Goal: Task Accomplishment & Management: Use online tool/utility

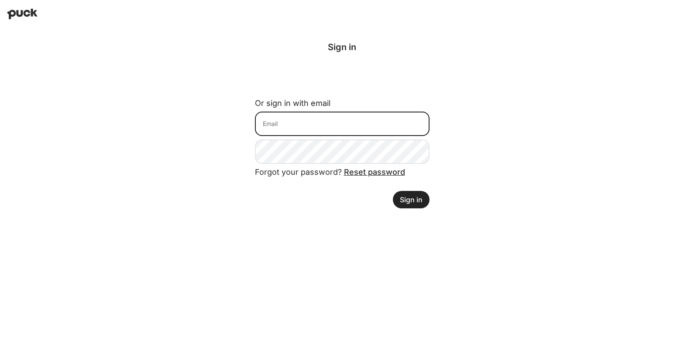
type input "[PERSON_NAME][EMAIL_ADDRESS][PERSON_NAME][DOMAIN_NAME]"
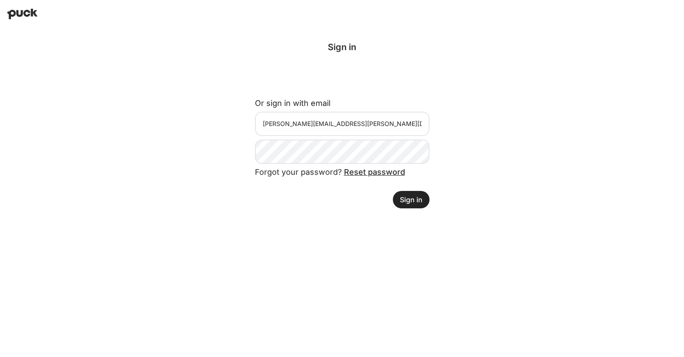
click at [419, 207] on button "Sign in" at bounding box center [411, 199] width 37 height 17
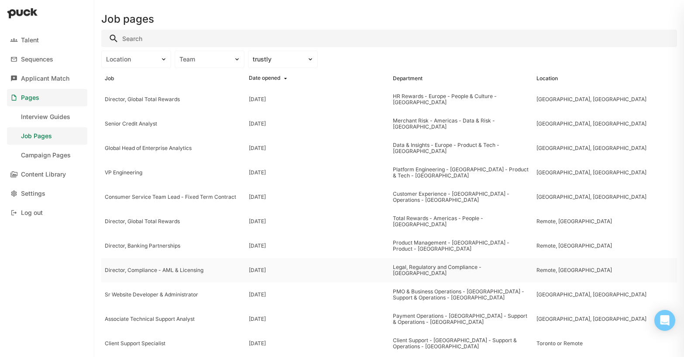
click at [161, 268] on div "Director, Compliance - AML & Licensing" at bounding box center [173, 271] width 137 height 6
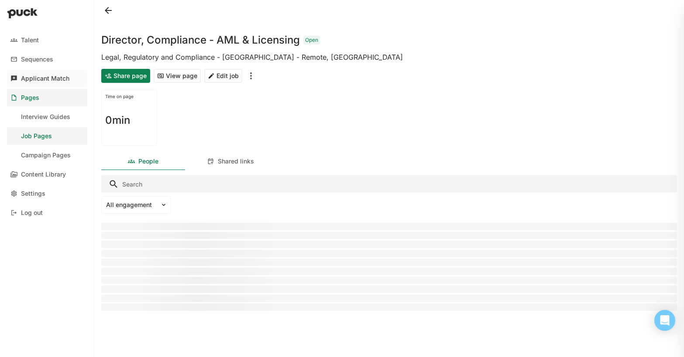
click at [52, 78] on div "Applicant Match" at bounding box center [45, 78] width 48 height 7
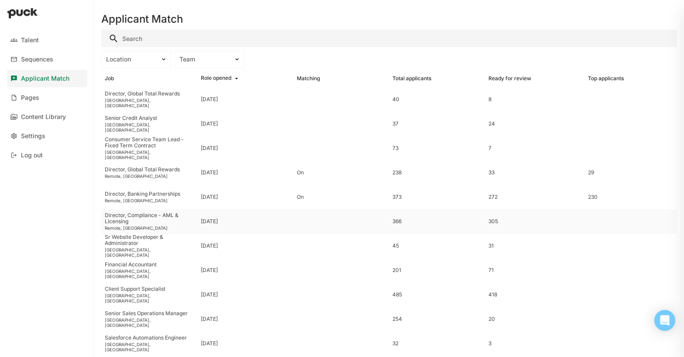
click at [158, 216] on div "Director, Compliance - AML & Licensing" at bounding box center [149, 219] width 89 height 13
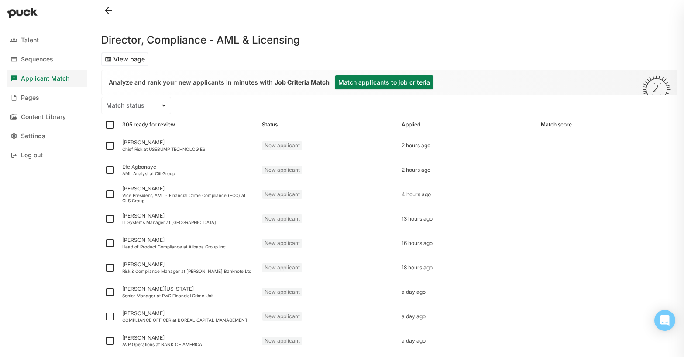
click at [370, 83] on button "Match applicants to job criteria" at bounding box center [384, 83] width 99 height 14
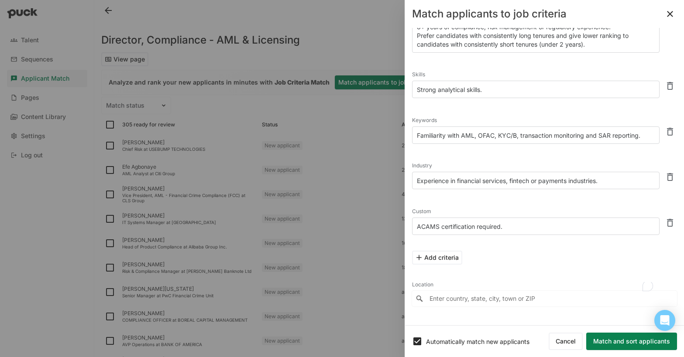
scroll to position [66, 0]
drag, startPoint x: 509, startPoint y: 225, endPoint x: 476, endPoint y: 227, distance: 33.3
click at [476, 227] on textarea "ACAMS certification required." at bounding box center [535, 226] width 247 height 17
type textarea "ACAMS certification preferred"
click at [444, 294] on input "Enter country, state, city, town or ZIP" at bounding box center [544, 299] width 265 height 16
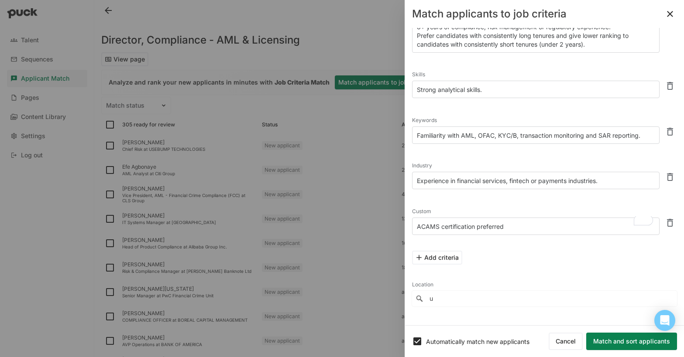
scroll to position [45, 0]
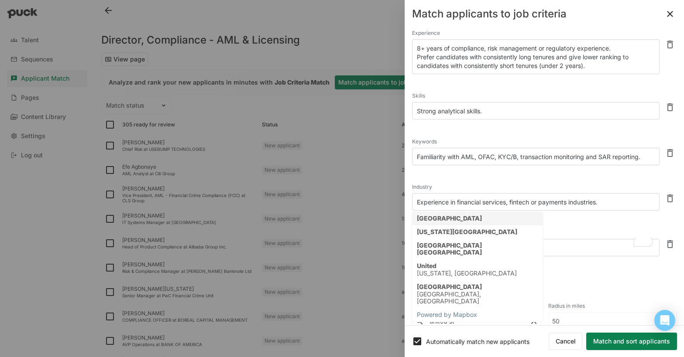
click at [443, 220] on div "[GEOGRAPHIC_DATA]" at bounding box center [449, 218] width 65 height 7
type input "[GEOGRAPHIC_DATA]"
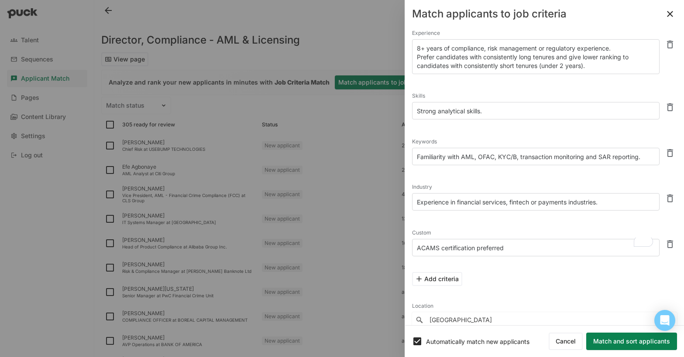
click at [622, 344] on button "Match and sort applicants" at bounding box center [631, 341] width 91 height 17
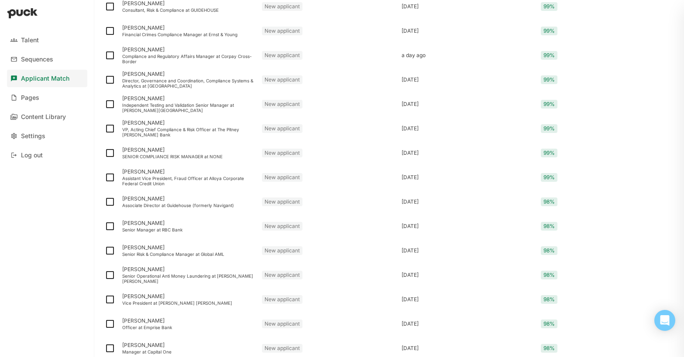
scroll to position [1083, 0]
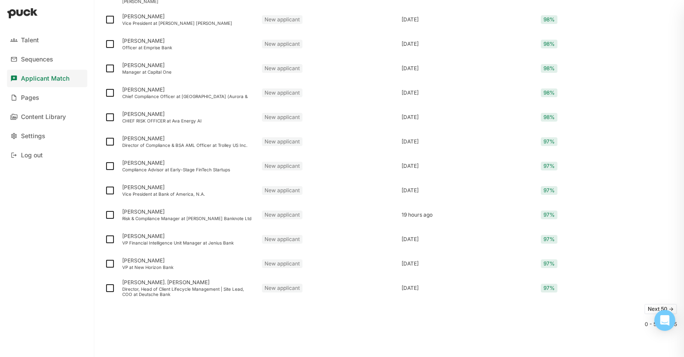
click at [651, 308] on button "Next 50 ->" at bounding box center [660, 309] width 33 height 10
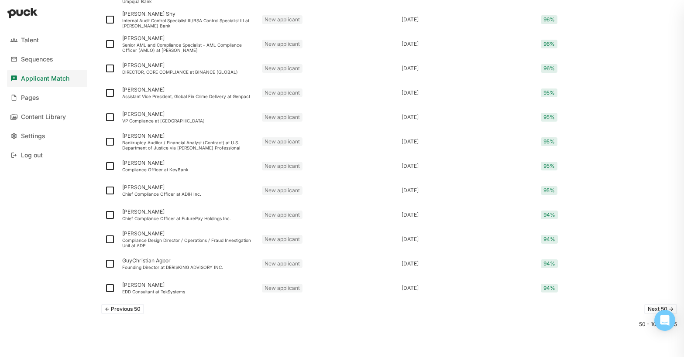
click at [652, 307] on button "Next 50 ->" at bounding box center [660, 309] width 33 height 10
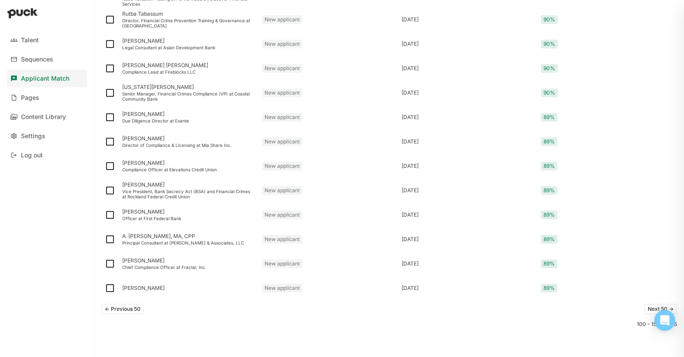
click at [651, 308] on button "Next 50 ->" at bounding box center [660, 309] width 33 height 10
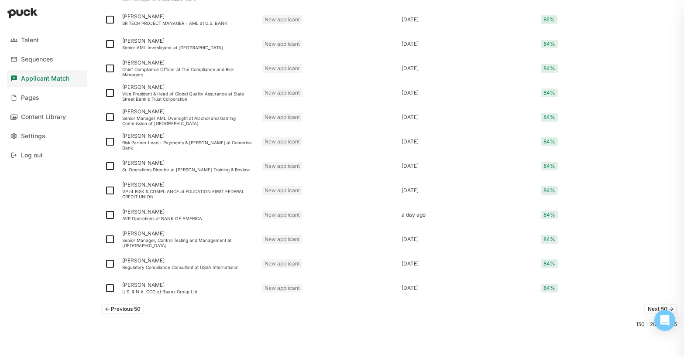
click at [651, 308] on button "Next 50 ->" at bounding box center [660, 309] width 33 height 10
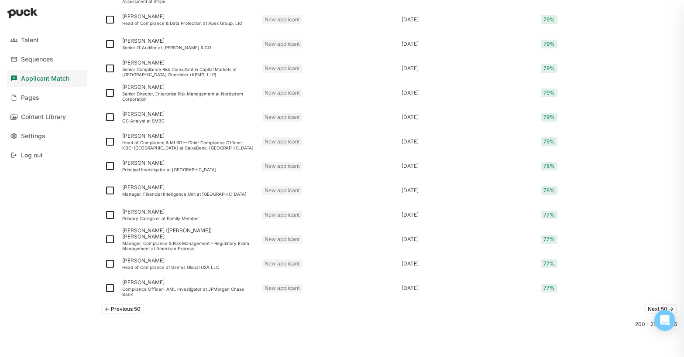
click at [651, 308] on button "Next 50 ->" at bounding box center [660, 309] width 33 height 10
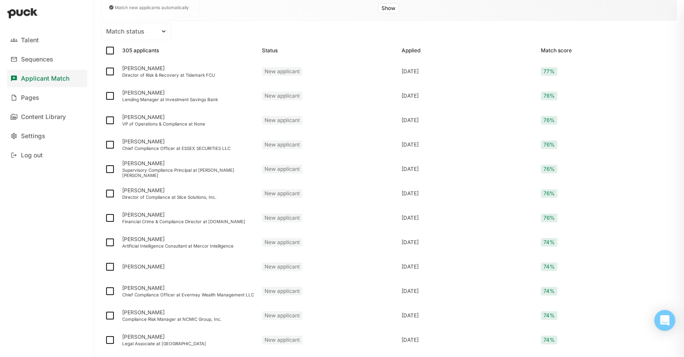
scroll to position [103, 0]
click at [106, 94] on img at bounding box center [110, 94] width 10 height 10
click at [105, 95] on input "checkbox" at bounding box center [104, 95] width 0 height 0
checkbox input "true"
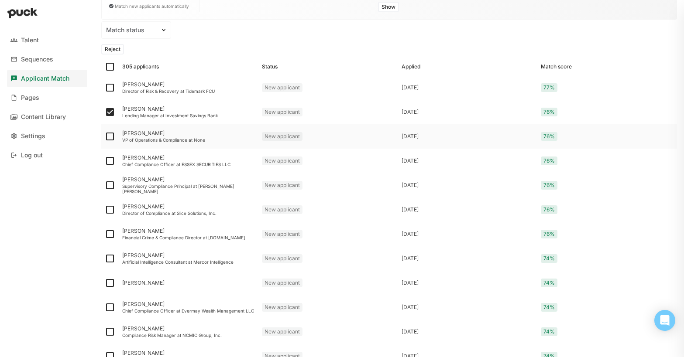
click at [109, 138] on img at bounding box center [110, 136] width 10 height 10
click at [105, 137] on input "checkbox" at bounding box center [104, 137] width 0 height 0
checkbox input "true"
click at [110, 160] on img at bounding box center [110, 161] width 10 height 10
click at [105, 161] on input "checkbox" at bounding box center [104, 161] width 0 height 0
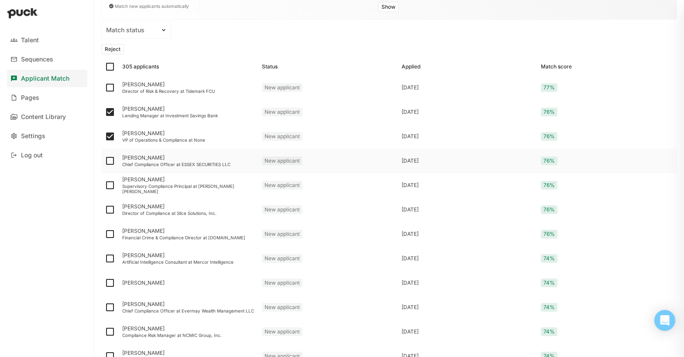
checkbox input "true"
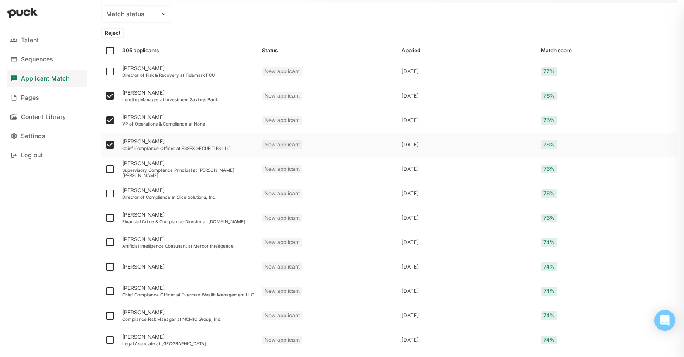
scroll to position [122, 0]
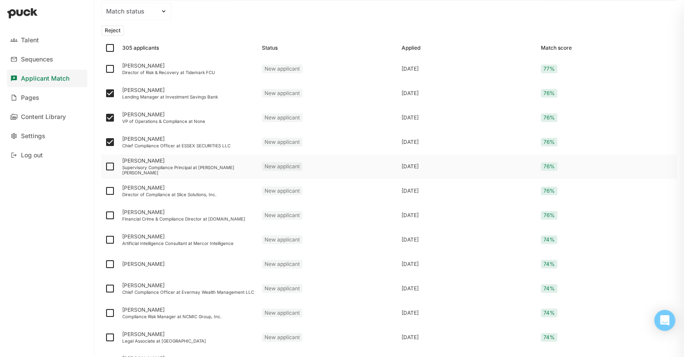
click at [109, 166] on img at bounding box center [110, 166] width 10 height 10
click at [105, 167] on input "checkbox" at bounding box center [104, 167] width 0 height 0
checkbox input "true"
click at [110, 193] on img at bounding box center [110, 191] width 10 height 10
click at [105, 192] on input "checkbox" at bounding box center [104, 191] width 0 height 0
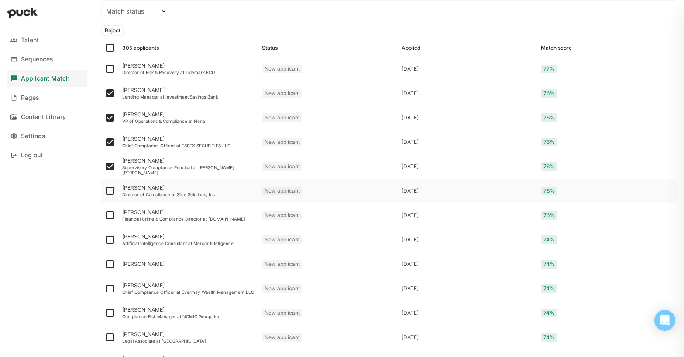
checkbox input "true"
click at [110, 216] on img at bounding box center [110, 215] width 10 height 10
click at [105, 216] on input "checkbox" at bounding box center [104, 216] width 0 height 0
checkbox input "true"
click at [110, 242] on img at bounding box center [110, 240] width 10 height 10
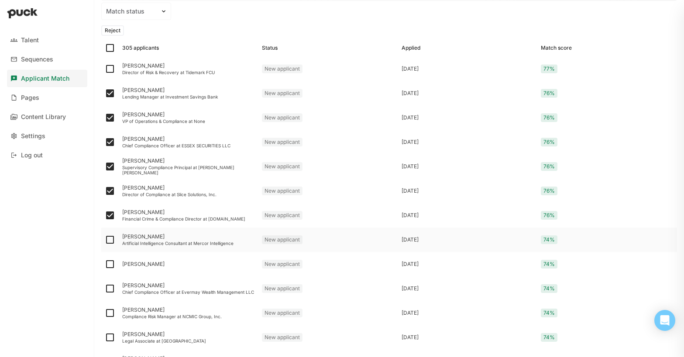
click at [105, 240] on input "checkbox" at bounding box center [104, 240] width 0 height 0
checkbox input "true"
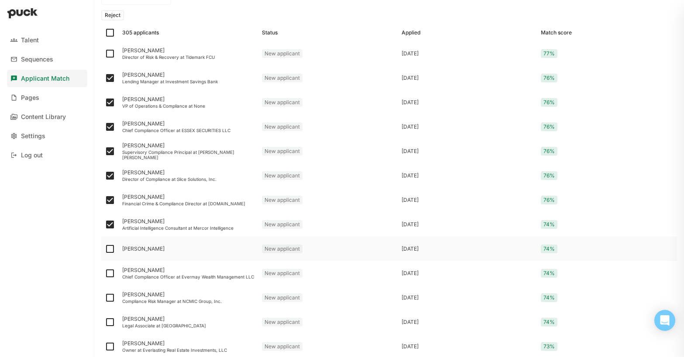
click at [108, 249] on img at bounding box center [110, 249] width 10 height 10
click at [105, 249] on input "checkbox" at bounding box center [104, 249] width 0 height 0
checkbox input "true"
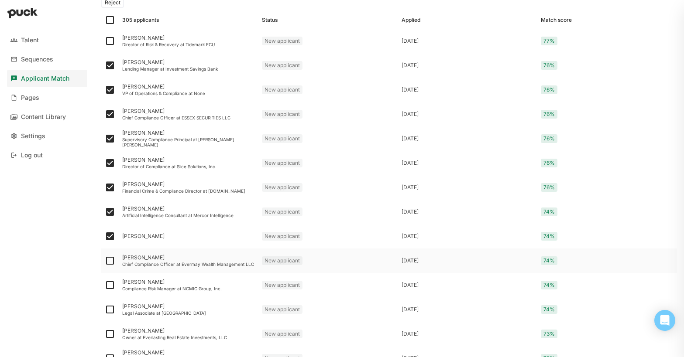
click at [109, 257] on img at bounding box center [110, 261] width 10 height 10
click at [105, 261] on input "checkbox" at bounding box center [104, 261] width 0 height 0
checkbox input "true"
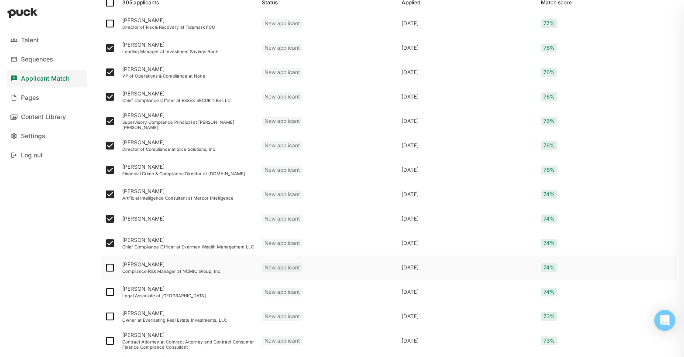
click at [109, 269] on img at bounding box center [110, 268] width 10 height 10
click at [105, 268] on input "checkbox" at bounding box center [104, 268] width 0 height 0
checkbox input "true"
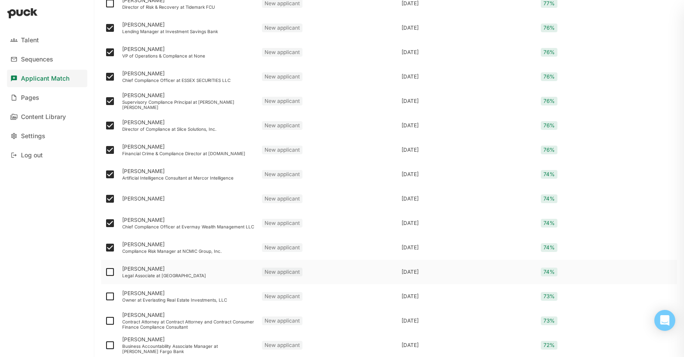
click at [109, 273] on img at bounding box center [110, 272] width 10 height 10
click at [105, 273] on input "checkbox" at bounding box center [104, 272] width 0 height 0
checkbox input "true"
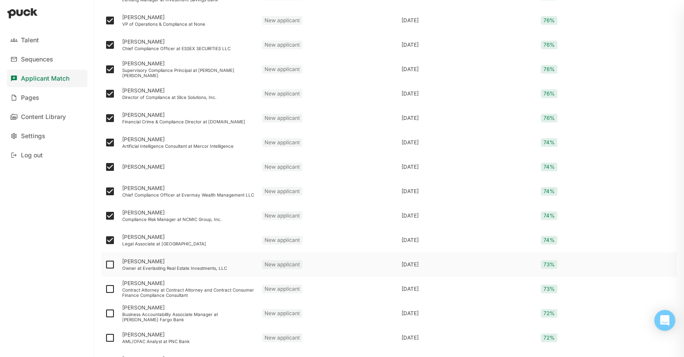
click at [109, 264] on img at bounding box center [110, 265] width 10 height 10
click at [105, 265] on input "checkbox" at bounding box center [104, 265] width 0 height 0
checkbox input "true"
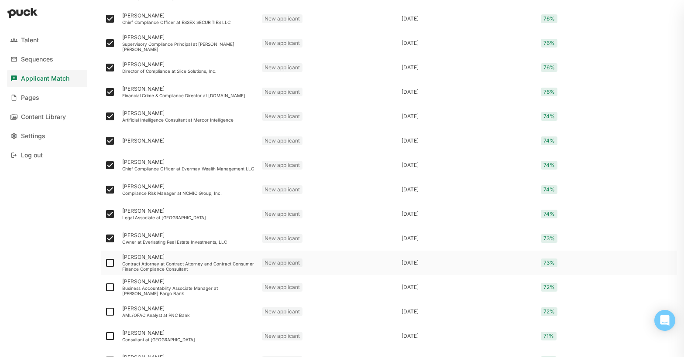
click at [109, 262] on img at bounding box center [110, 263] width 10 height 10
click at [105, 263] on input "checkbox" at bounding box center [104, 263] width 0 height 0
checkbox input "true"
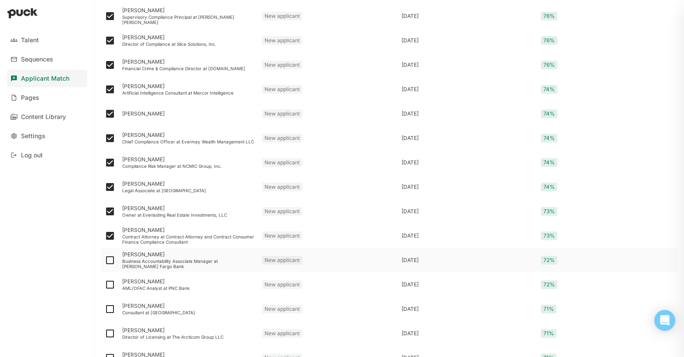
click at [109, 261] on img at bounding box center [110, 260] width 10 height 10
click at [105, 261] on input "checkbox" at bounding box center [104, 261] width 0 height 0
checkbox input "true"
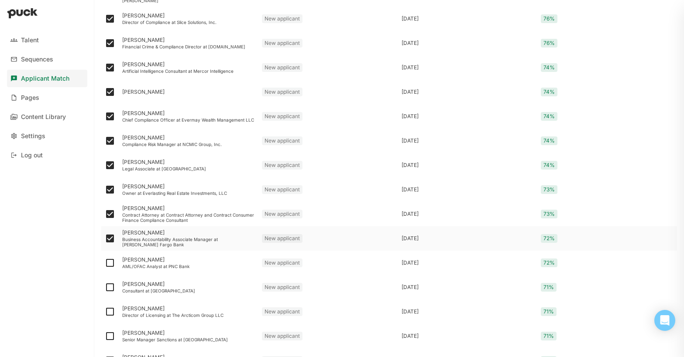
click at [109, 261] on img at bounding box center [110, 263] width 10 height 10
click at [105, 263] on input "checkbox" at bounding box center [104, 263] width 0 height 0
checkbox input "true"
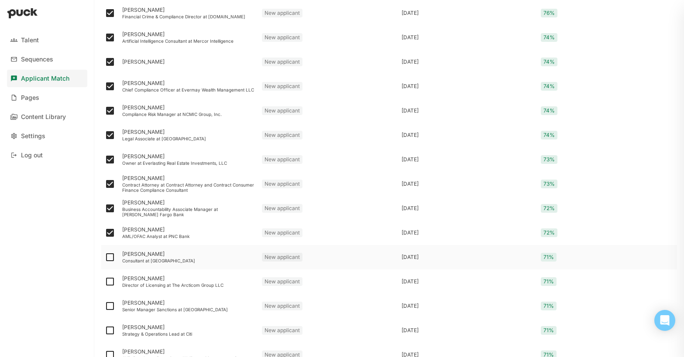
click at [109, 256] on img at bounding box center [110, 257] width 10 height 10
click at [105, 258] on input "checkbox" at bounding box center [104, 258] width 0 height 0
checkbox input "true"
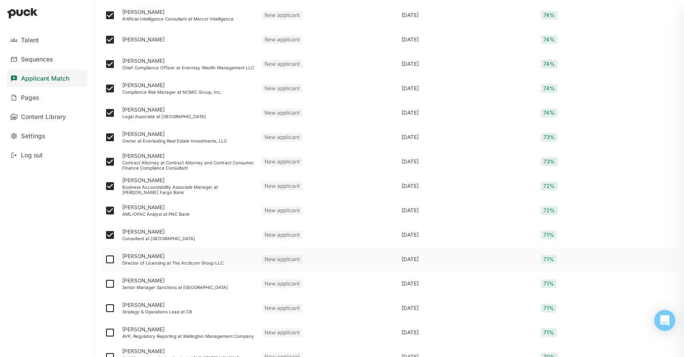
click at [109, 260] on img at bounding box center [110, 259] width 10 height 10
click at [105, 260] on input "checkbox" at bounding box center [104, 260] width 0 height 0
checkbox input "true"
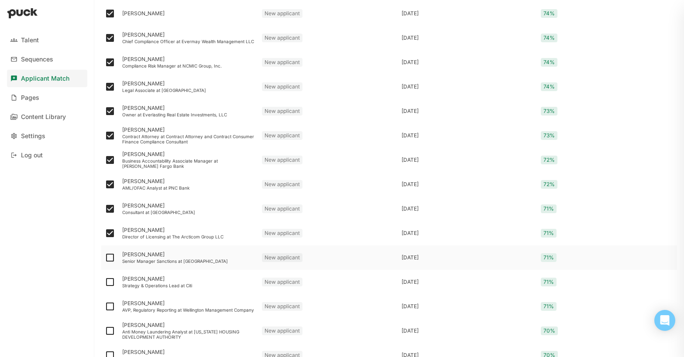
click at [109, 259] on img at bounding box center [110, 258] width 10 height 10
click at [105, 258] on input "checkbox" at bounding box center [104, 258] width 0 height 0
checkbox input "true"
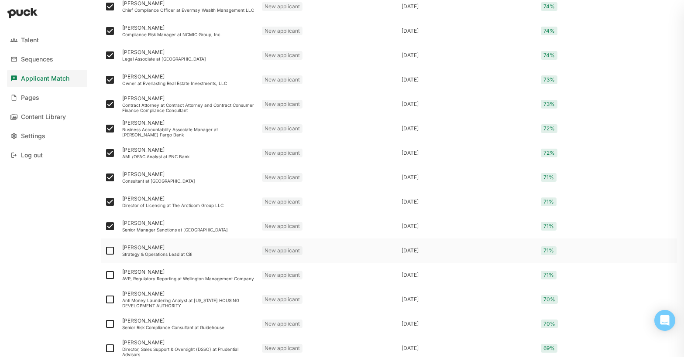
click at [108, 253] on img at bounding box center [110, 251] width 10 height 10
click at [105, 251] on input "checkbox" at bounding box center [104, 251] width 0 height 0
checkbox input "true"
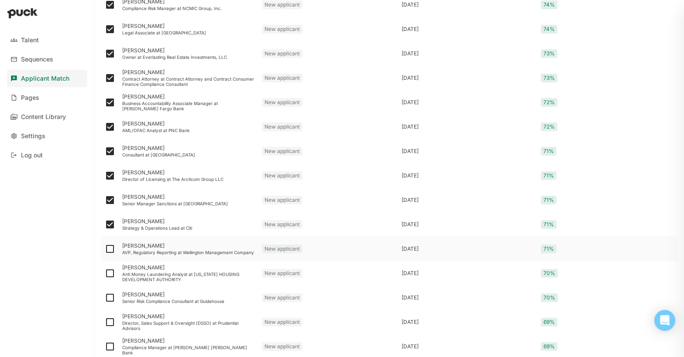
click at [108, 251] on img at bounding box center [110, 249] width 10 height 10
click at [105, 250] on input "checkbox" at bounding box center [104, 249] width 0 height 0
checkbox input "true"
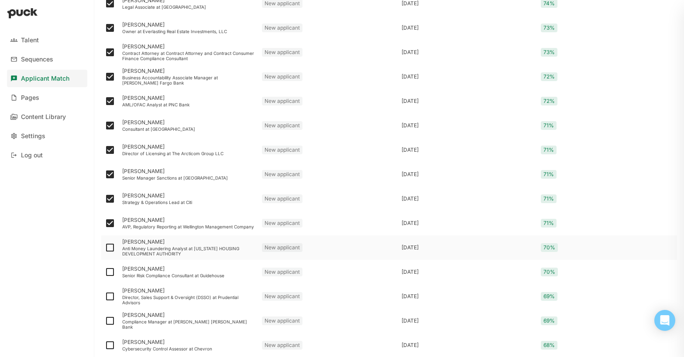
click at [108, 249] on img at bounding box center [110, 248] width 10 height 10
click at [105, 248] on input "checkbox" at bounding box center [104, 248] width 0 height 0
checkbox input "true"
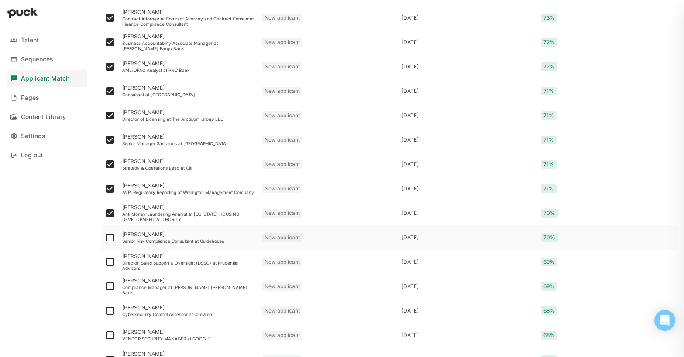
click at [109, 240] on img at bounding box center [110, 238] width 10 height 10
click at [105, 238] on input "checkbox" at bounding box center [104, 238] width 0 height 0
checkbox input "true"
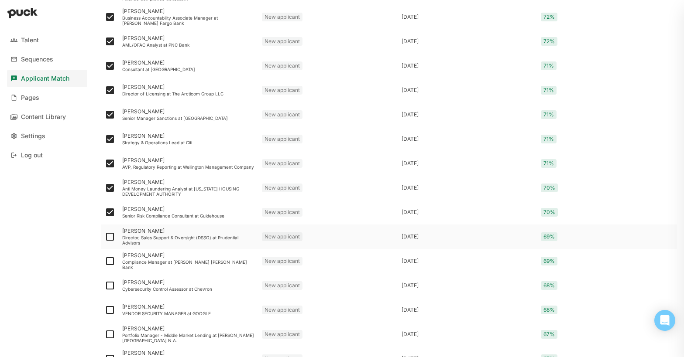
click at [109, 238] on img at bounding box center [110, 237] width 10 height 10
click at [105, 237] on input "checkbox" at bounding box center [104, 237] width 0 height 0
checkbox input "true"
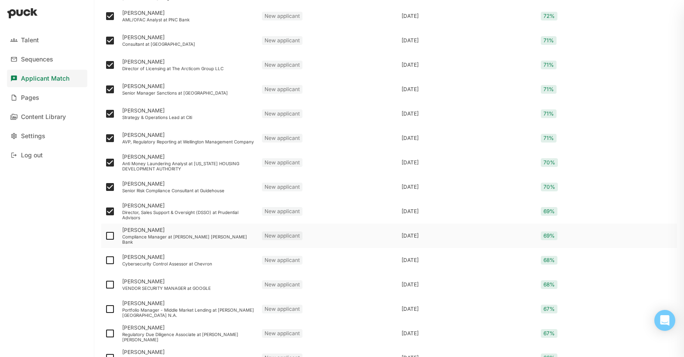
click at [109, 237] on img at bounding box center [110, 236] width 10 height 10
click at [105, 237] on input "checkbox" at bounding box center [104, 236] width 0 height 0
checkbox input "true"
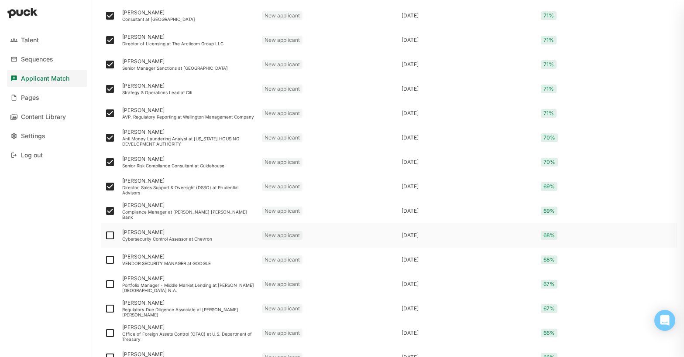
click at [110, 236] on img at bounding box center [110, 235] width 10 height 10
click at [105, 236] on input "checkbox" at bounding box center [104, 236] width 0 height 0
checkbox input "true"
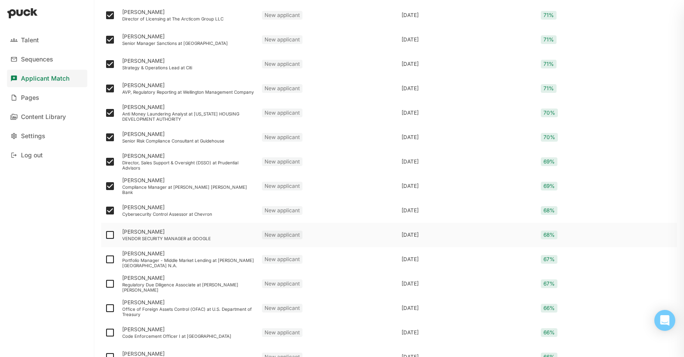
click at [109, 235] on img at bounding box center [110, 235] width 10 height 10
click at [105, 235] on input "checkbox" at bounding box center [104, 235] width 0 height 0
checkbox input "true"
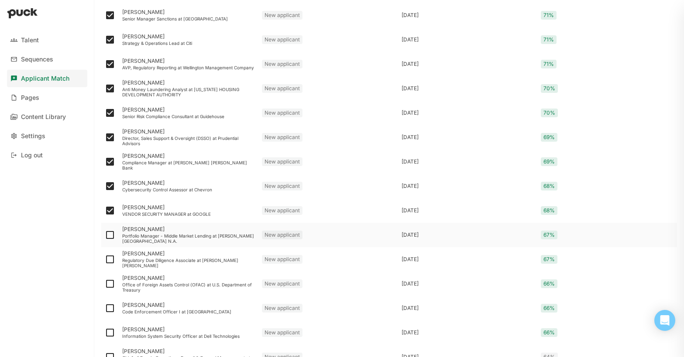
click at [109, 235] on img at bounding box center [110, 235] width 10 height 10
click at [105, 235] on input "checkbox" at bounding box center [104, 235] width 0 height 0
checkbox input "true"
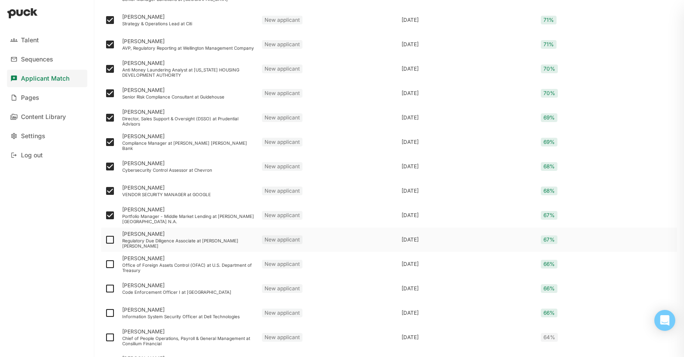
click at [109, 241] on img at bounding box center [110, 240] width 10 height 10
click at [105, 240] on input "checkbox" at bounding box center [104, 240] width 0 height 0
checkbox input "true"
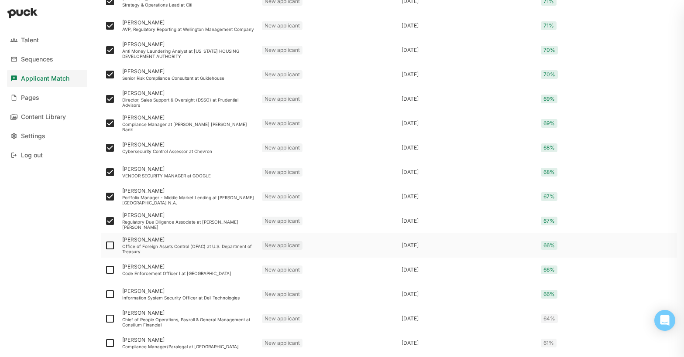
click at [109, 246] on img at bounding box center [110, 245] width 10 height 10
click at [105, 246] on input "checkbox" at bounding box center [104, 246] width 0 height 0
checkbox input "true"
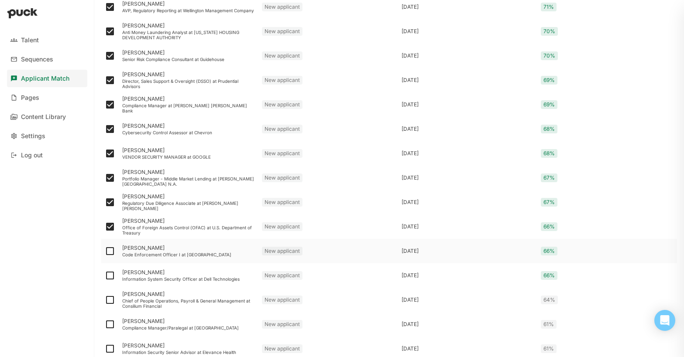
click at [110, 252] on img at bounding box center [110, 251] width 10 height 10
click at [105, 252] on input "checkbox" at bounding box center [104, 251] width 0 height 0
checkbox input "true"
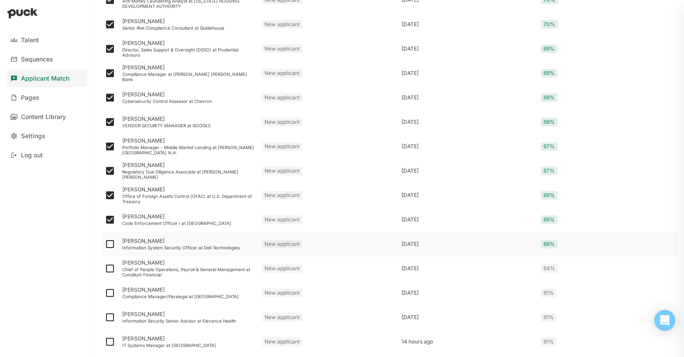
click at [110, 242] on img at bounding box center [110, 244] width 10 height 10
click at [105, 244] on input "checkbox" at bounding box center [104, 244] width 0 height 0
checkbox input "true"
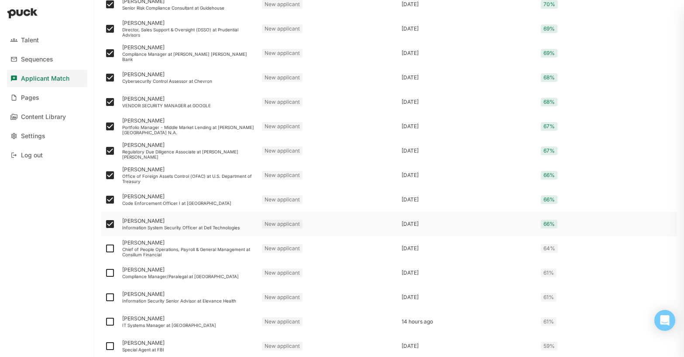
scroll to position [728, 0]
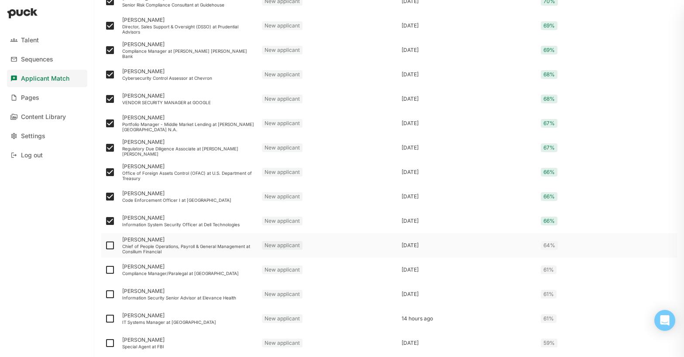
click at [110, 245] on img at bounding box center [110, 245] width 10 height 10
click at [105, 246] on input "checkbox" at bounding box center [104, 246] width 0 height 0
checkbox input "true"
click at [110, 272] on img at bounding box center [110, 270] width 10 height 10
click at [105, 271] on input "checkbox" at bounding box center [104, 270] width 0 height 0
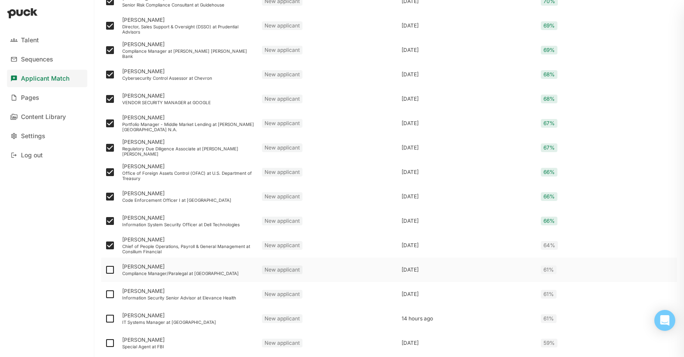
checkbox input "true"
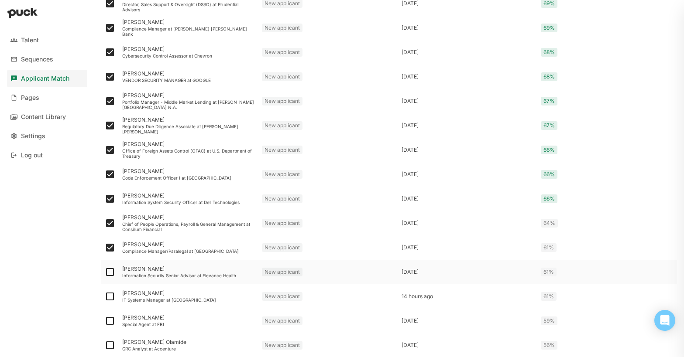
click at [110, 272] on img at bounding box center [110, 272] width 10 height 10
click at [105, 272] on input "checkbox" at bounding box center [104, 272] width 0 height 0
checkbox input "true"
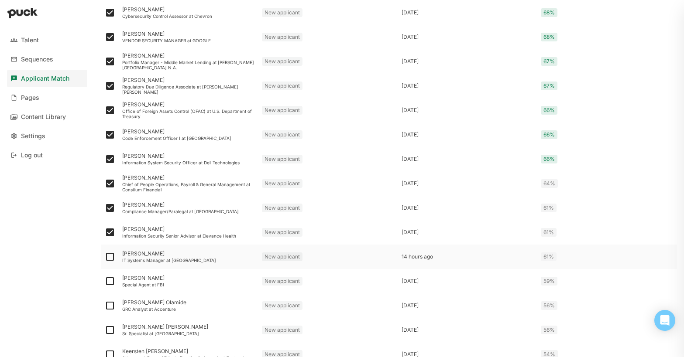
scroll to position [791, 0]
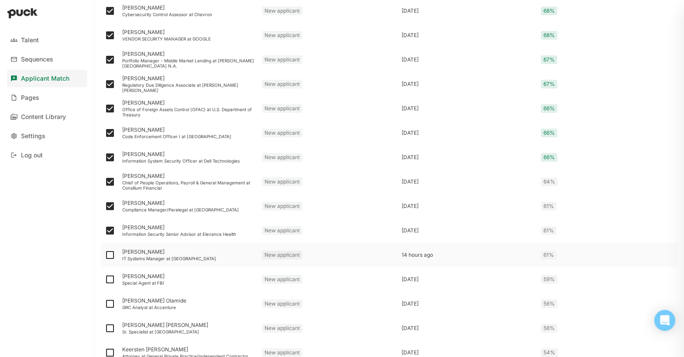
click at [110, 256] on img at bounding box center [110, 255] width 10 height 10
click at [105, 256] on input "checkbox" at bounding box center [104, 255] width 0 height 0
checkbox input "true"
click at [110, 280] on img at bounding box center [110, 280] width 10 height 10
click at [105, 280] on input "checkbox" at bounding box center [104, 280] width 0 height 0
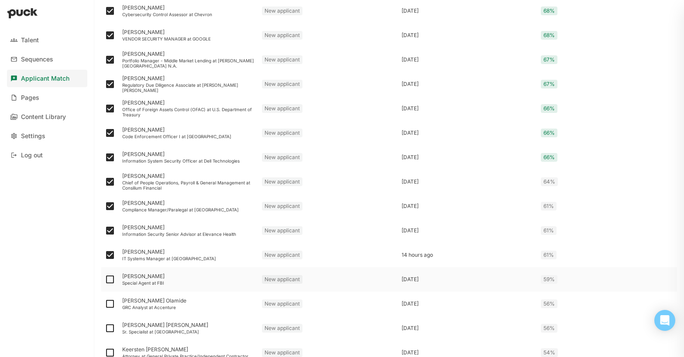
checkbox input "true"
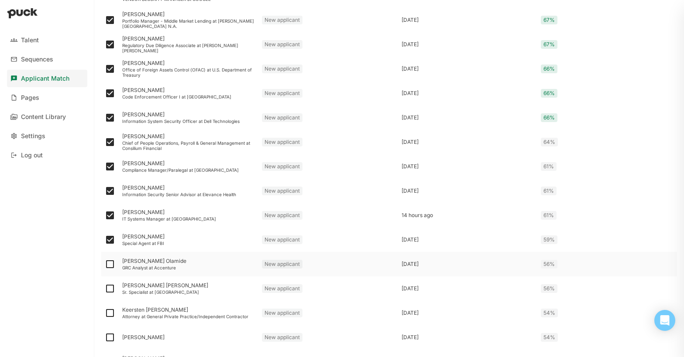
scroll to position [831, 0]
click at [109, 267] on img at bounding box center [110, 264] width 10 height 10
click at [105, 265] on input "checkbox" at bounding box center [104, 264] width 0 height 0
checkbox input "true"
click at [110, 288] on img at bounding box center [110, 288] width 10 height 10
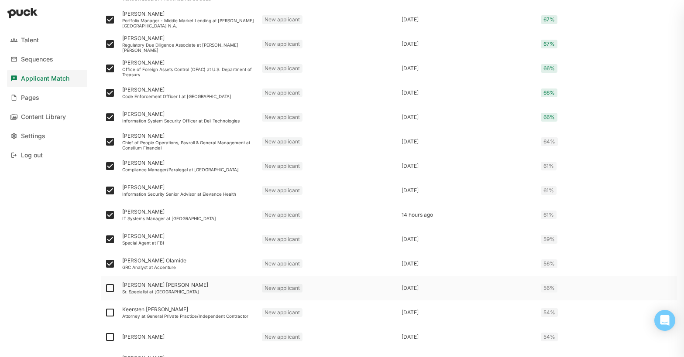
click at [105, 289] on input "checkbox" at bounding box center [104, 289] width 0 height 0
checkbox input "true"
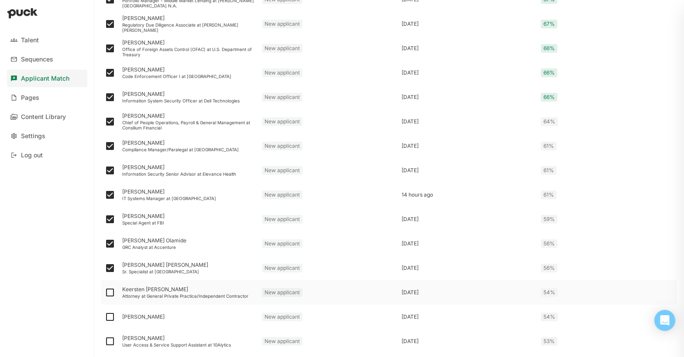
click at [110, 292] on img at bounding box center [110, 293] width 10 height 10
click at [105, 293] on input "checkbox" at bounding box center [104, 293] width 0 height 0
checkbox input "true"
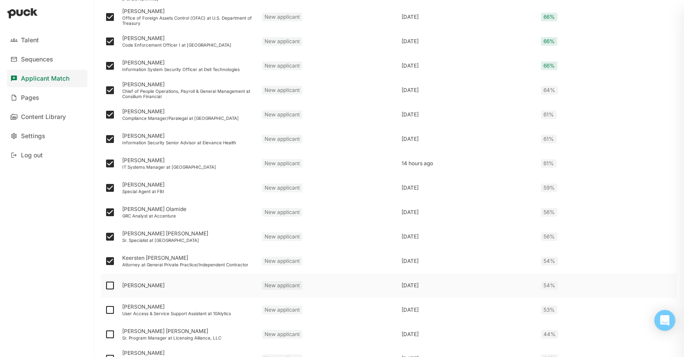
click at [109, 288] on img at bounding box center [110, 286] width 10 height 10
click at [105, 286] on input "checkbox" at bounding box center [104, 286] width 0 height 0
checkbox input "true"
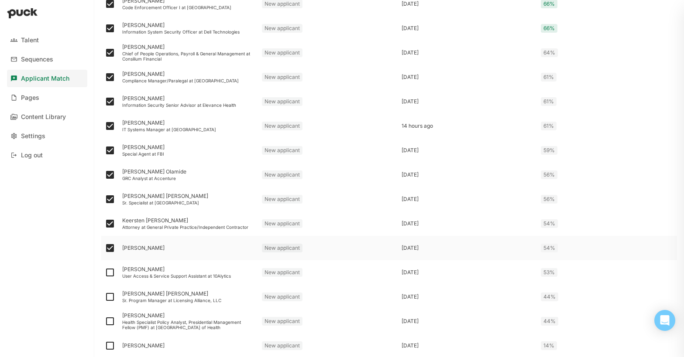
scroll to position [924, 0]
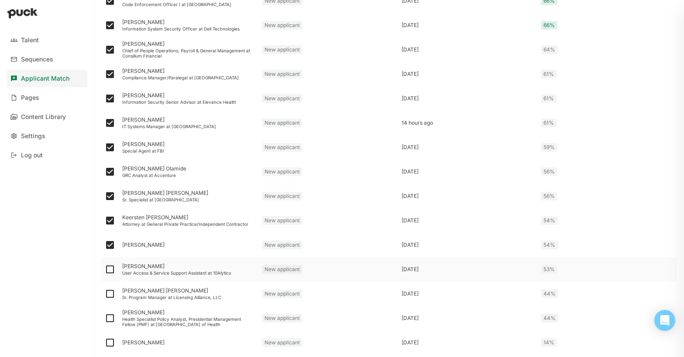
click at [110, 267] on img at bounding box center [110, 270] width 10 height 10
click at [105, 270] on input "checkbox" at bounding box center [104, 270] width 0 height 0
checkbox input "true"
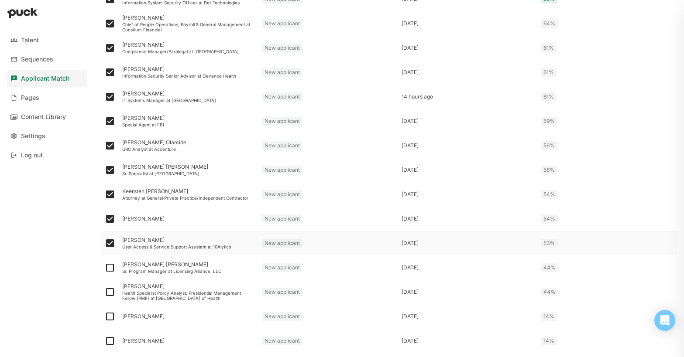
scroll to position [954, 0]
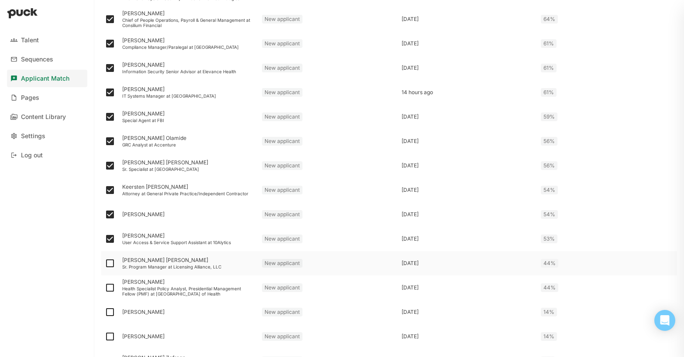
click at [110, 262] on img at bounding box center [110, 263] width 10 height 10
click at [105, 264] on input "checkbox" at bounding box center [104, 264] width 0 height 0
checkbox input "true"
click at [110, 288] on img at bounding box center [110, 288] width 10 height 10
click at [105, 288] on input "checkbox" at bounding box center [104, 288] width 0 height 0
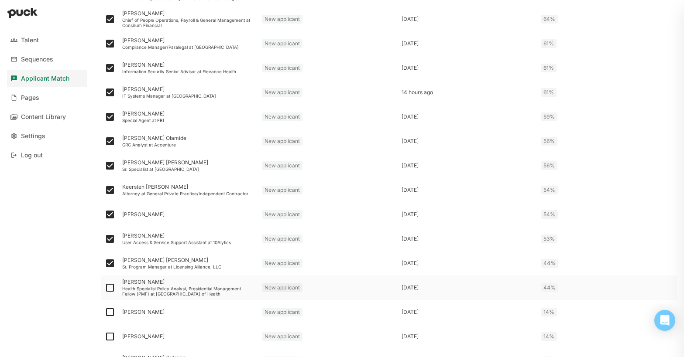
checkbox input "true"
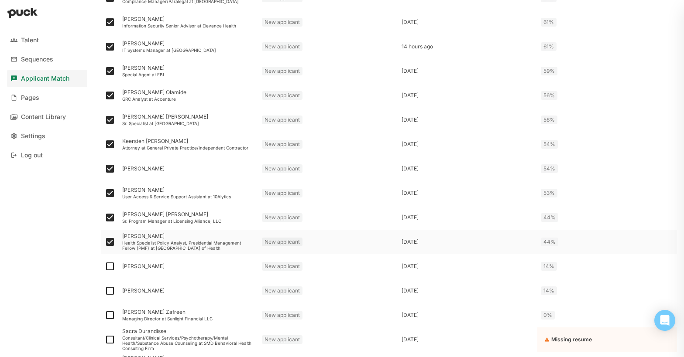
scroll to position [1005, 0]
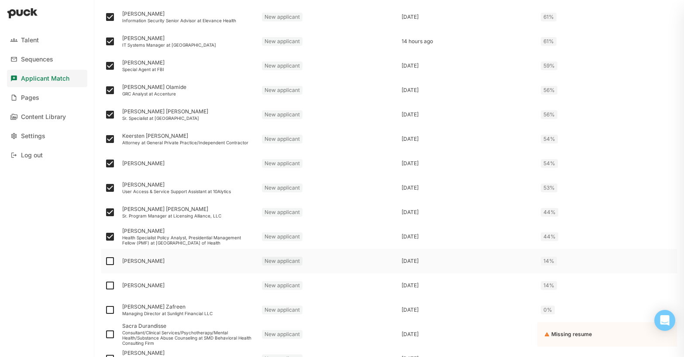
click at [110, 263] on img at bounding box center [110, 261] width 10 height 10
click at [105, 262] on input "checkbox" at bounding box center [104, 261] width 0 height 0
checkbox input "true"
click at [110, 287] on img at bounding box center [110, 286] width 10 height 10
click at [105, 286] on input "checkbox" at bounding box center [104, 286] width 0 height 0
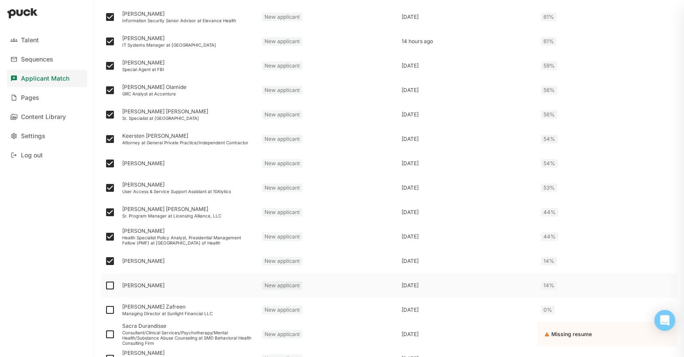
checkbox input "true"
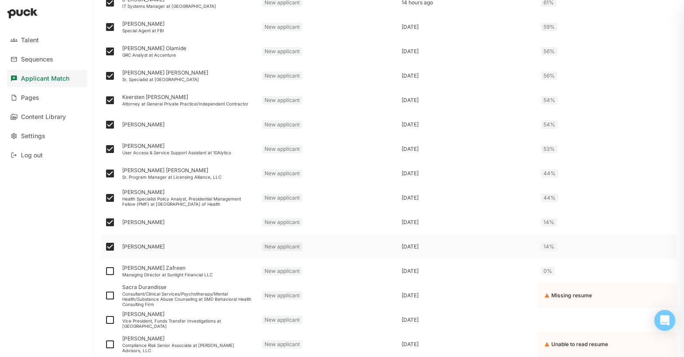
scroll to position [1051, 0]
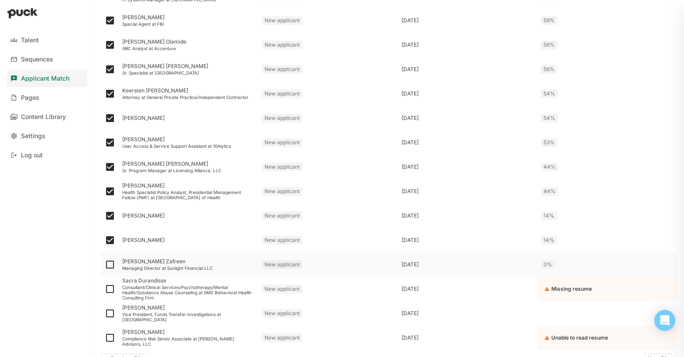
click at [111, 267] on img at bounding box center [110, 265] width 10 height 10
click at [105, 265] on input "checkbox" at bounding box center [104, 265] width 0 height 0
checkbox input "true"
click at [112, 288] on img at bounding box center [110, 289] width 10 height 10
click at [105, 289] on input "checkbox" at bounding box center [104, 289] width 0 height 0
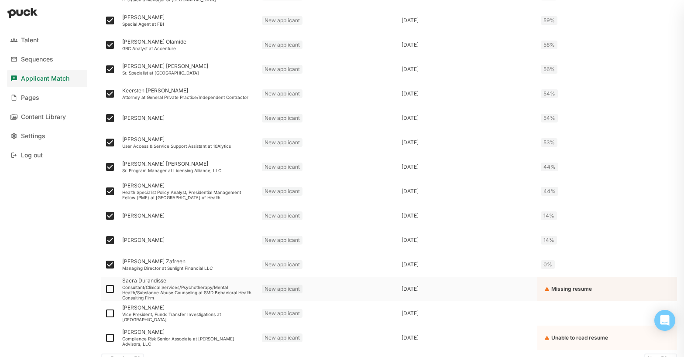
checkbox input "true"
click at [110, 315] on img at bounding box center [110, 314] width 10 height 10
click at [105, 314] on input "checkbox" at bounding box center [104, 314] width 0 height 0
checkbox input "true"
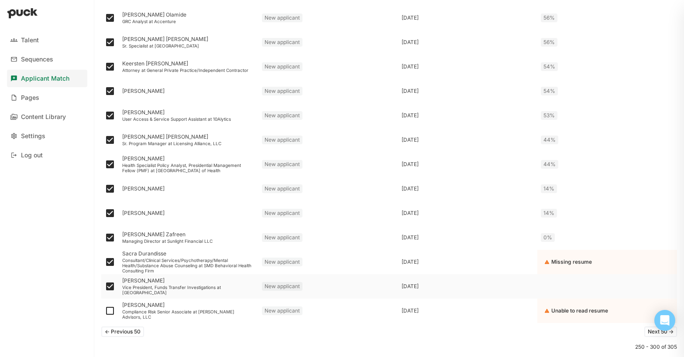
scroll to position [1091, 0]
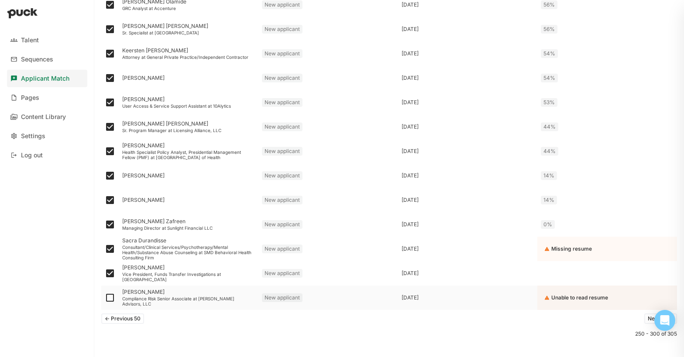
click at [110, 301] on img at bounding box center [110, 298] width 10 height 10
click at [105, 299] on input "checkbox" at bounding box center [104, 298] width 0 height 0
checkbox input "true"
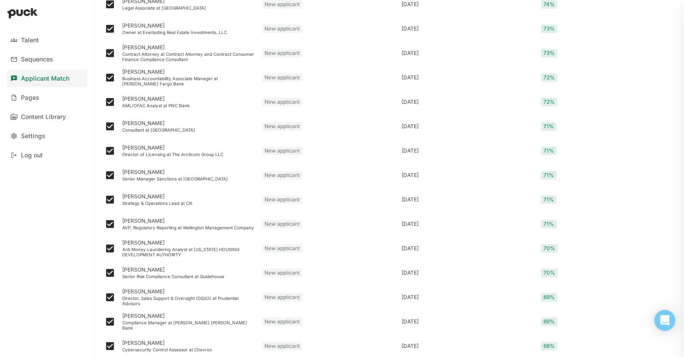
scroll to position [0, 0]
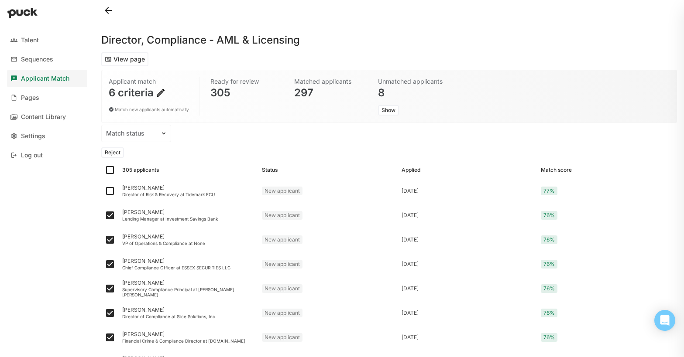
click at [115, 153] on button "Reject" at bounding box center [112, 153] width 23 height 10
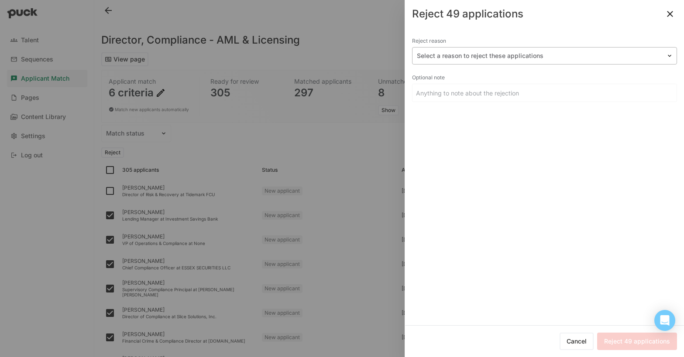
click at [459, 61] on div "Select a reason to reject these applications" at bounding box center [539, 56] width 254 height 13
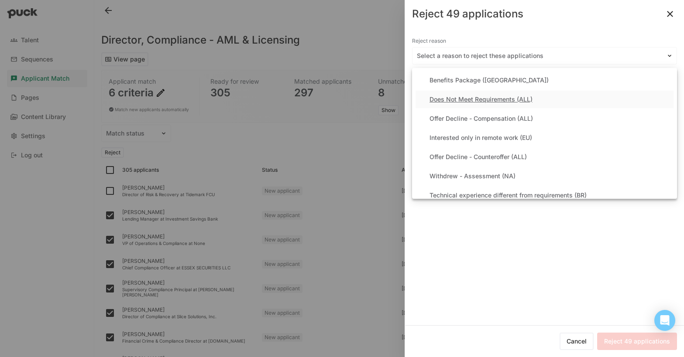
click at [470, 96] on div "Does Not Meet Requirements (ALL)" at bounding box center [480, 99] width 103 height 7
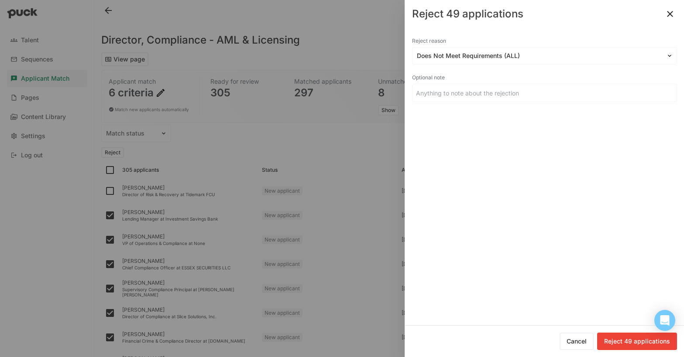
click at [629, 342] on button "Reject 49 applications" at bounding box center [637, 341] width 80 height 17
checkbox input "false"
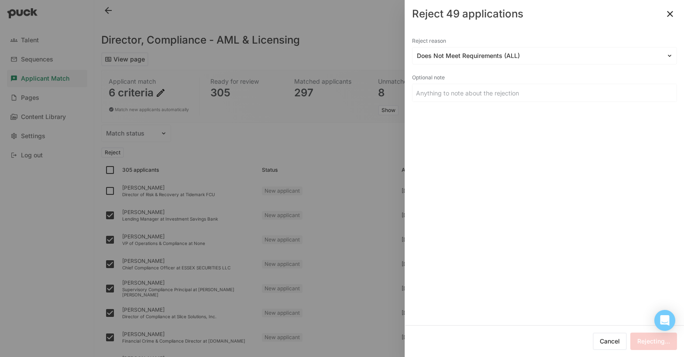
checkbox input "false"
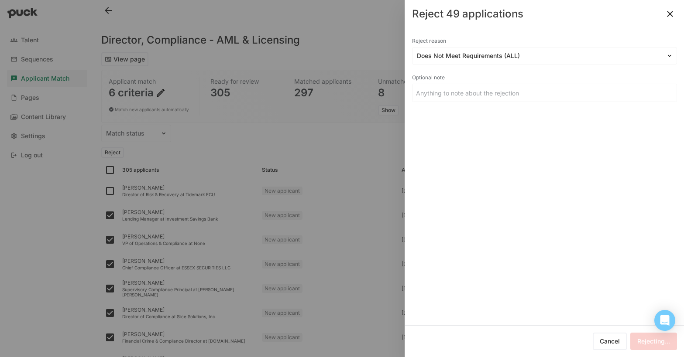
checkbox input "false"
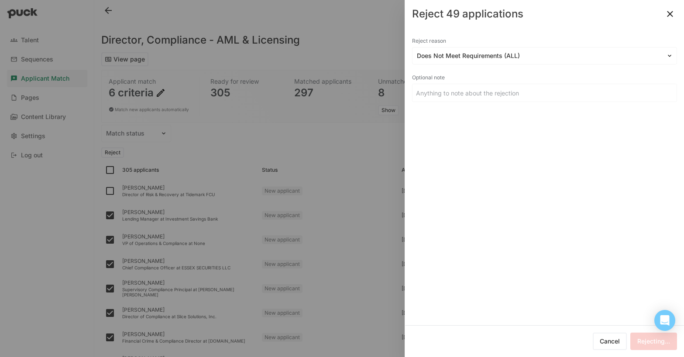
checkbox input "false"
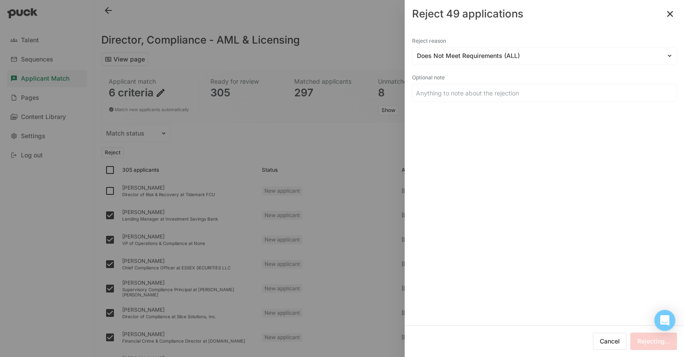
checkbox input "false"
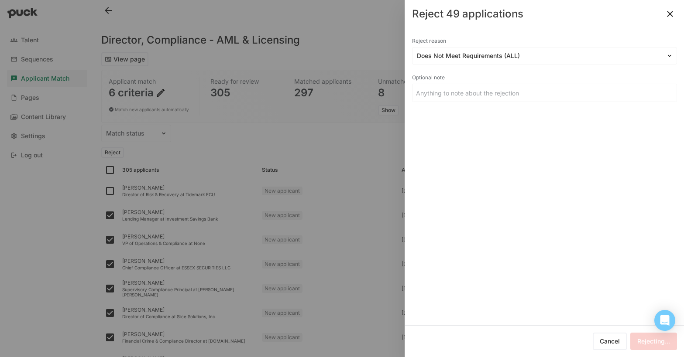
checkbox input "false"
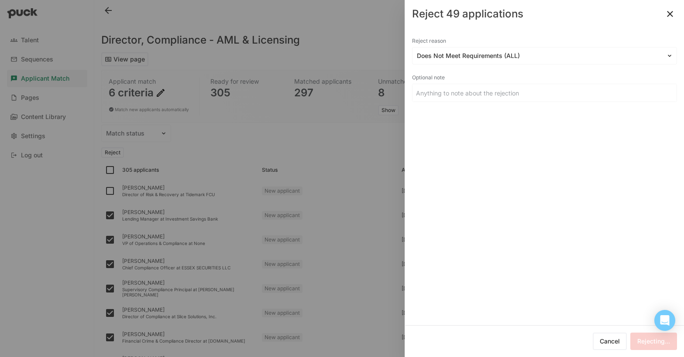
checkbox input "false"
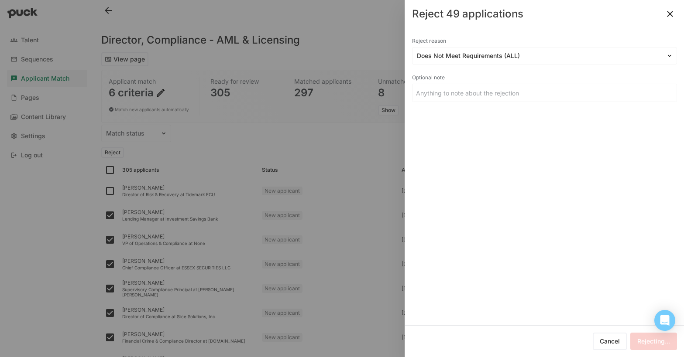
checkbox input "false"
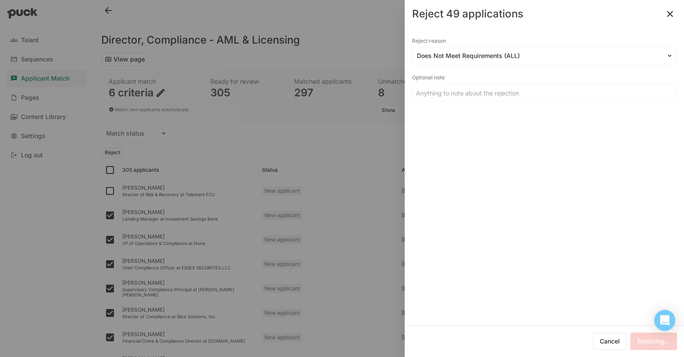
checkbox input "false"
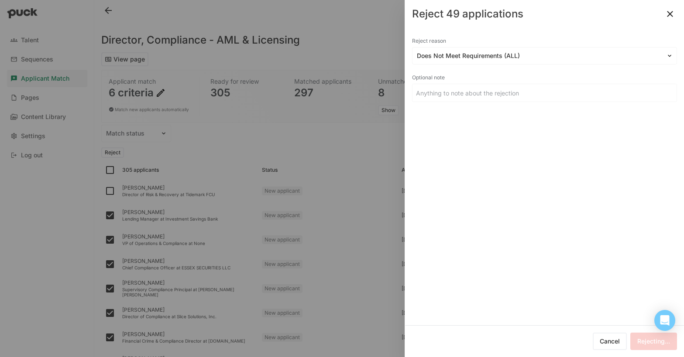
checkbox input "false"
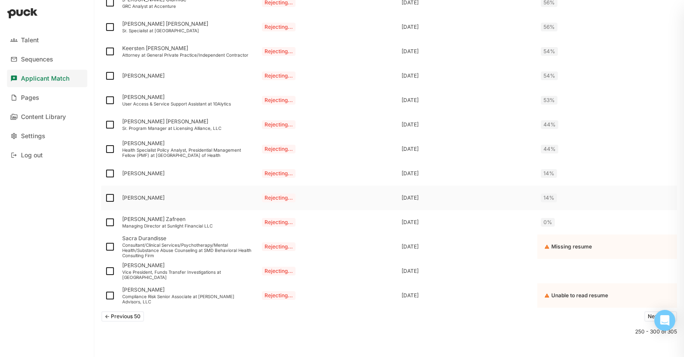
scroll to position [1108, 0]
click at [124, 316] on button "<- Previous 50" at bounding box center [122, 317] width 43 height 10
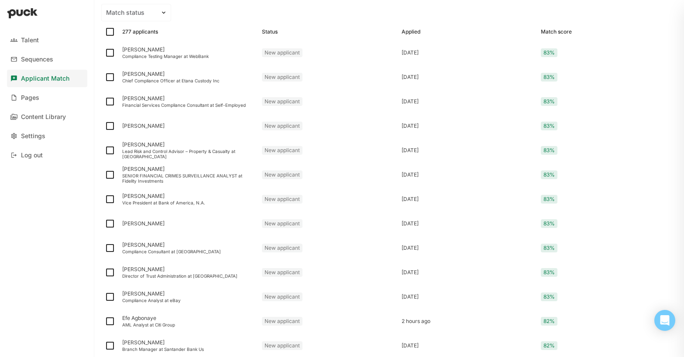
scroll to position [0, 0]
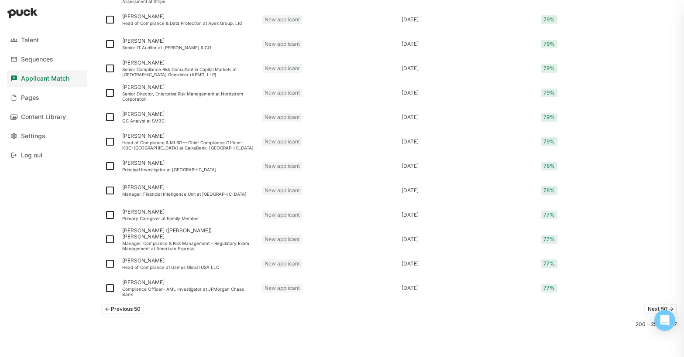
click at [120, 310] on button "<- Previous 50" at bounding box center [122, 309] width 43 height 10
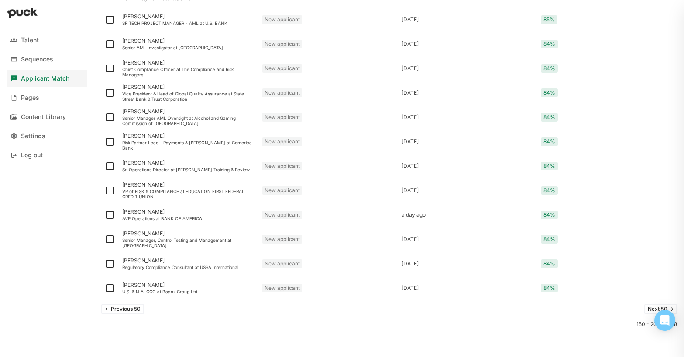
click at [120, 310] on button "<- Previous 50" at bounding box center [122, 309] width 43 height 10
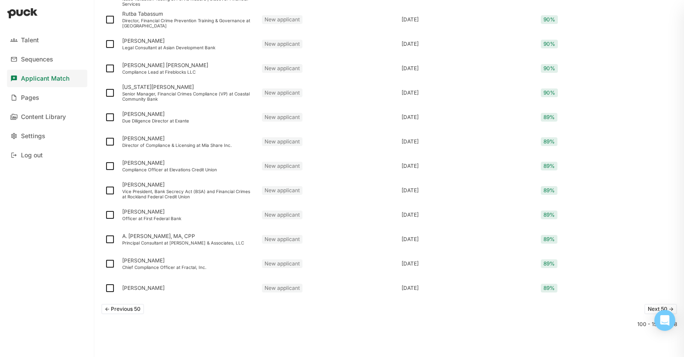
click at [120, 310] on button "<- Previous 50" at bounding box center [122, 309] width 43 height 10
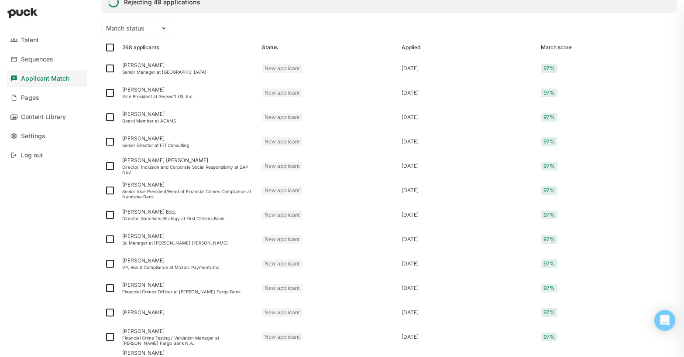
scroll to position [1116, 0]
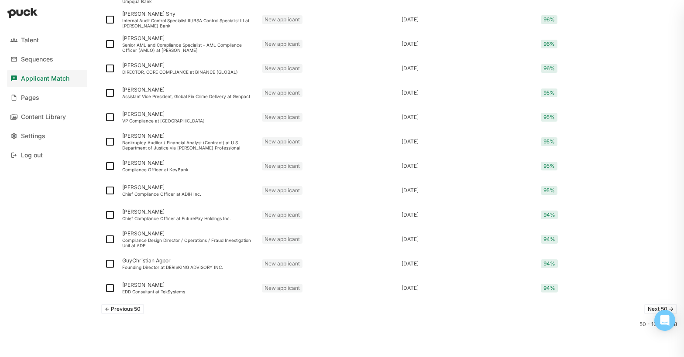
click at [120, 310] on button "<- Previous 50" at bounding box center [122, 309] width 43 height 10
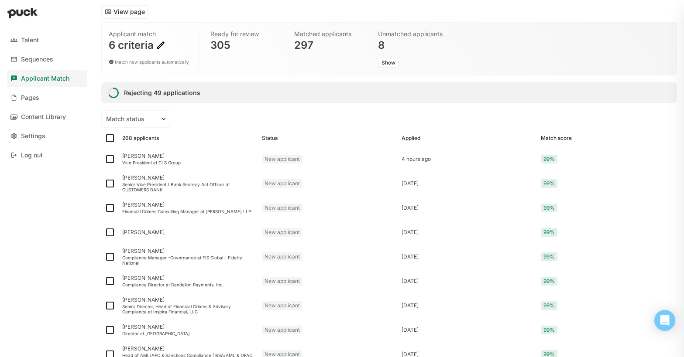
scroll to position [50, 0]
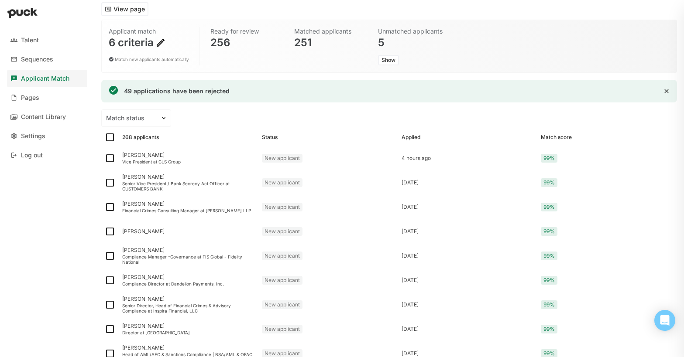
click at [160, 41] on img at bounding box center [160, 43] width 10 height 10
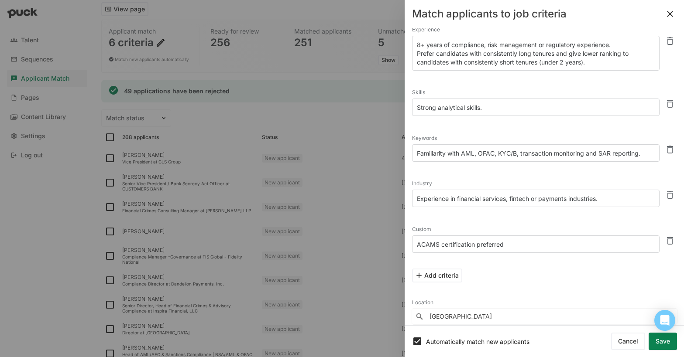
scroll to position [19, 0]
click at [606, 196] on textarea "Experience in financial services, fintech or payments industries." at bounding box center [535, 197] width 247 height 17
type textarea "Experience in financial services, fintech or payments industries is a must"
click at [616, 341] on button "Match and sort applicants" at bounding box center [631, 341] width 91 height 17
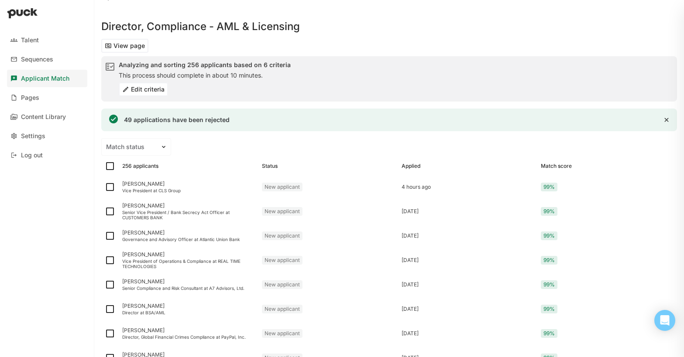
scroll to position [0, 0]
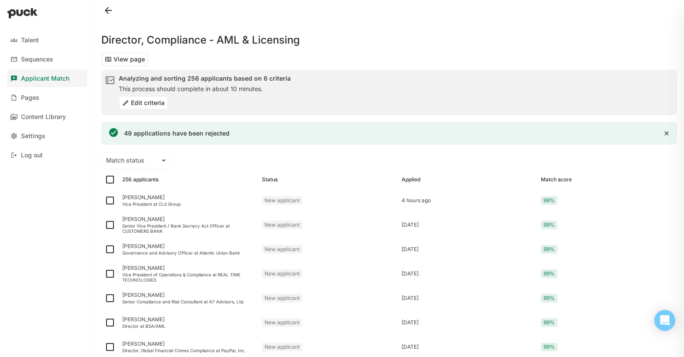
click at [147, 106] on button "Edit criteria" at bounding box center [143, 103] width 49 height 14
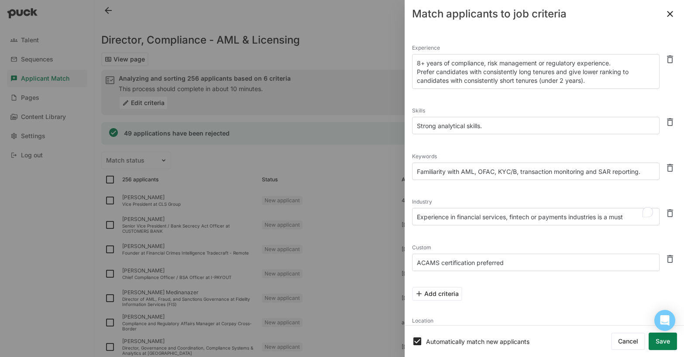
click at [631, 217] on textarea "Experience in financial services, fintech or payments industries is a must" at bounding box center [535, 216] width 247 height 17
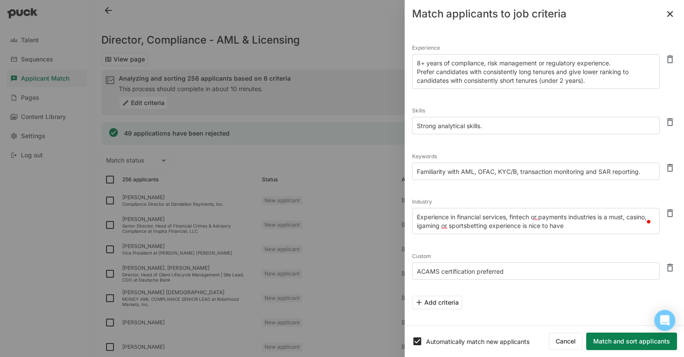
type textarea "Experience in financial services, fintech or payments industries is a must, cas…"
click at [616, 339] on button "Match and sort applicants" at bounding box center [631, 341] width 91 height 17
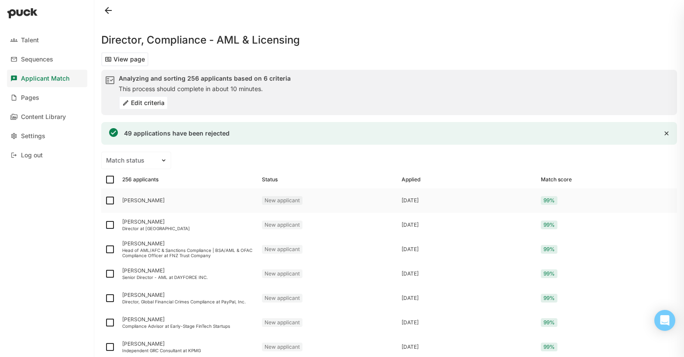
click at [137, 203] on div "[PERSON_NAME]" at bounding box center [188, 201] width 133 height 6
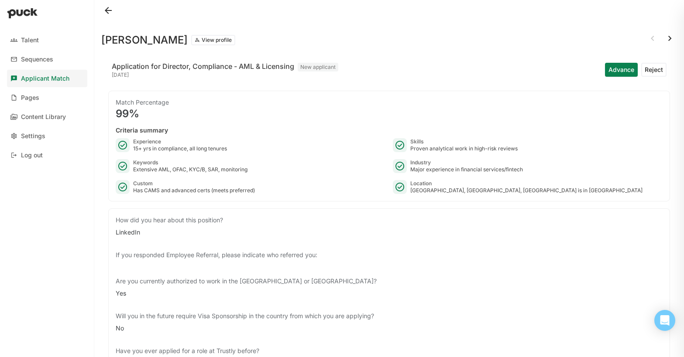
click at [109, 9] on button at bounding box center [108, 10] width 14 height 14
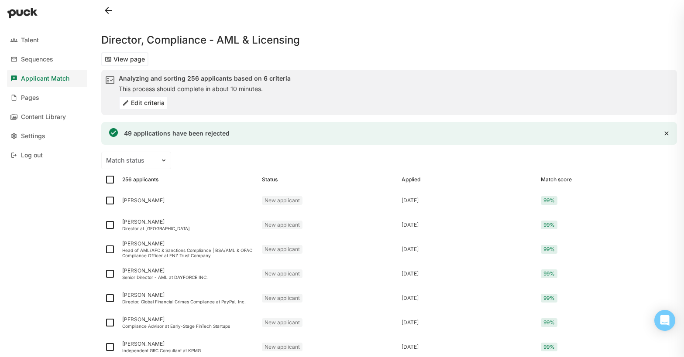
click at [150, 101] on button "Edit criteria" at bounding box center [143, 103] width 49 height 14
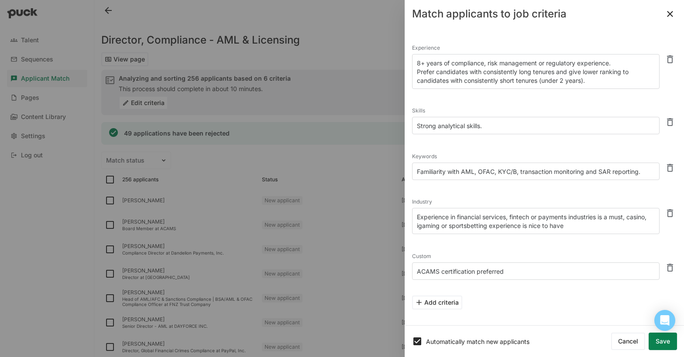
click at [670, 15] on button at bounding box center [670, 14] width 14 height 14
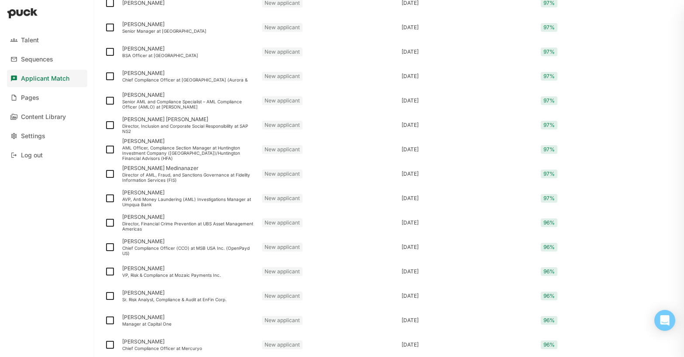
scroll to position [1110, 0]
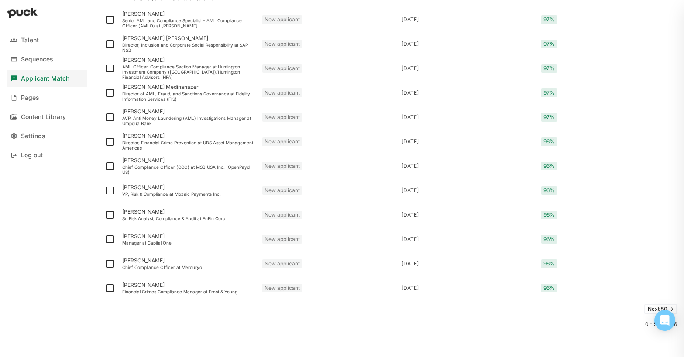
click at [654, 308] on button "Next 50 ->" at bounding box center [660, 309] width 33 height 10
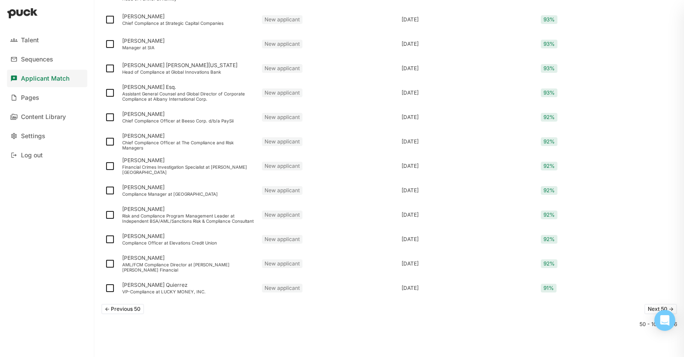
click at [652, 308] on button "Next 50 ->" at bounding box center [660, 309] width 33 height 10
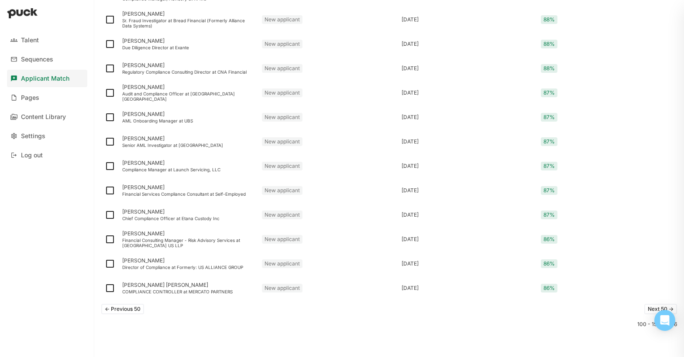
click at [652, 308] on button "Next 50 ->" at bounding box center [660, 309] width 33 height 10
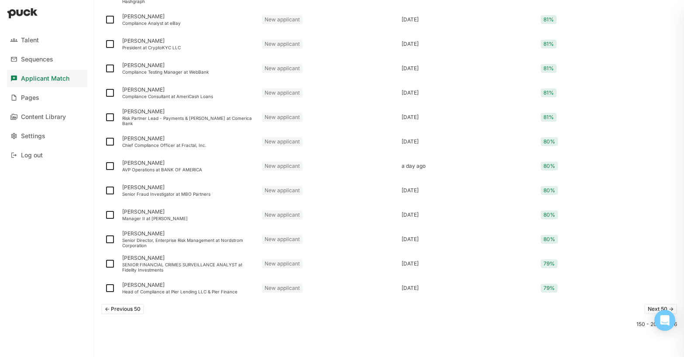
click at [652, 308] on button "Next 50 ->" at bounding box center [660, 309] width 33 height 10
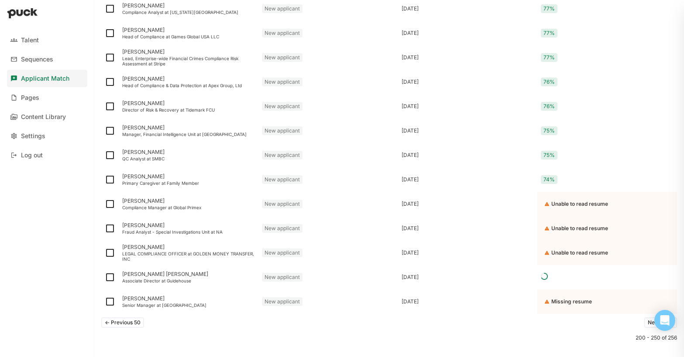
scroll to position [352, 0]
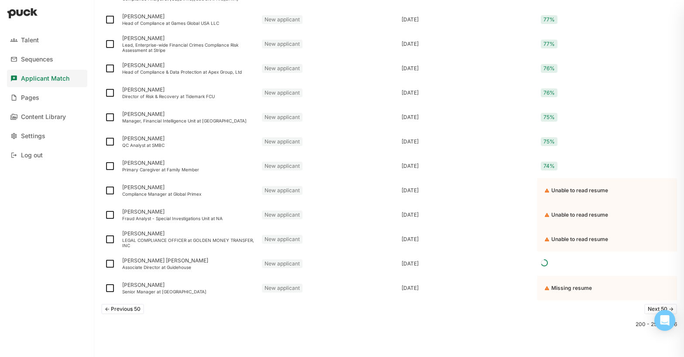
click at [651, 309] on button "Next 50 ->" at bounding box center [660, 309] width 33 height 10
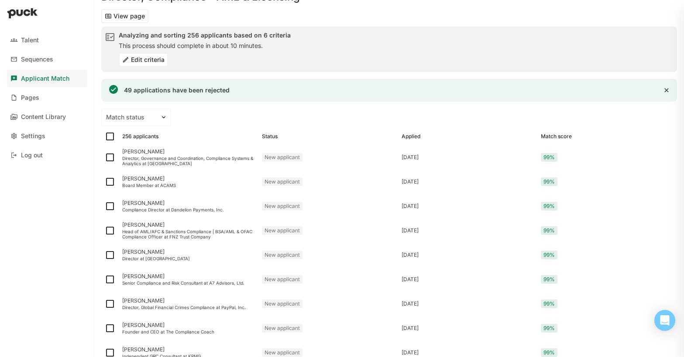
scroll to position [0, 0]
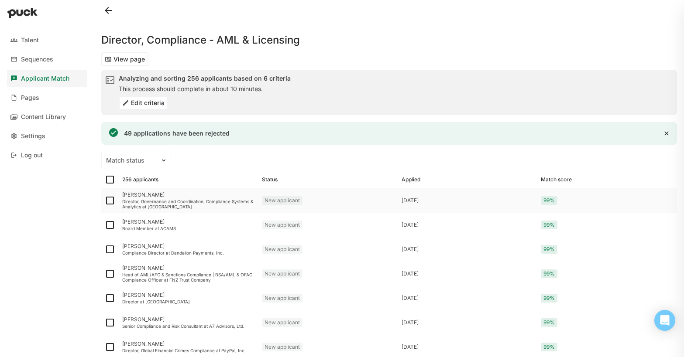
click at [144, 193] on div "[PERSON_NAME]" at bounding box center [188, 195] width 133 height 6
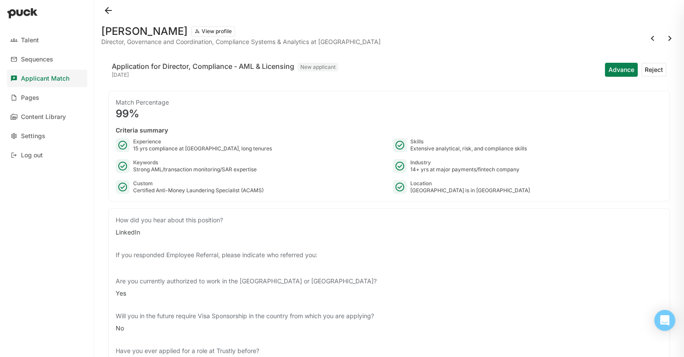
click at [653, 70] on button "Reject" at bounding box center [653, 70] width 25 height 14
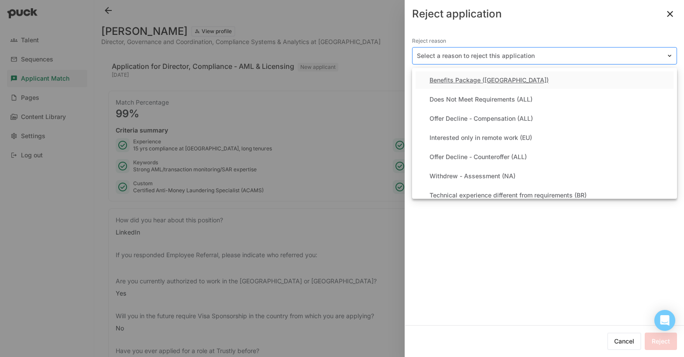
click at [456, 52] on div at bounding box center [539, 56] width 245 height 9
click at [455, 101] on div "Does Not Meet Requirements (ALL)" at bounding box center [480, 99] width 103 height 7
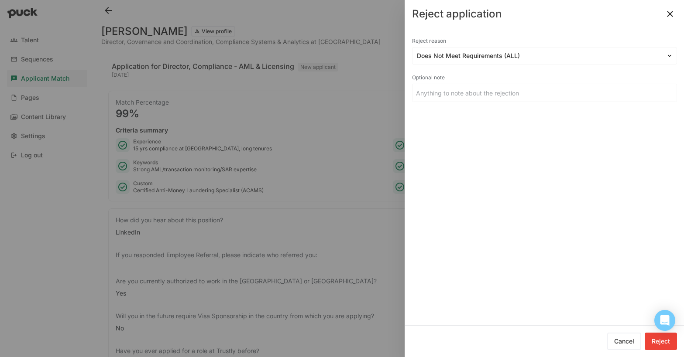
click at [653, 337] on button "Reject" at bounding box center [661, 341] width 32 height 17
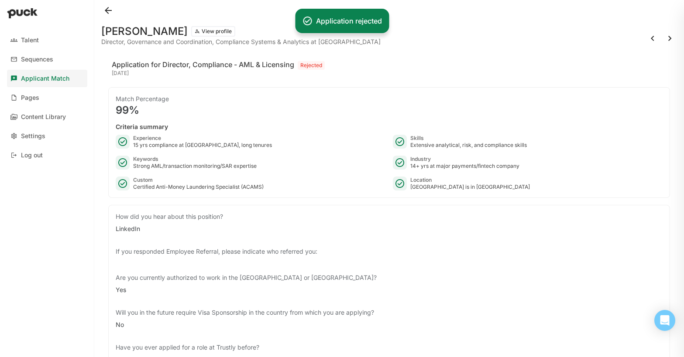
click at [674, 15] on div at bounding box center [342, 178] width 684 height 357
click at [669, 38] on button at bounding box center [670, 38] width 14 height 14
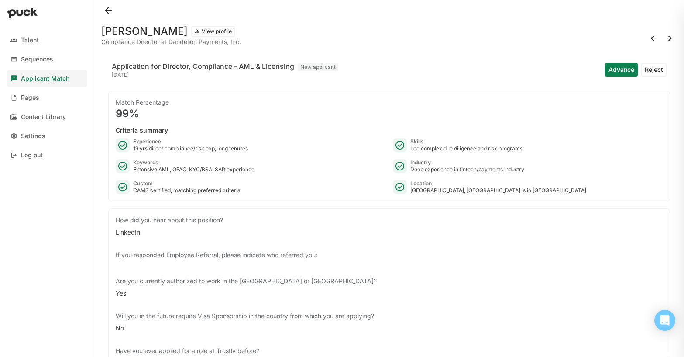
click at [619, 71] on button "Advance" at bounding box center [621, 70] width 33 height 14
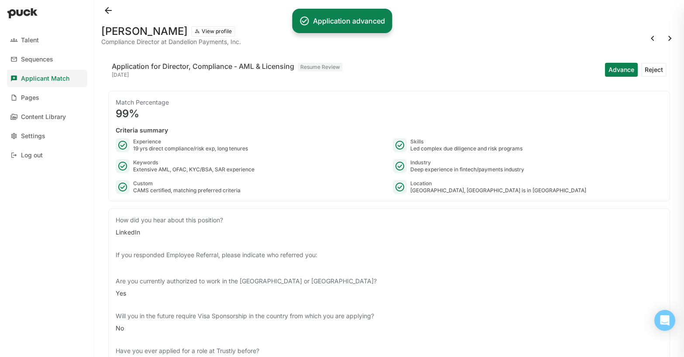
click at [668, 38] on button at bounding box center [670, 38] width 14 height 14
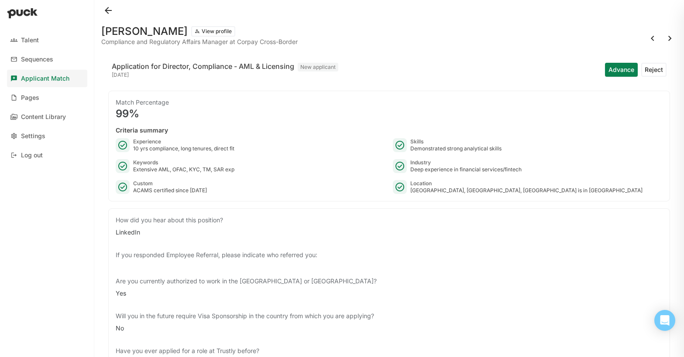
click at [616, 70] on button "Advance" at bounding box center [621, 70] width 33 height 14
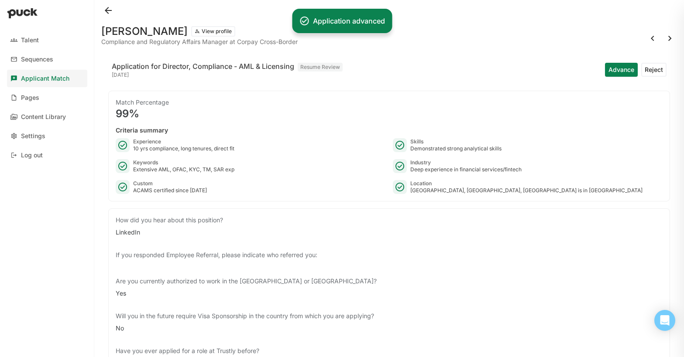
click at [667, 36] on button at bounding box center [670, 38] width 14 height 14
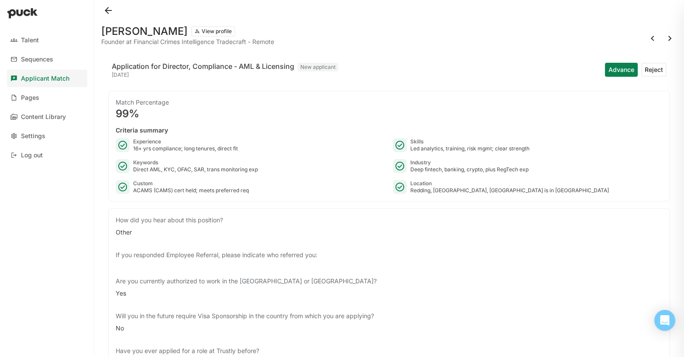
click at [655, 67] on button "Reject" at bounding box center [653, 70] width 25 height 14
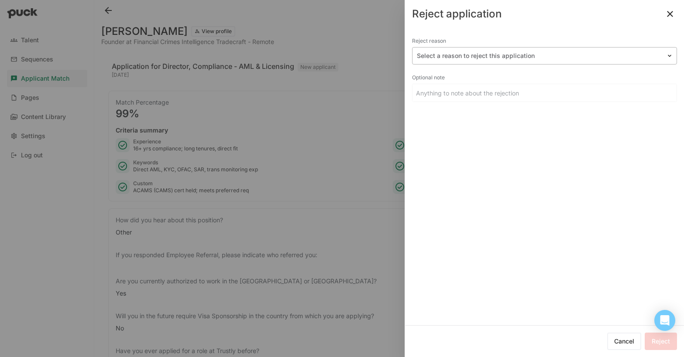
click at [462, 54] on div at bounding box center [539, 56] width 245 height 9
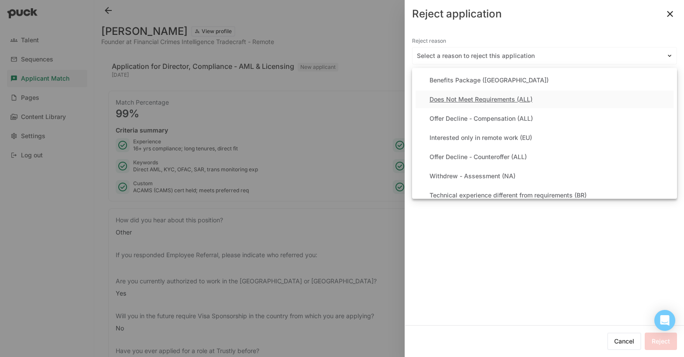
click at [466, 95] on div "Does Not Meet Requirements (ALL)" at bounding box center [545, 99] width 258 height 17
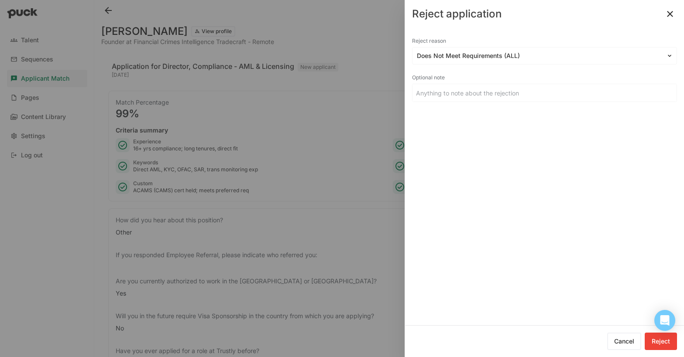
click at [657, 340] on button "Reject" at bounding box center [661, 341] width 32 height 17
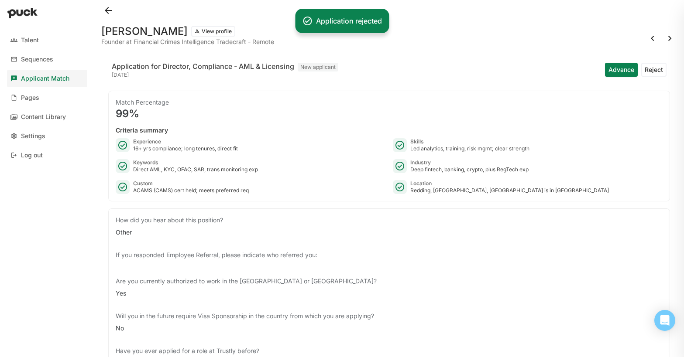
click at [670, 14] on div at bounding box center [342, 178] width 684 height 357
click at [667, 37] on button at bounding box center [670, 38] width 14 height 14
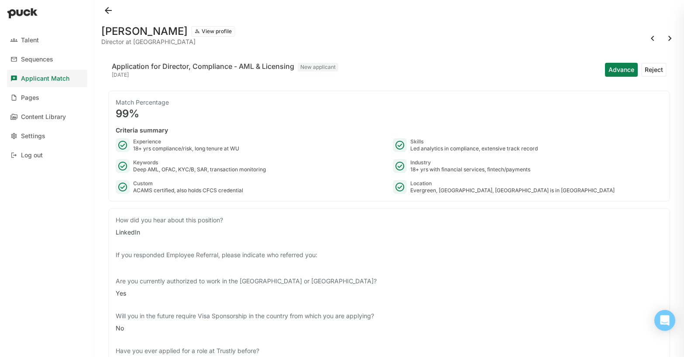
click at [619, 71] on button "Advance" at bounding box center [621, 70] width 33 height 14
click at [668, 39] on button at bounding box center [670, 38] width 14 height 14
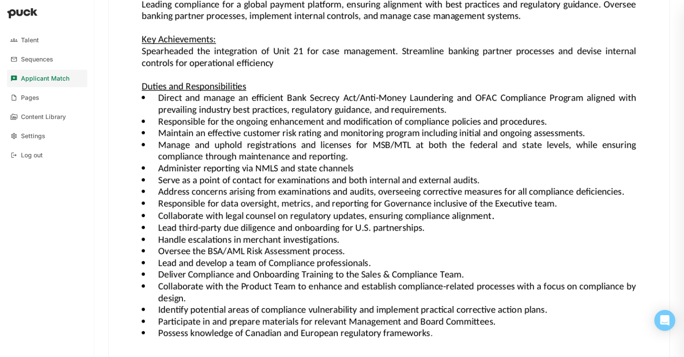
scroll to position [819, 0]
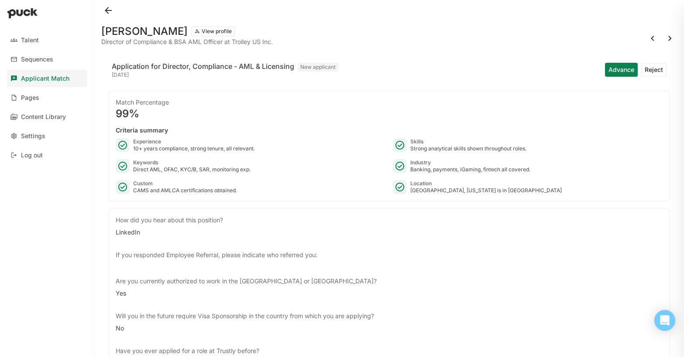
click at [623, 72] on button "Advance" at bounding box center [621, 70] width 33 height 14
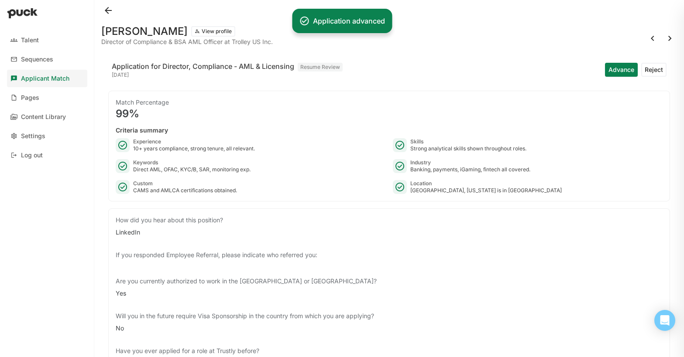
click at [670, 38] on button at bounding box center [670, 38] width 14 height 14
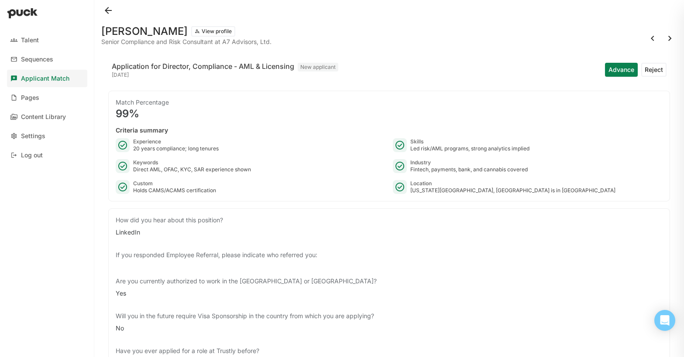
click at [654, 70] on button "Reject" at bounding box center [653, 70] width 25 height 14
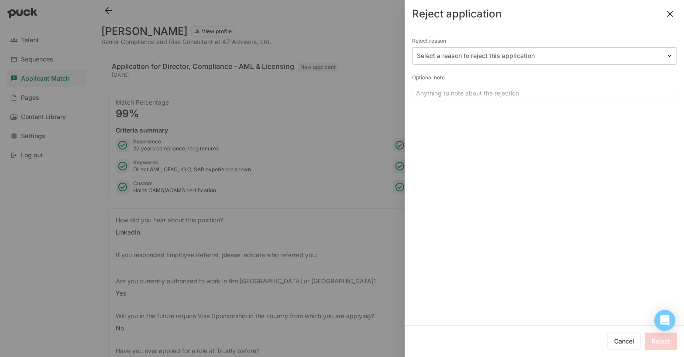
click at [442, 58] on div at bounding box center [539, 56] width 245 height 9
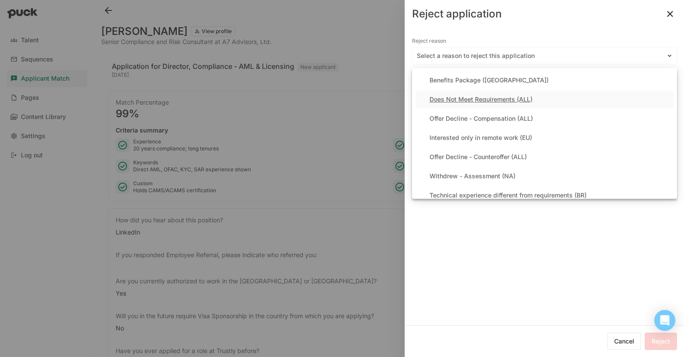
click at [457, 102] on div "Does Not Meet Requirements (ALL)" at bounding box center [480, 99] width 103 height 7
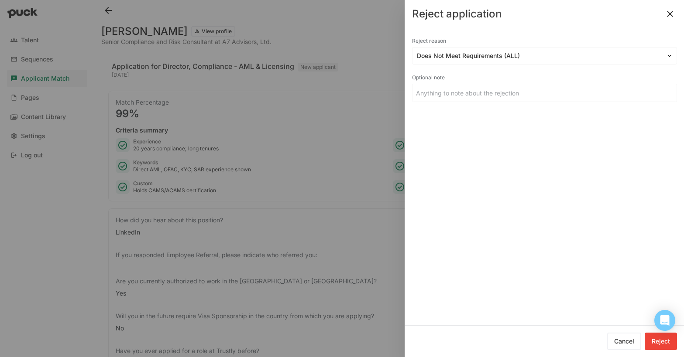
click at [655, 341] on button "Reject" at bounding box center [661, 341] width 32 height 17
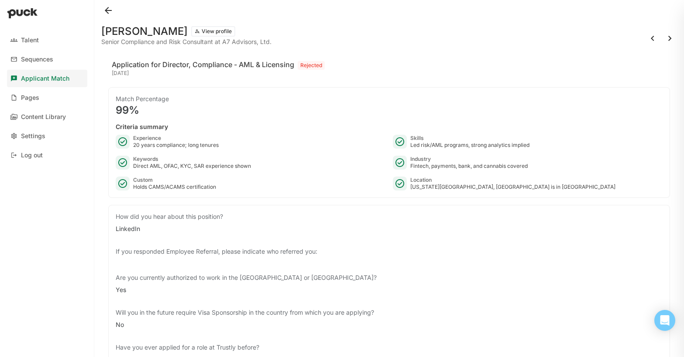
click at [669, 38] on button at bounding box center [670, 38] width 14 height 14
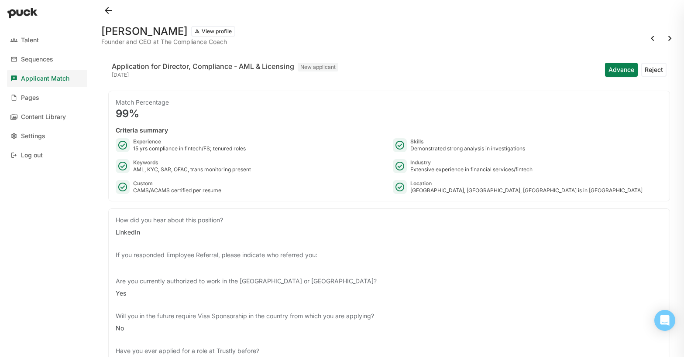
click at [658, 70] on button "Reject" at bounding box center [653, 70] width 25 height 14
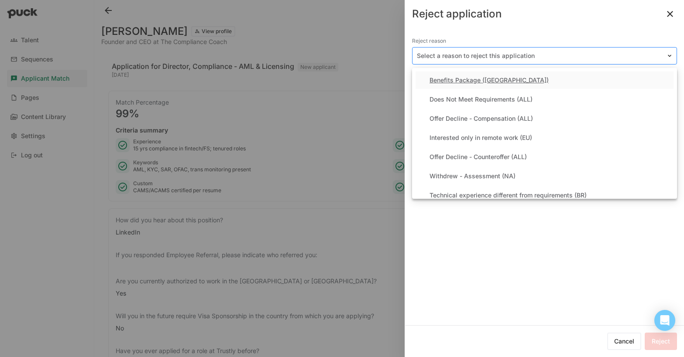
click at [460, 55] on div at bounding box center [539, 56] width 245 height 9
click at [462, 97] on div "Does Not Meet Requirements (ALL)" at bounding box center [480, 99] width 103 height 7
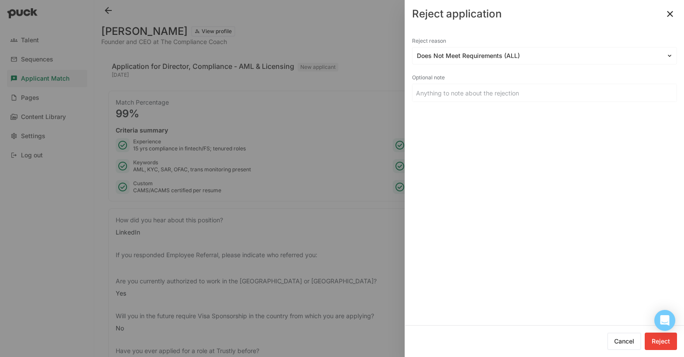
click at [660, 343] on button "Reject" at bounding box center [661, 341] width 32 height 17
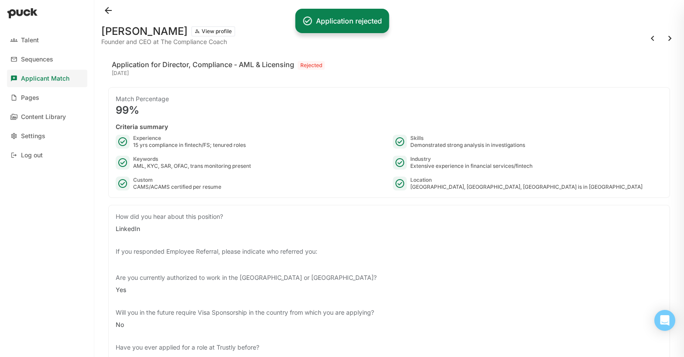
click at [666, 38] on button at bounding box center [670, 38] width 14 height 14
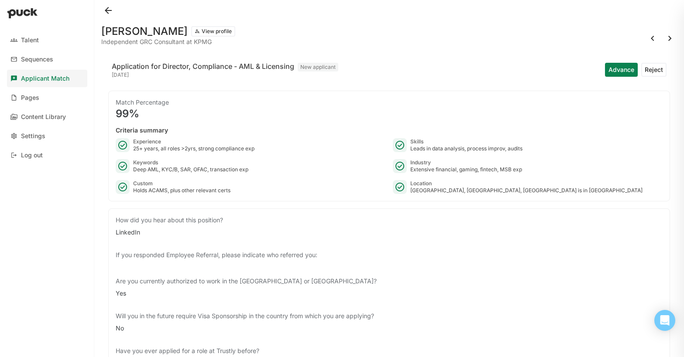
click at [657, 69] on button "Reject" at bounding box center [653, 70] width 25 height 14
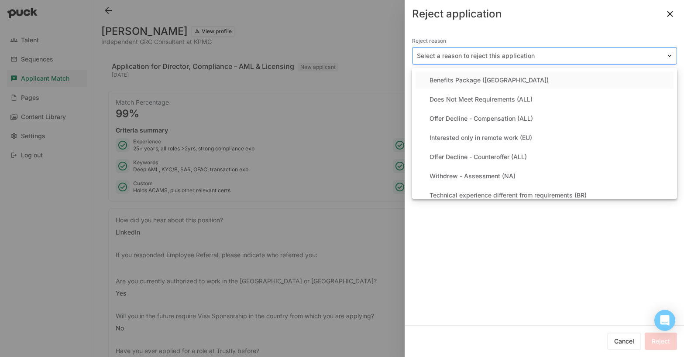
click at [470, 58] on div at bounding box center [539, 56] width 245 height 9
click at [461, 103] on div "Does Not Meet Requirements (ALL)" at bounding box center [480, 99] width 103 height 7
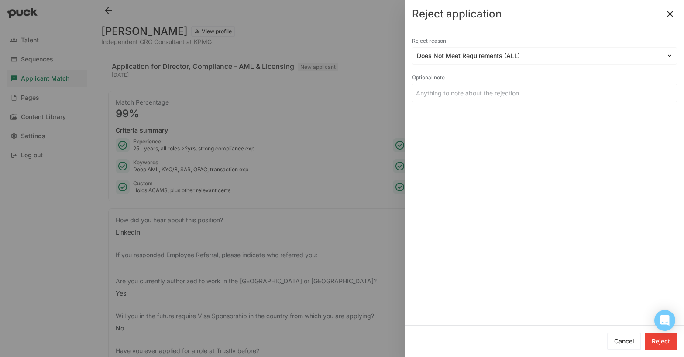
click at [665, 342] on button "Reject" at bounding box center [661, 341] width 32 height 17
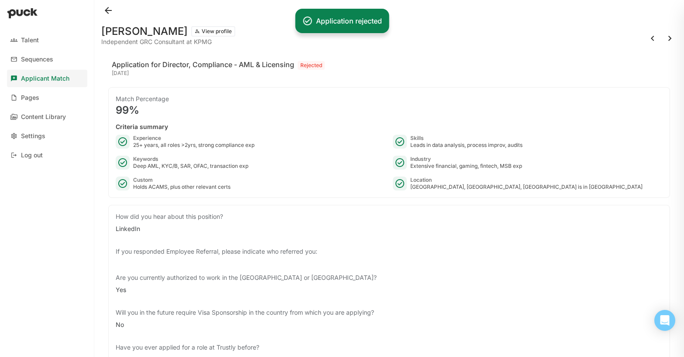
click at [669, 38] on button at bounding box center [670, 38] width 14 height 14
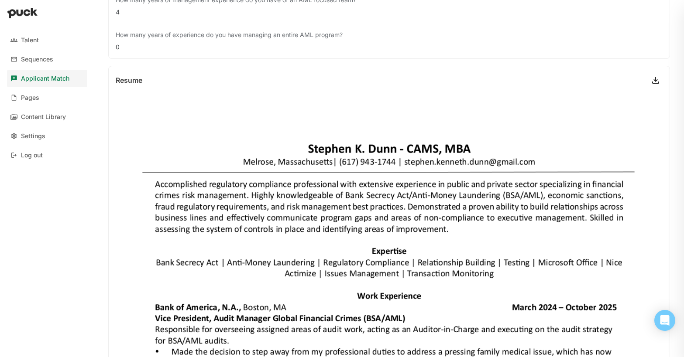
scroll to position [50, 0]
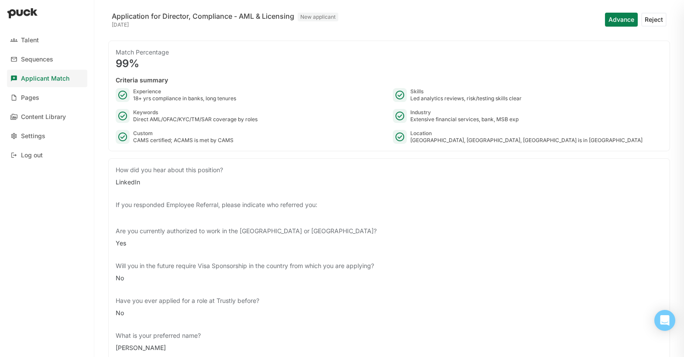
click at [661, 18] on button "Reject" at bounding box center [653, 20] width 25 height 14
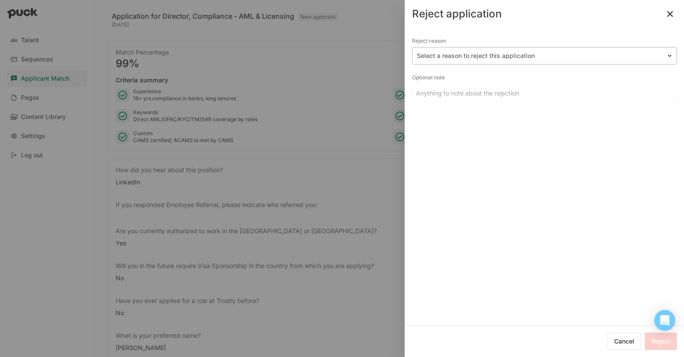
click at [464, 54] on div at bounding box center [539, 56] width 245 height 9
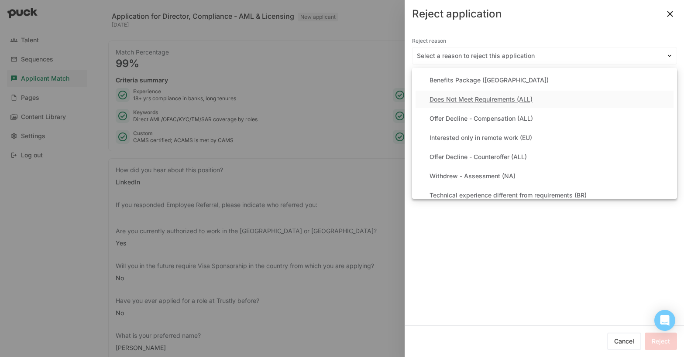
click at [463, 98] on div "Does Not Meet Requirements (ALL)" at bounding box center [480, 99] width 103 height 7
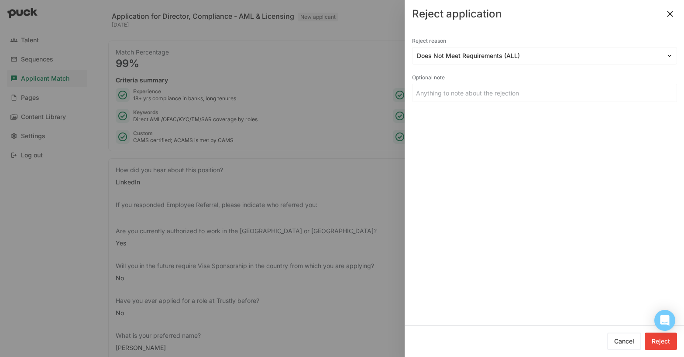
click at [660, 339] on button "Reject" at bounding box center [661, 341] width 32 height 17
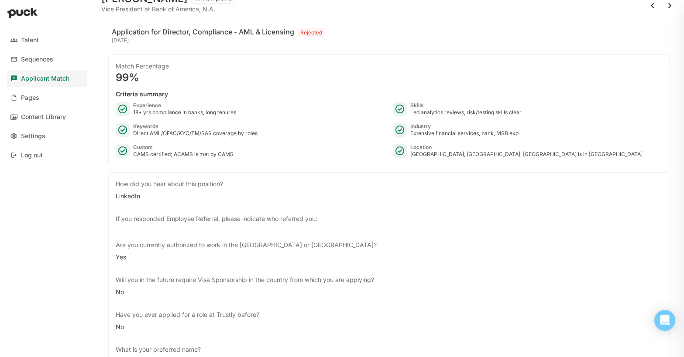
scroll to position [0, 0]
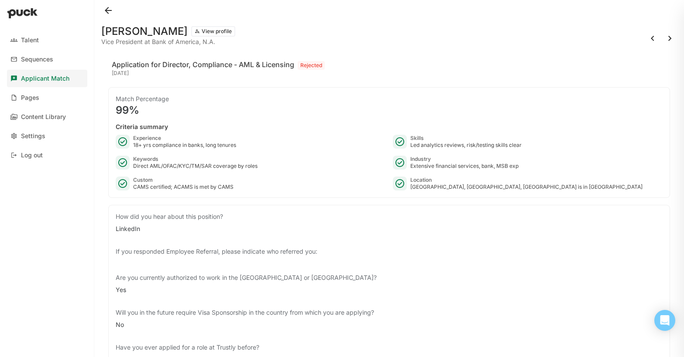
click at [669, 37] on button at bounding box center [670, 38] width 14 height 14
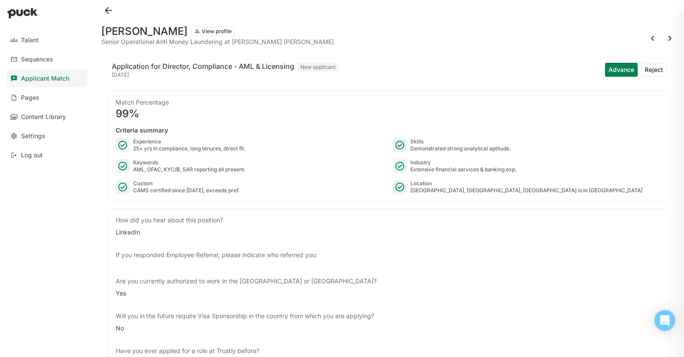
click at [656, 69] on button "Reject" at bounding box center [653, 70] width 25 height 14
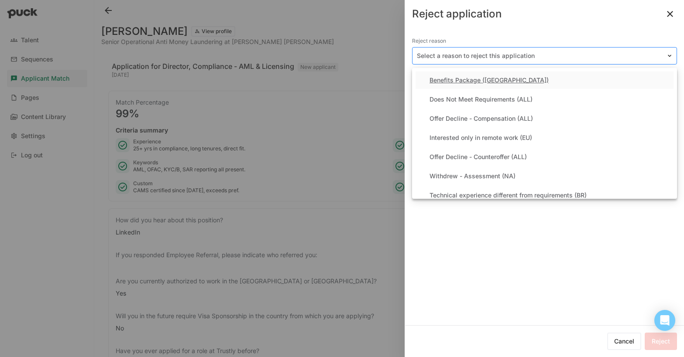
click at [533, 55] on div at bounding box center [539, 56] width 245 height 9
click at [475, 101] on div "Does Not Meet Requirements (ALL)" at bounding box center [480, 99] width 103 height 7
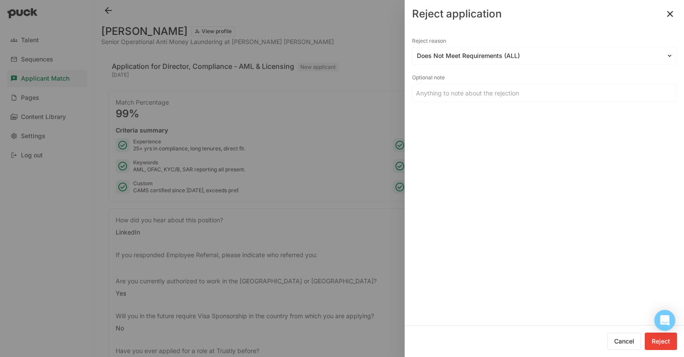
click at [656, 343] on button "Reject" at bounding box center [661, 341] width 32 height 17
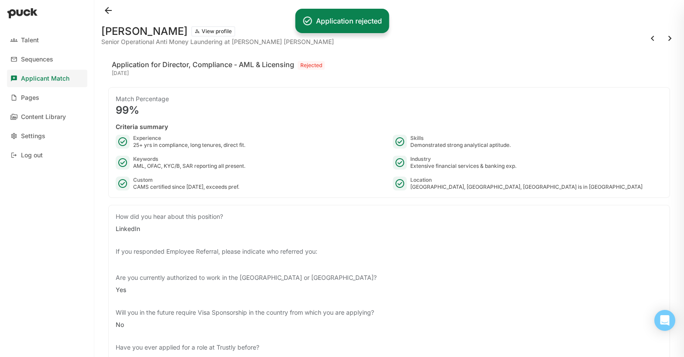
click at [669, 38] on button at bounding box center [670, 38] width 14 height 14
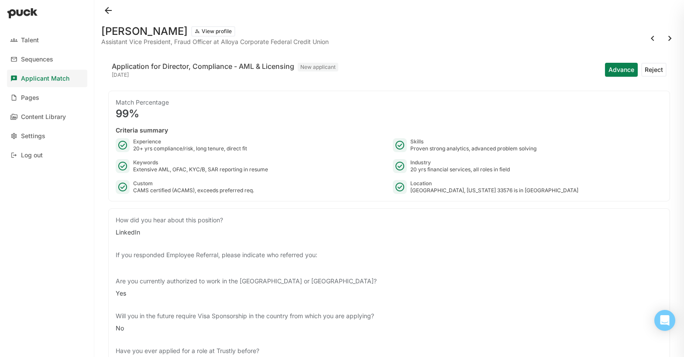
click at [658, 66] on button "Reject" at bounding box center [653, 70] width 25 height 14
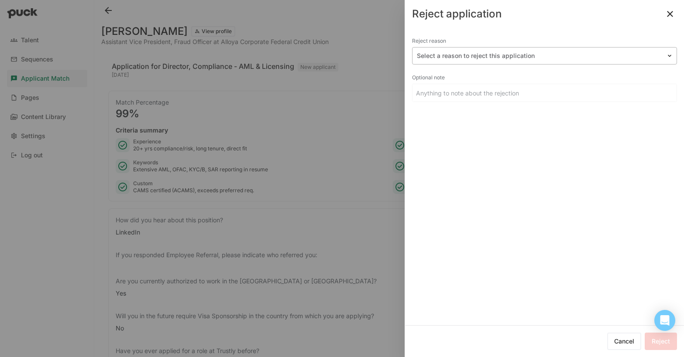
click at [474, 57] on div at bounding box center [539, 56] width 245 height 9
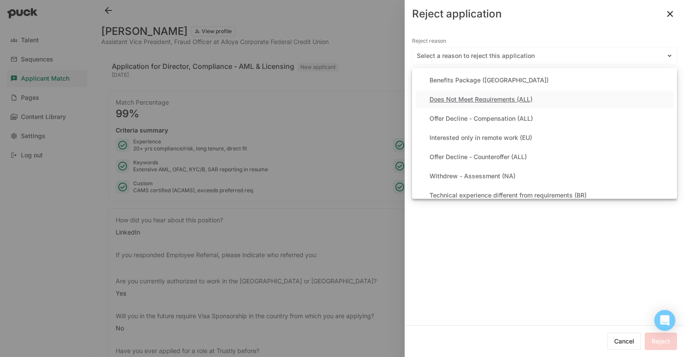
click at [467, 104] on div "Does Not Meet Requirements (ALL)" at bounding box center [545, 99] width 258 height 17
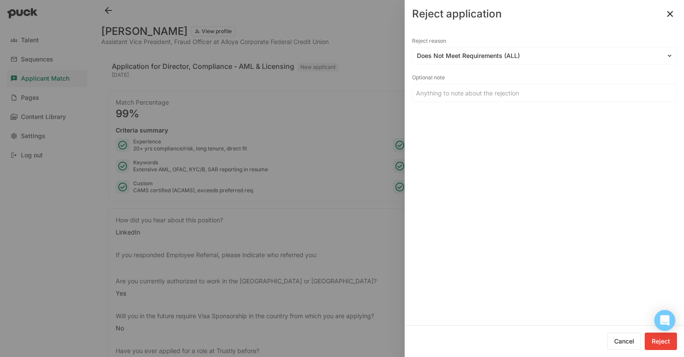
click at [664, 340] on button "Reject" at bounding box center [661, 341] width 32 height 17
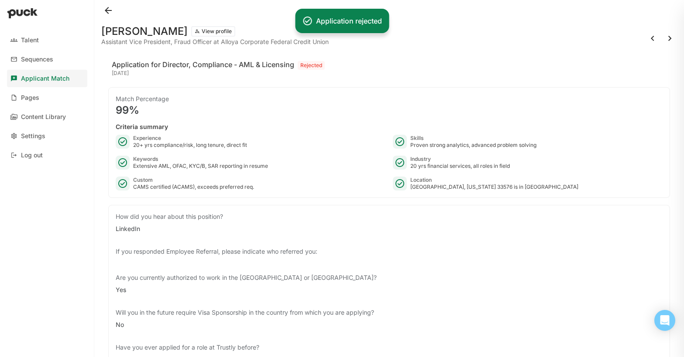
click at [108, 9] on button at bounding box center [108, 10] width 14 height 14
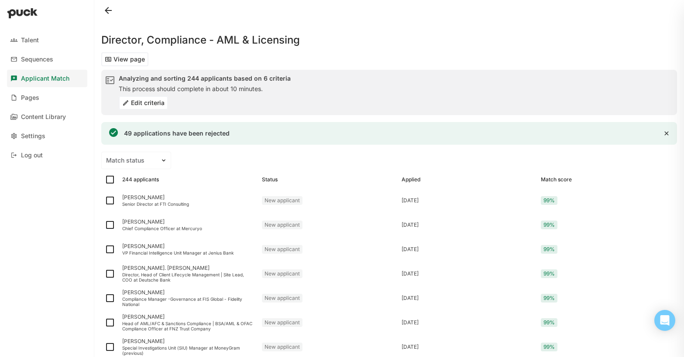
click at [148, 103] on button "Edit criteria" at bounding box center [143, 103] width 49 height 14
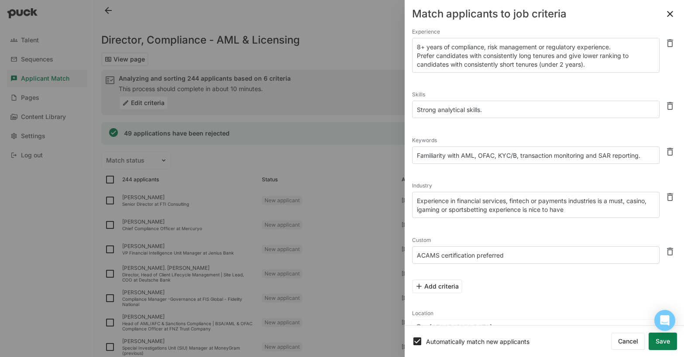
scroll to position [17, 0]
click at [445, 285] on button "Add criteria" at bounding box center [437, 285] width 50 height 14
click at [431, 295] on textarea "To enrich screen reader interactions, please activate Accessibility in Grammarl…" at bounding box center [535, 299] width 247 height 17
type textarea "l"
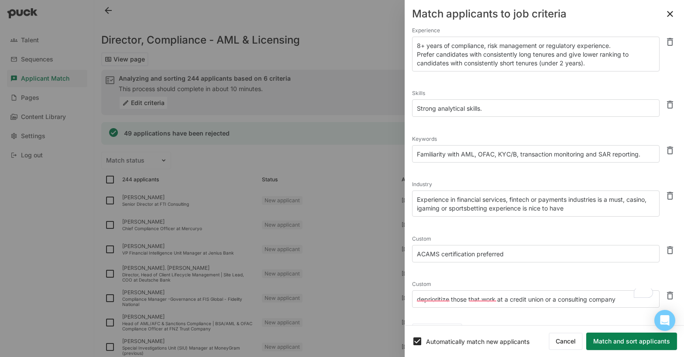
type textarea "deprioritize those that work at a credit union or a consulting company"
click at [634, 341] on button "Match and sort applicants" at bounding box center [631, 341] width 91 height 17
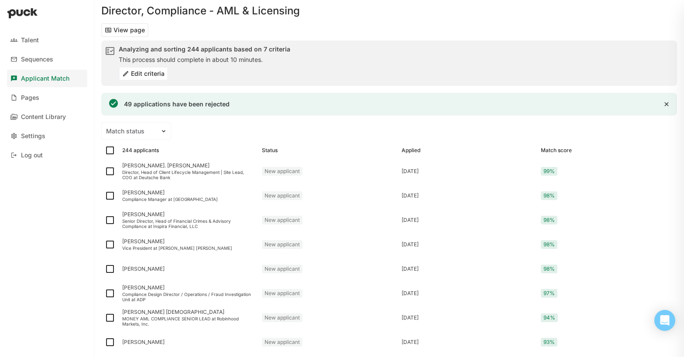
scroll to position [0, 0]
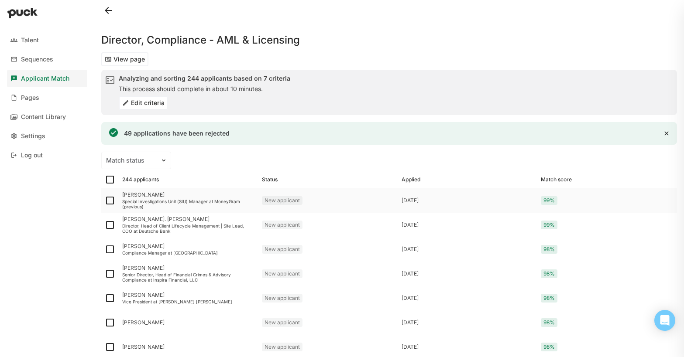
click at [144, 195] on div "[PERSON_NAME]" at bounding box center [188, 195] width 133 height 6
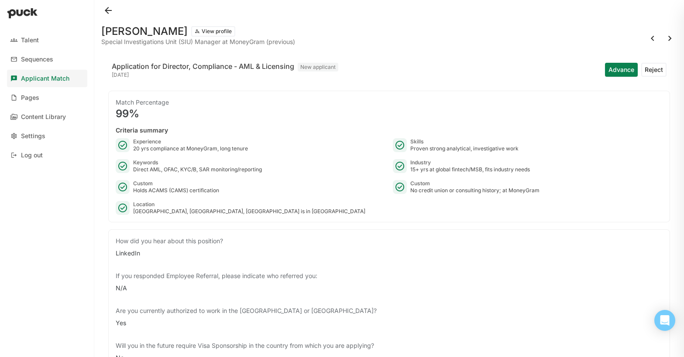
click at [110, 12] on button at bounding box center [108, 10] width 14 height 14
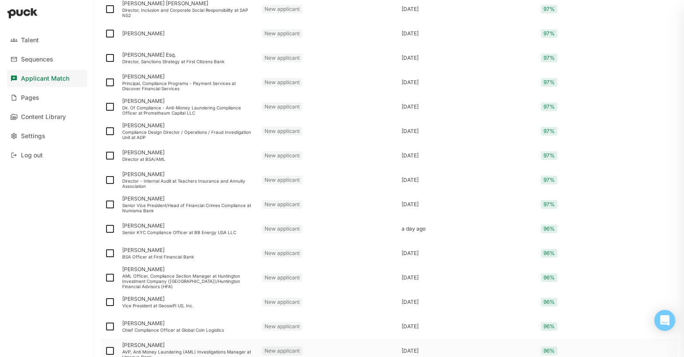
scroll to position [1110, 0]
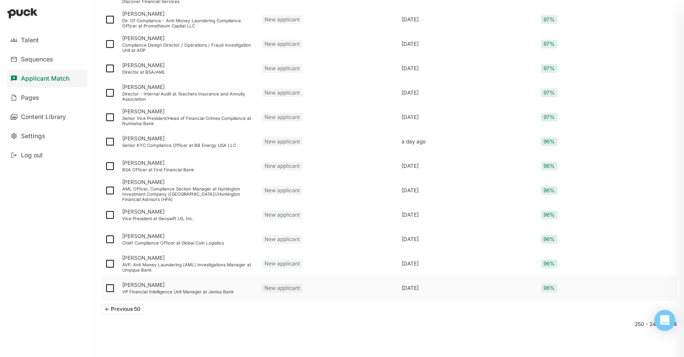
click at [606, 296] on div "96%" at bounding box center [607, 288] width 140 height 24
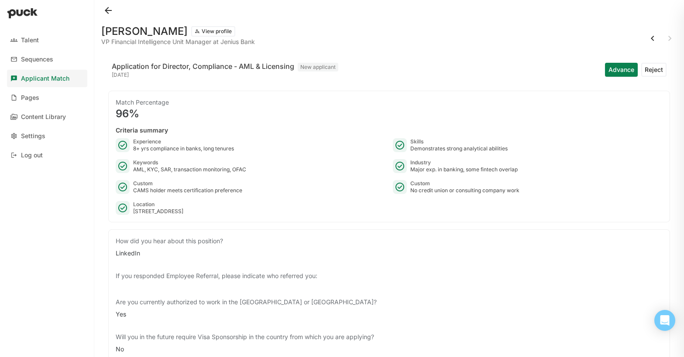
click at [109, 8] on button at bounding box center [108, 10] width 14 height 14
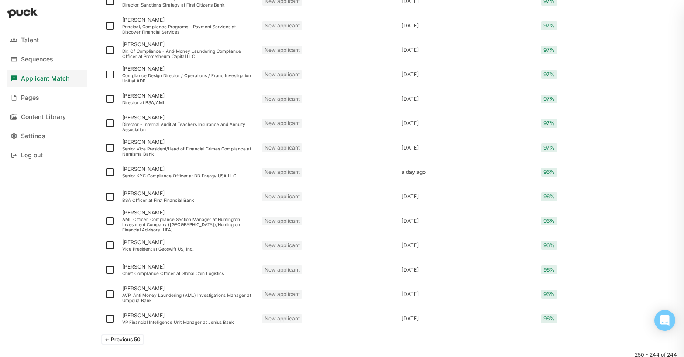
scroll to position [1091, 0]
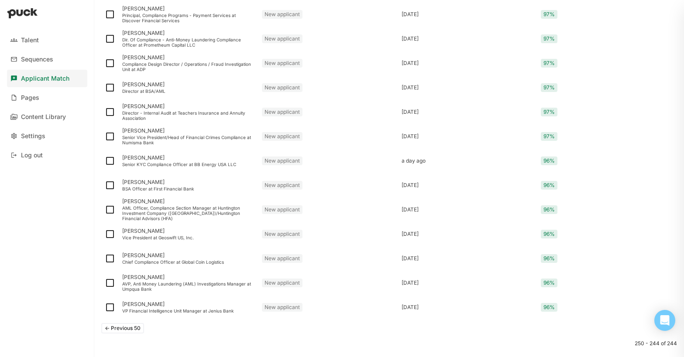
click at [124, 326] on button "<- Previous 50" at bounding box center [122, 328] width 43 height 10
click at [126, 330] on button "<- Previous 50" at bounding box center [122, 328] width 43 height 10
click at [127, 329] on button "<- Previous 50" at bounding box center [122, 328] width 43 height 10
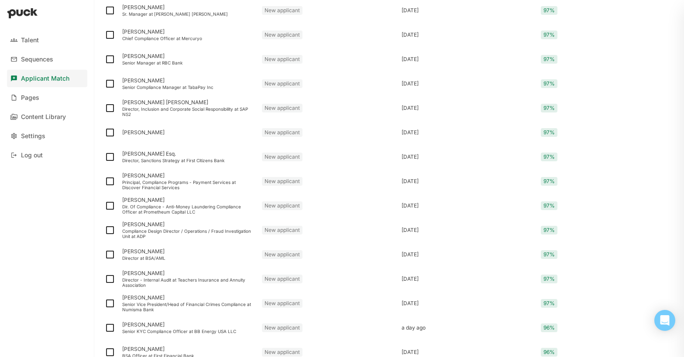
scroll to position [1110, 0]
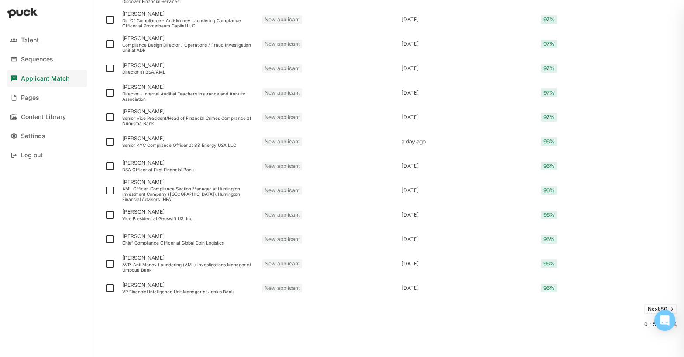
click at [651, 310] on button "Next 50 ->" at bounding box center [660, 309] width 33 height 10
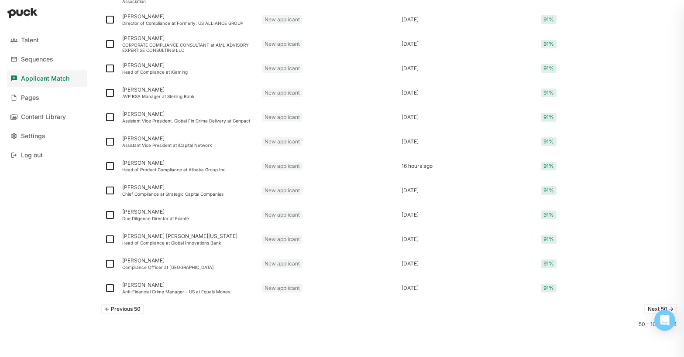
click at [651, 310] on button "Next 50 ->" at bounding box center [660, 309] width 33 height 10
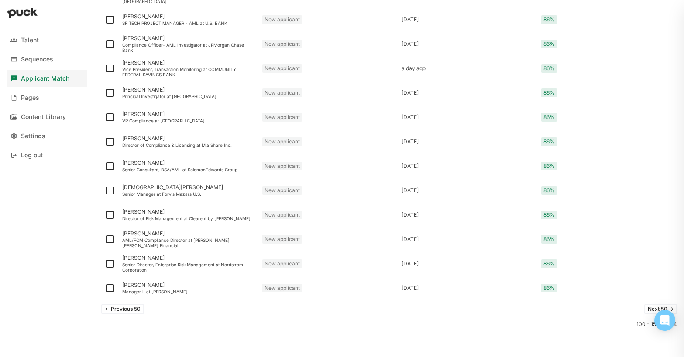
click at [651, 310] on button "Next 50 ->" at bounding box center [660, 309] width 33 height 10
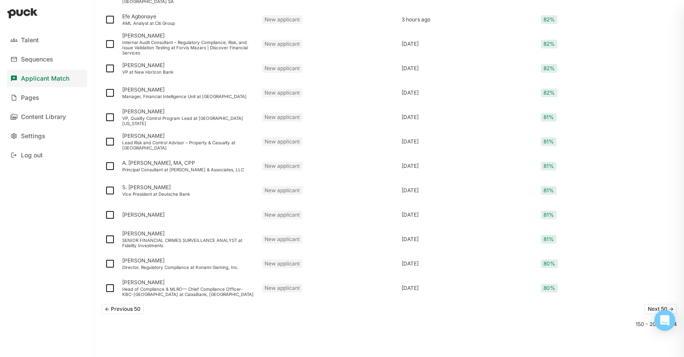
click at [651, 309] on button "Next 50 ->" at bounding box center [660, 309] width 33 height 10
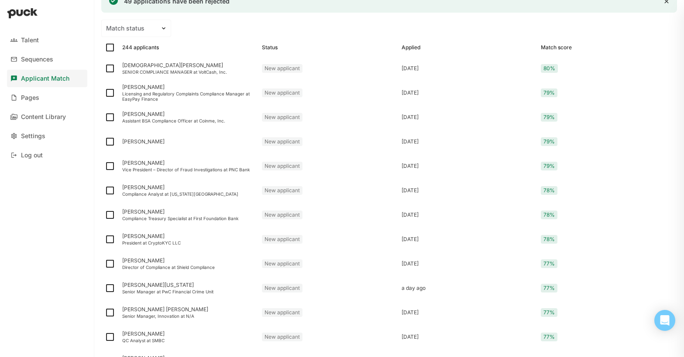
scroll to position [963, 0]
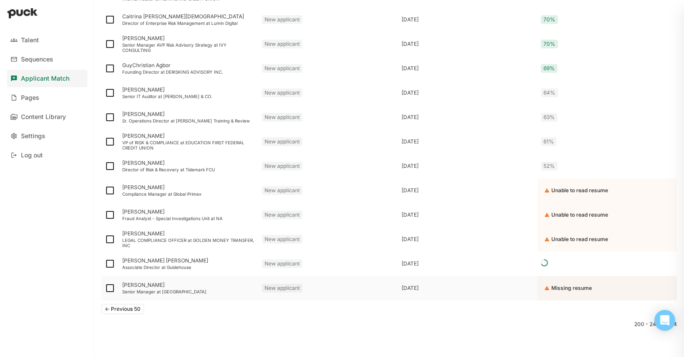
click at [109, 288] on img at bounding box center [110, 288] width 10 height 10
click at [105, 289] on input "checkbox" at bounding box center [104, 289] width 0 height 0
checkbox input "true"
click at [109, 263] on img at bounding box center [110, 264] width 10 height 10
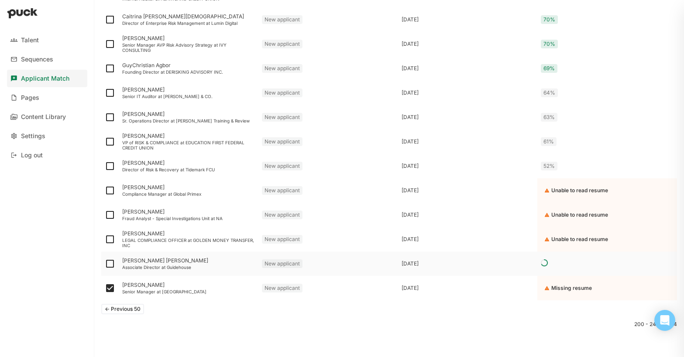
click at [105, 264] on input "checkbox" at bounding box center [104, 264] width 0 height 0
checkbox input "true"
click at [110, 237] on img at bounding box center [110, 239] width 10 height 10
click at [105, 240] on input "checkbox" at bounding box center [104, 240] width 0 height 0
checkbox input "true"
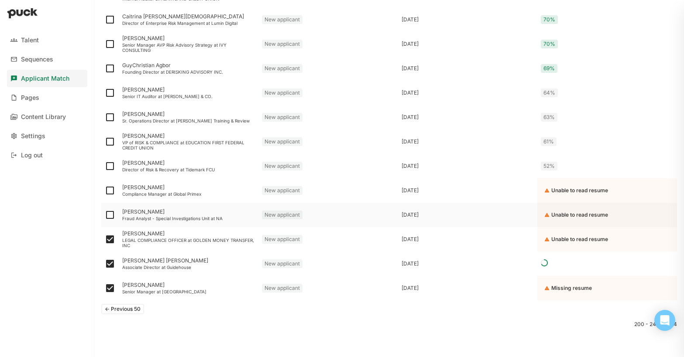
click at [111, 214] on img at bounding box center [110, 215] width 10 height 10
click at [105, 215] on input "checkbox" at bounding box center [104, 215] width 0 height 0
checkbox input "true"
click at [110, 189] on img at bounding box center [110, 191] width 10 height 10
click at [105, 191] on input "checkbox" at bounding box center [104, 191] width 0 height 0
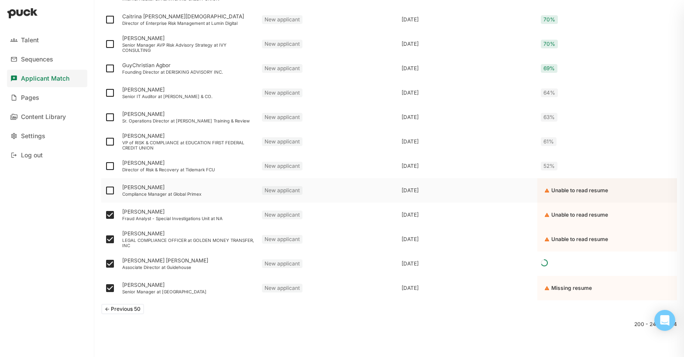
checkbox input "true"
click at [108, 165] on img at bounding box center [110, 166] width 10 height 10
click at [105, 166] on input "checkbox" at bounding box center [104, 166] width 0 height 0
checkbox input "true"
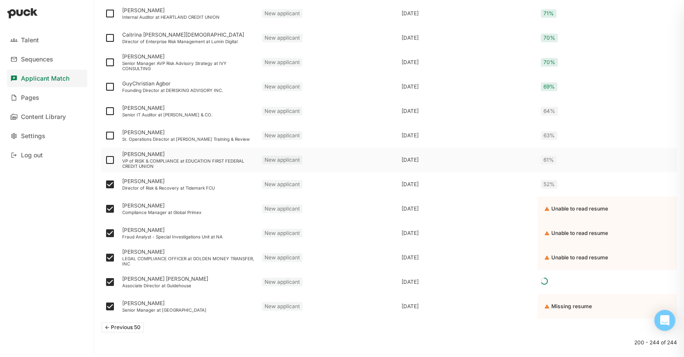
click at [106, 162] on img at bounding box center [110, 160] width 10 height 10
click at [105, 161] on input "checkbox" at bounding box center [104, 160] width 0 height 0
checkbox input "true"
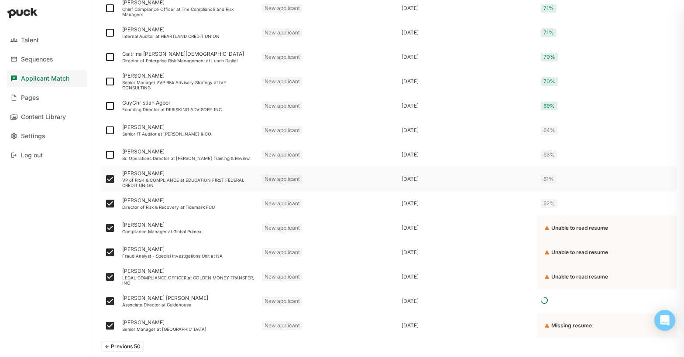
scroll to position [941, 0]
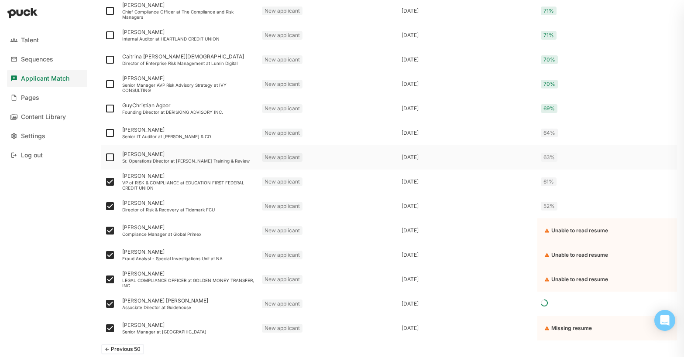
click at [109, 158] on img at bounding box center [110, 157] width 10 height 10
click at [105, 158] on input "checkbox" at bounding box center [104, 158] width 0 height 0
checkbox input "true"
click at [110, 130] on img at bounding box center [110, 133] width 10 height 10
click at [105, 133] on input "checkbox" at bounding box center [104, 133] width 0 height 0
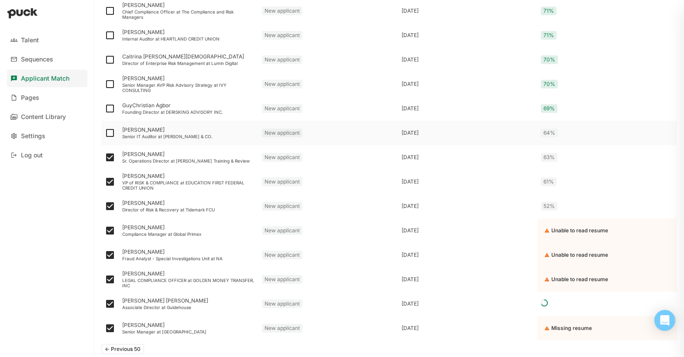
checkbox input "true"
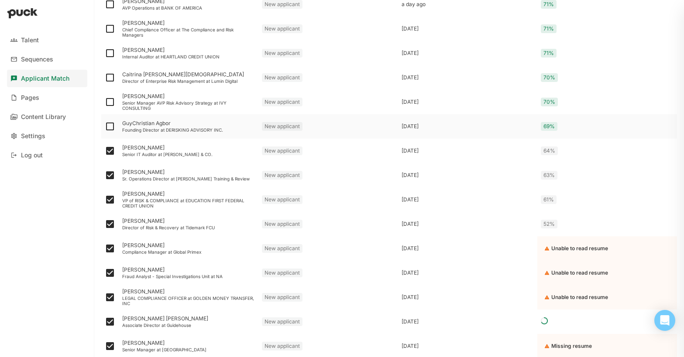
click at [110, 125] on img at bounding box center [110, 126] width 10 height 10
click at [105, 127] on input "checkbox" at bounding box center [104, 127] width 0 height 0
checkbox input "true"
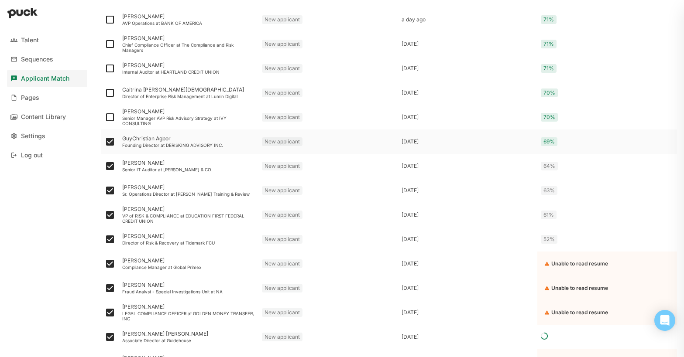
scroll to position [897, 0]
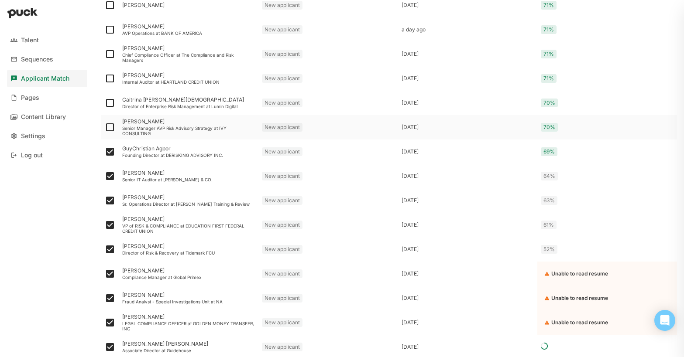
click at [108, 130] on img at bounding box center [110, 127] width 10 height 10
click at [105, 128] on input "checkbox" at bounding box center [104, 127] width 0 height 0
checkbox input "true"
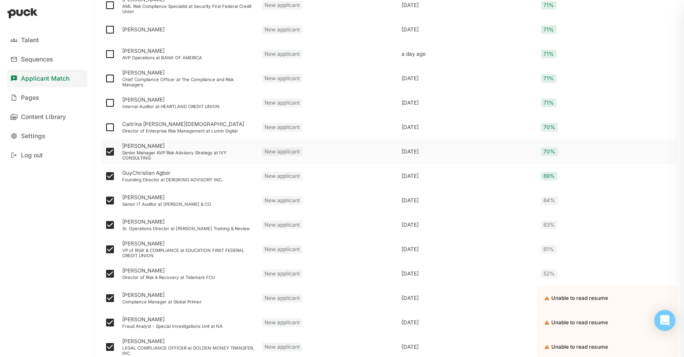
scroll to position [870, 0]
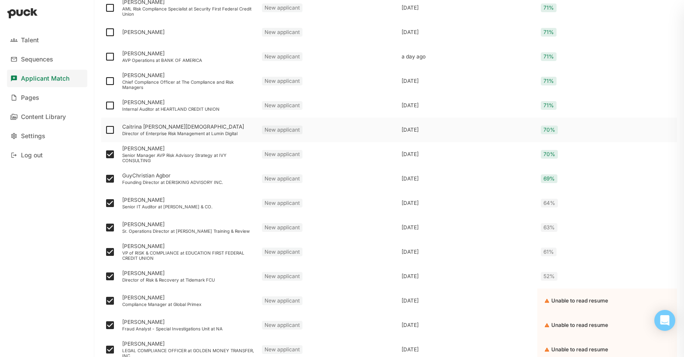
click at [108, 131] on img at bounding box center [110, 130] width 10 height 10
click at [105, 131] on input "checkbox" at bounding box center [104, 130] width 0 height 0
checkbox input "true"
click at [108, 105] on img at bounding box center [110, 105] width 10 height 10
click at [105, 106] on input "checkbox" at bounding box center [104, 106] width 0 height 0
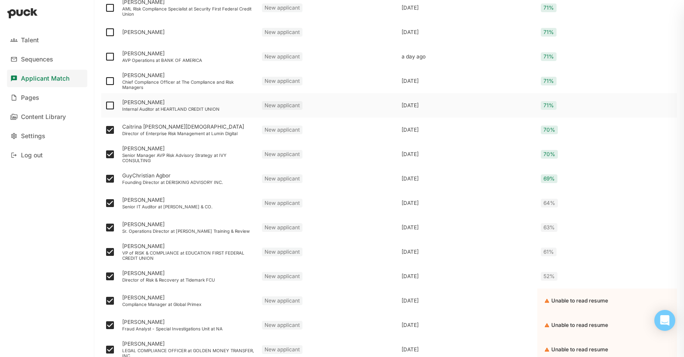
checkbox input "true"
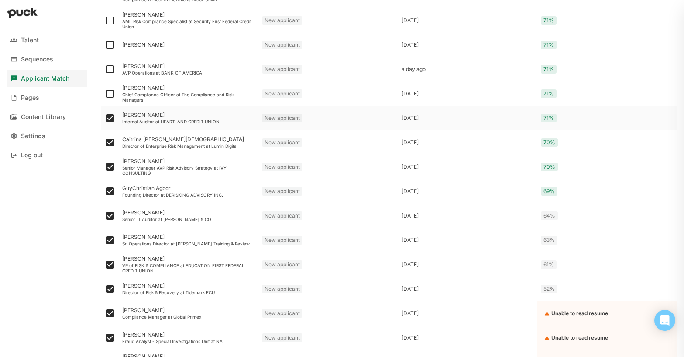
scroll to position [849, 0]
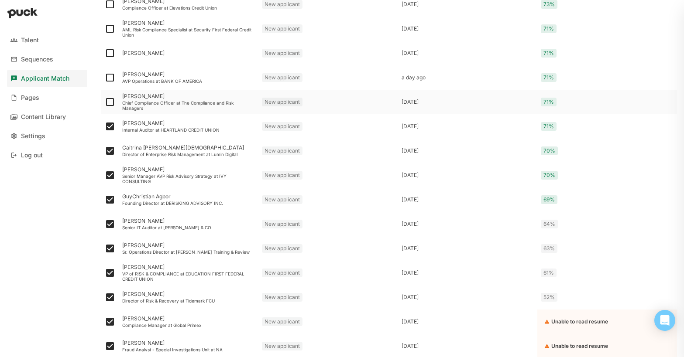
click at [108, 100] on img at bounding box center [110, 102] width 10 height 10
click at [105, 102] on input "checkbox" at bounding box center [104, 102] width 0 height 0
checkbox input "true"
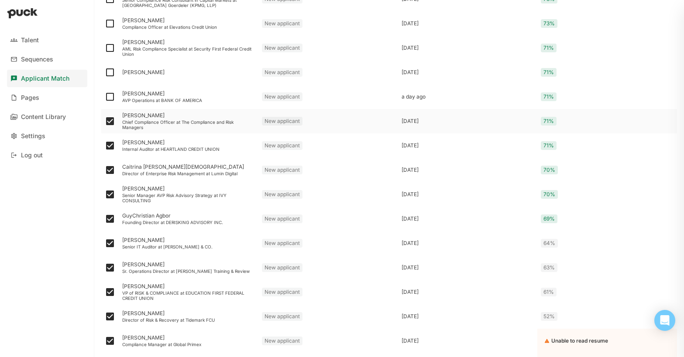
scroll to position [828, 0]
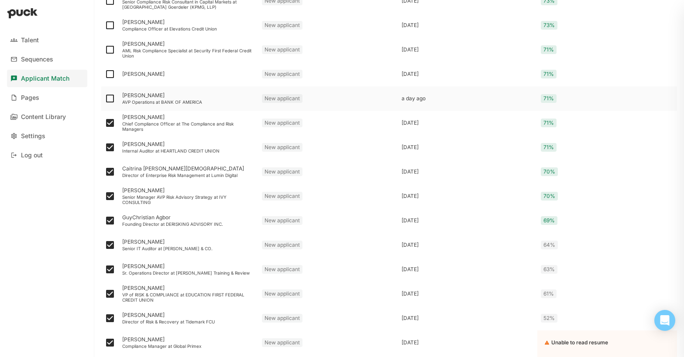
click at [109, 96] on img at bounding box center [110, 98] width 10 height 10
click at [105, 99] on input "checkbox" at bounding box center [104, 99] width 0 height 0
checkbox input "true"
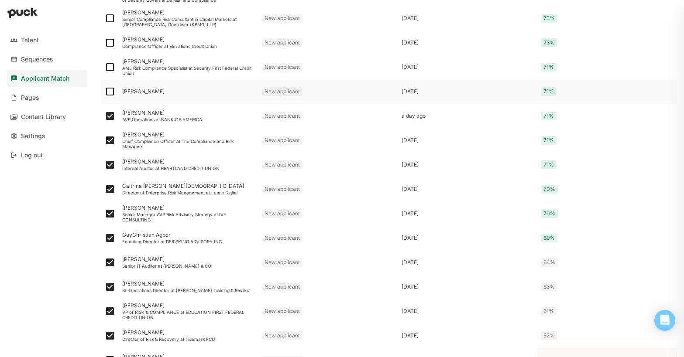
click at [108, 91] on img at bounding box center [110, 91] width 10 height 10
click at [105, 92] on input "checkbox" at bounding box center [104, 92] width 0 height 0
checkbox input "true"
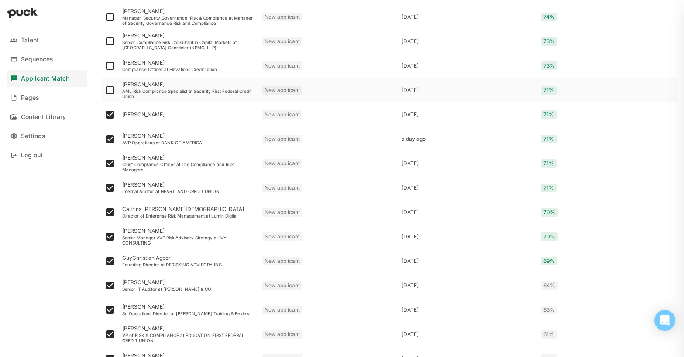
click at [109, 90] on img at bounding box center [110, 90] width 10 height 10
click at [105, 90] on input "checkbox" at bounding box center [104, 90] width 0 height 0
checkbox input "true"
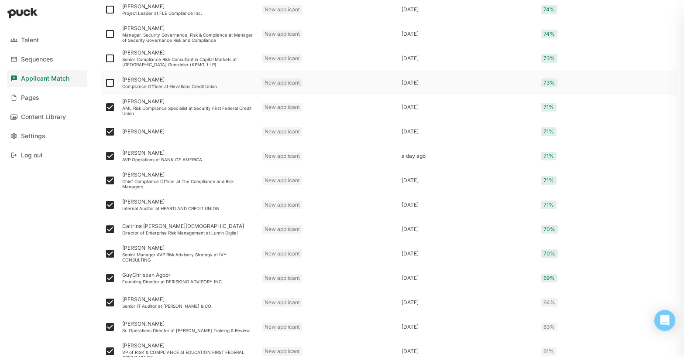
click at [109, 85] on img at bounding box center [110, 83] width 10 height 10
click at [105, 83] on input "checkbox" at bounding box center [104, 83] width 0 height 0
checkbox input "true"
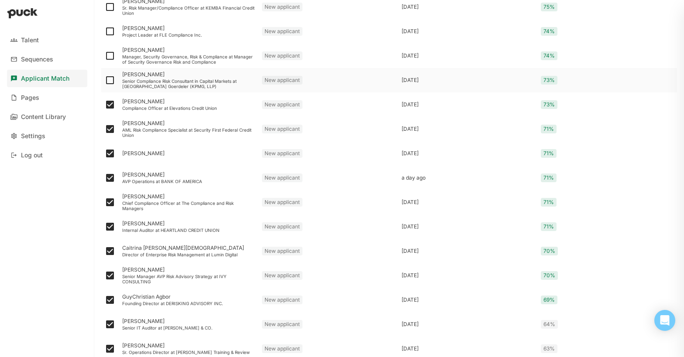
click at [109, 79] on img at bounding box center [110, 80] width 10 height 10
click at [105, 80] on input "checkbox" at bounding box center [104, 80] width 0 height 0
checkbox input "true"
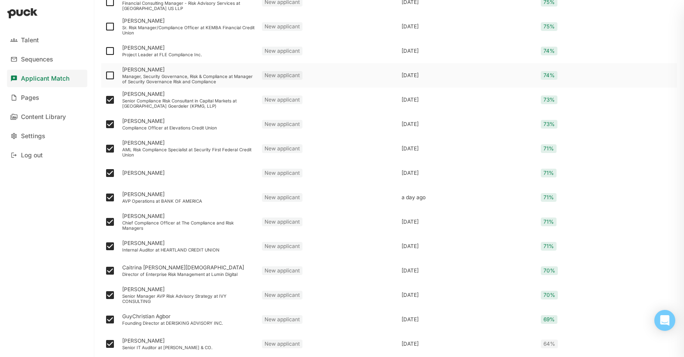
click at [108, 74] on img at bounding box center [110, 75] width 10 height 10
click at [105, 76] on input "checkbox" at bounding box center [104, 76] width 0 height 0
checkbox input "true"
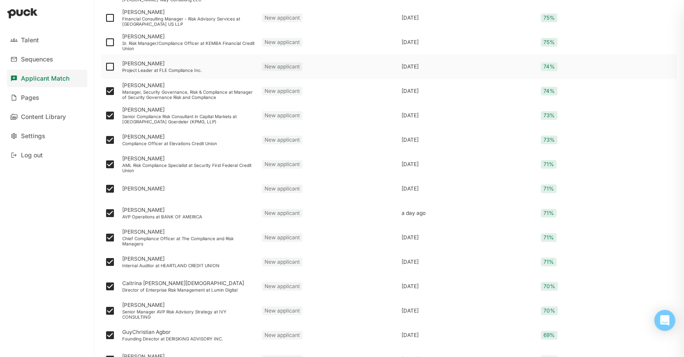
click at [108, 67] on img at bounding box center [110, 67] width 10 height 10
click at [105, 67] on input "checkbox" at bounding box center [104, 67] width 0 height 0
checkbox input "true"
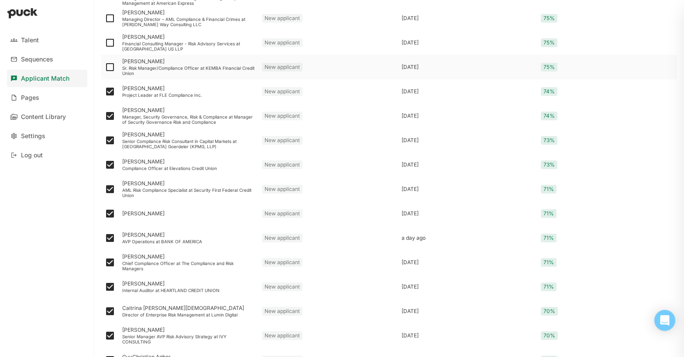
click at [107, 67] on img at bounding box center [110, 67] width 10 height 10
click at [105, 67] on input "checkbox" at bounding box center [104, 67] width 0 height 0
checkbox input "true"
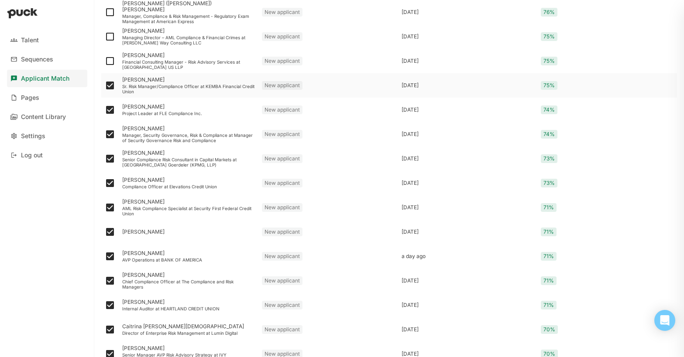
scroll to position [670, 0]
click at [109, 63] on img at bounding box center [110, 62] width 10 height 10
click at [105, 62] on input "checkbox" at bounding box center [104, 62] width 0 height 0
checkbox input "true"
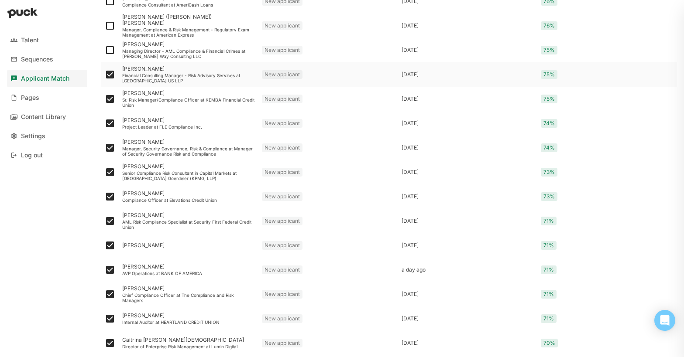
scroll to position [649, 0]
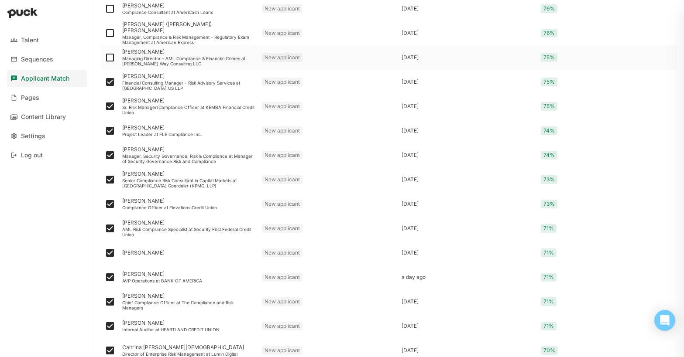
click at [109, 57] on img at bounding box center [110, 57] width 10 height 10
click at [105, 58] on input "checkbox" at bounding box center [104, 58] width 0 height 0
checkbox input "true"
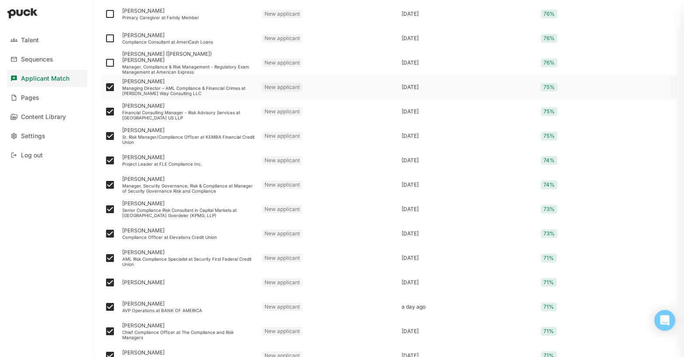
scroll to position [617, 0]
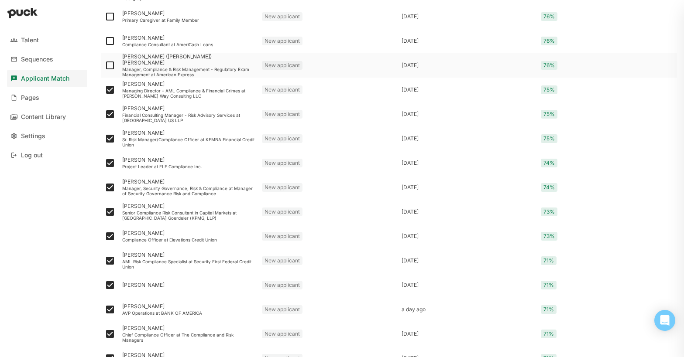
click at [109, 65] on img at bounding box center [110, 65] width 10 height 10
click at [105, 65] on input "checkbox" at bounding box center [104, 65] width 0 height 0
checkbox input "true"
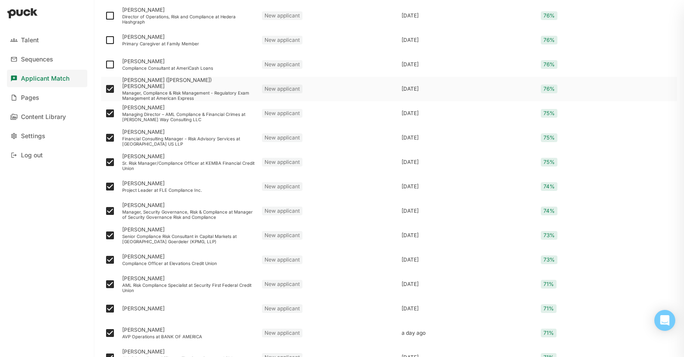
scroll to position [592, 0]
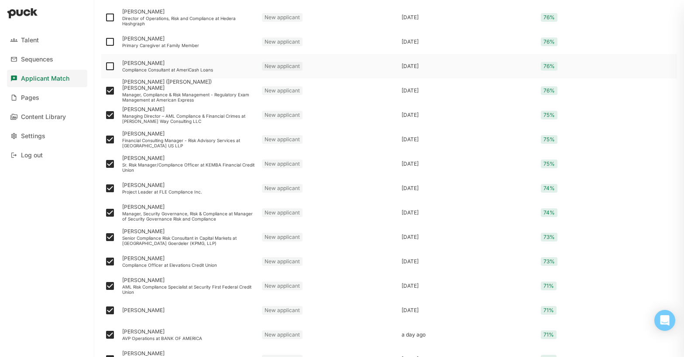
click at [108, 67] on img at bounding box center [110, 66] width 10 height 10
click at [105, 67] on input "checkbox" at bounding box center [104, 66] width 0 height 0
checkbox input "true"
click at [110, 44] on img at bounding box center [110, 42] width 10 height 10
click at [105, 42] on input "checkbox" at bounding box center [104, 42] width 0 height 0
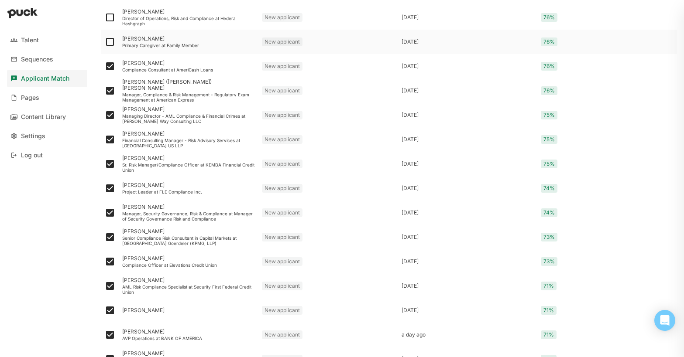
checkbox input "true"
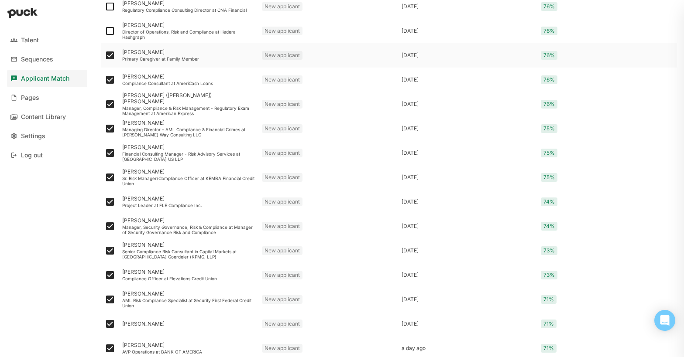
scroll to position [571, 0]
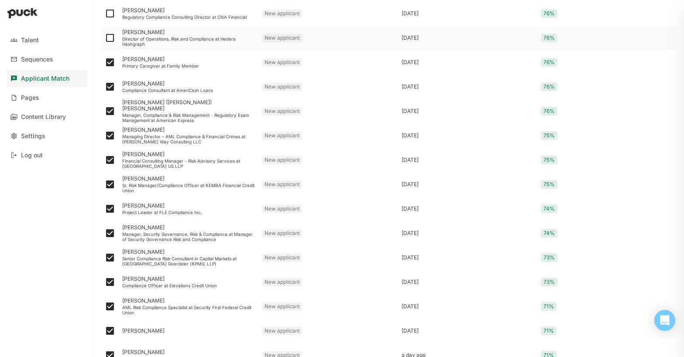
click at [109, 41] on img at bounding box center [110, 38] width 10 height 10
click at [105, 38] on input "checkbox" at bounding box center [104, 38] width 0 height 0
checkbox input "true"
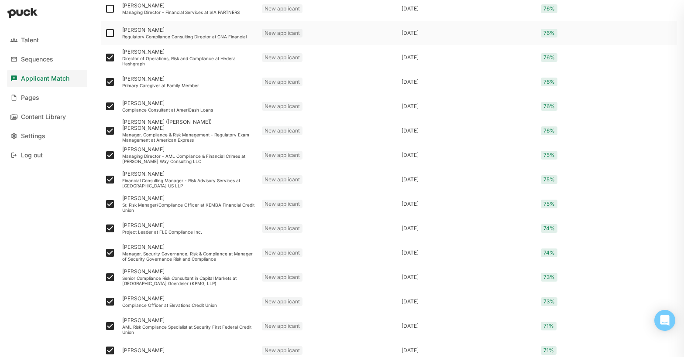
click at [110, 35] on img at bounding box center [110, 33] width 10 height 10
click at [105, 34] on input "checkbox" at bounding box center [104, 33] width 0 height 0
checkbox input "true"
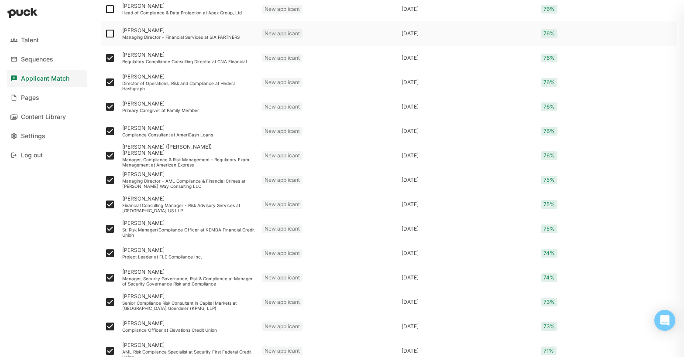
click at [110, 34] on img at bounding box center [110, 33] width 10 height 10
click at [105, 34] on input "checkbox" at bounding box center [104, 34] width 0 height 0
checkbox input "true"
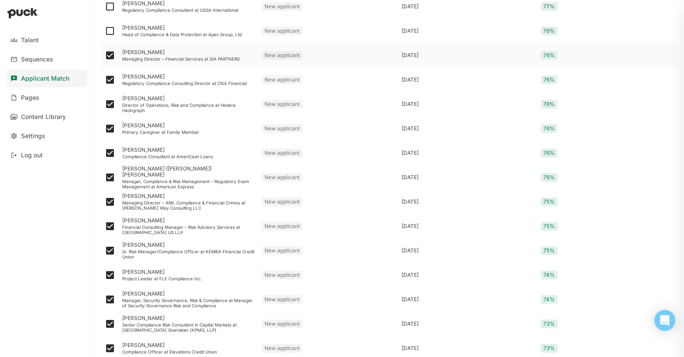
scroll to position [502, 0]
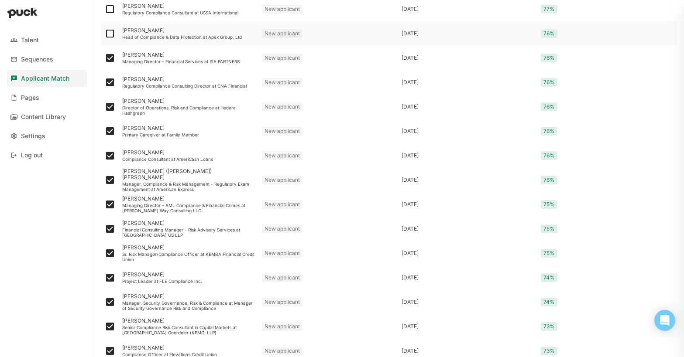
click at [107, 34] on img at bounding box center [110, 33] width 10 height 10
click at [105, 34] on input "checkbox" at bounding box center [104, 34] width 0 height 0
checkbox input "true"
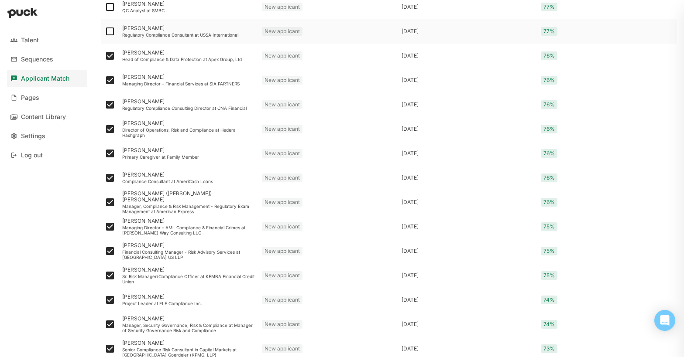
click at [107, 33] on img at bounding box center [110, 31] width 10 height 10
click at [105, 32] on input "checkbox" at bounding box center [104, 31] width 0 height 0
checkbox input "true"
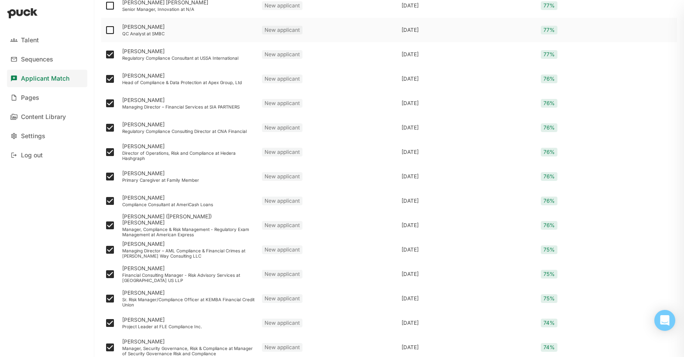
click at [109, 31] on img at bounding box center [110, 30] width 10 height 10
click at [105, 31] on input "checkbox" at bounding box center [104, 30] width 0 height 0
checkbox input "true"
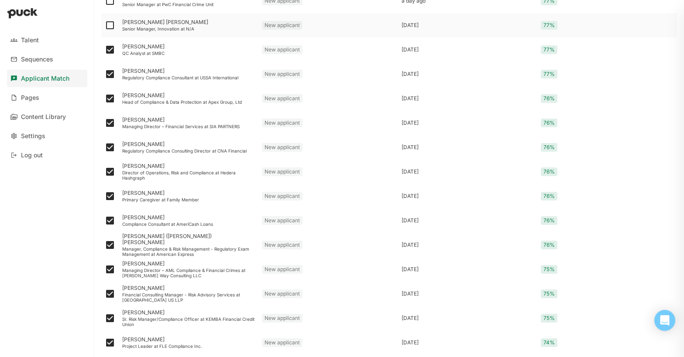
click at [108, 28] on img at bounding box center [110, 25] width 10 height 10
click at [105, 26] on input "checkbox" at bounding box center [104, 25] width 0 height 0
checkbox input "true"
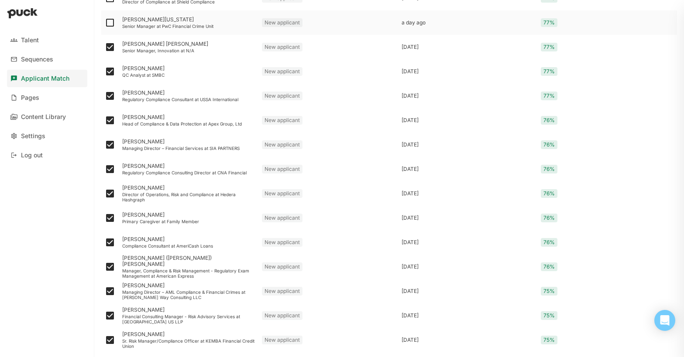
click at [109, 22] on img at bounding box center [110, 22] width 10 height 10
click at [105, 23] on input "checkbox" at bounding box center [104, 23] width 0 height 0
checkbox input "true"
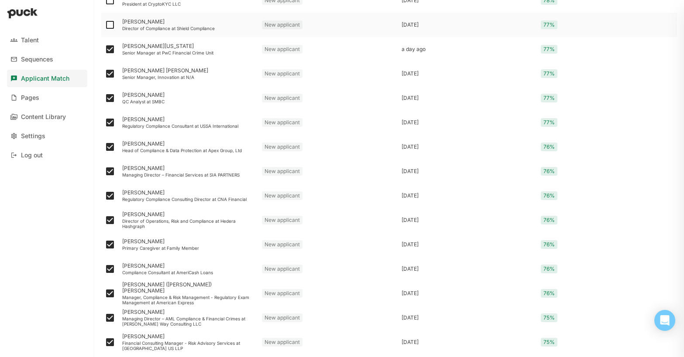
click at [108, 25] on img at bounding box center [110, 25] width 10 height 10
click at [105, 25] on input "checkbox" at bounding box center [104, 25] width 0 height 0
checkbox input "true"
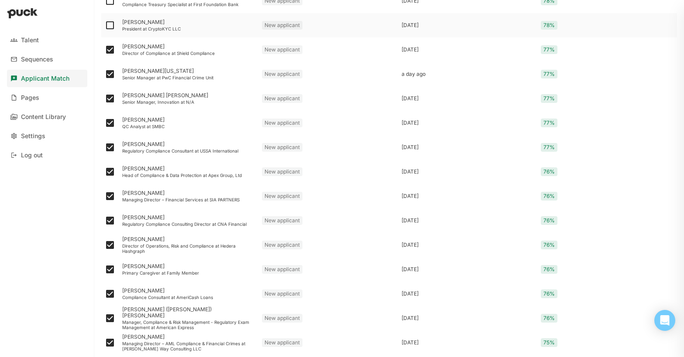
click at [108, 25] on img at bounding box center [110, 25] width 10 height 10
click at [105, 25] on input "checkbox" at bounding box center [104, 25] width 0 height 0
checkbox input "true"
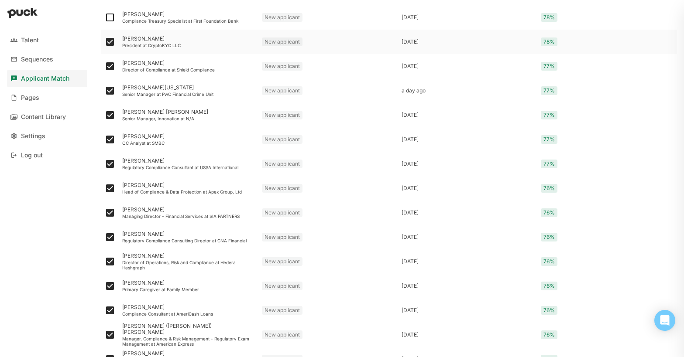
scroll to position [342, 0]
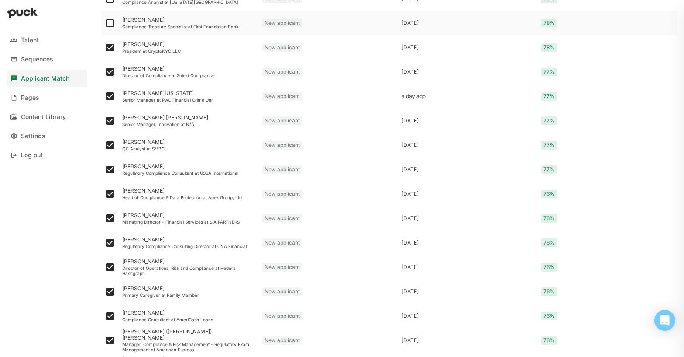
click at [108, 24] on img at bounding box center [110, 23] width 10 height 10
click at [105, 24] on input "checkbox" at bounding box center [104, 23] width 0 height 0
checkbox input "true"
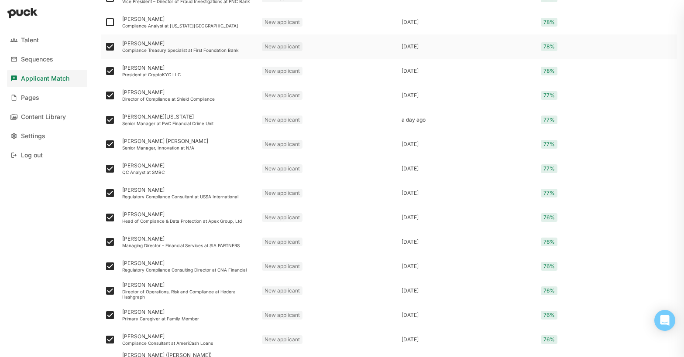
scroll to position [316, 0]
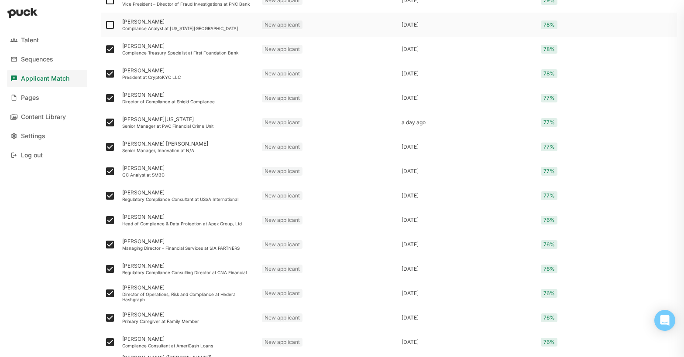
click at [110, 26] on img at bounding box center [110, 25] width 10 height 10
click at [105, 25] on input "checkbox" at bounding box center [104, 25] width 0 height 0
checkbox input "true"
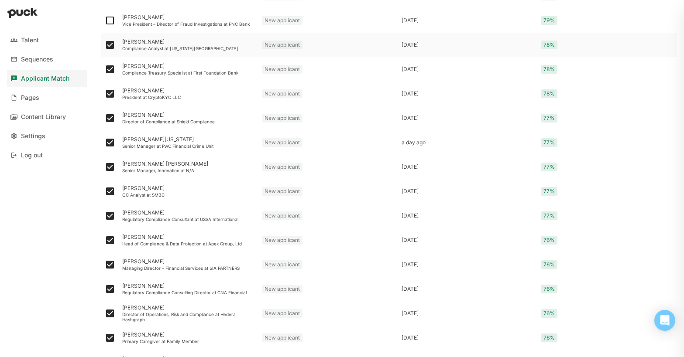
scroll to position [294, 0]
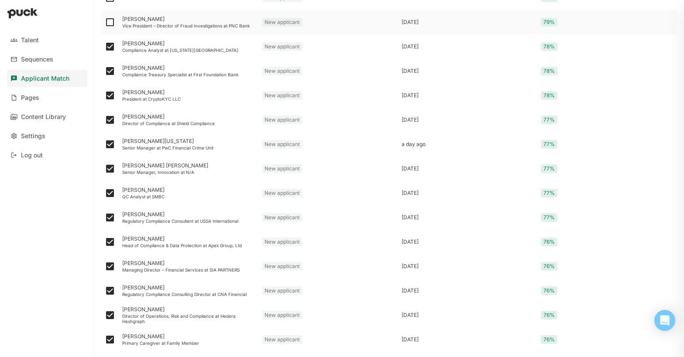
click at [110, 21] on img at bounding box center [110, 22] width 10 height 10
click at [105, 22] on input "checkbox" at bounding box center [104, 22] width 0 height 0
checkbox input "true"
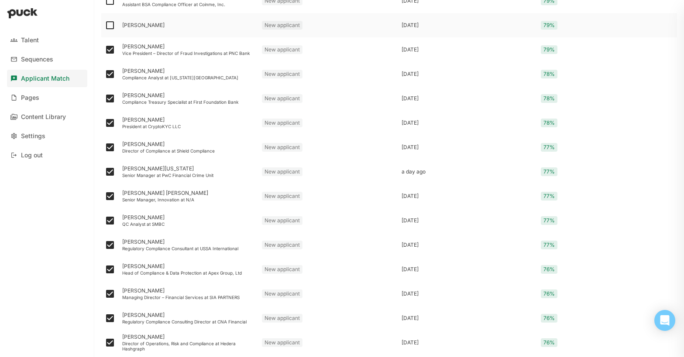
click at [109, 24] on img at bounding box center [110, 25] width 10 height 10
click at [105, 25] on input "checkbox" at bounding box center [104, 25] width 0 height 0
checkbox input "true"
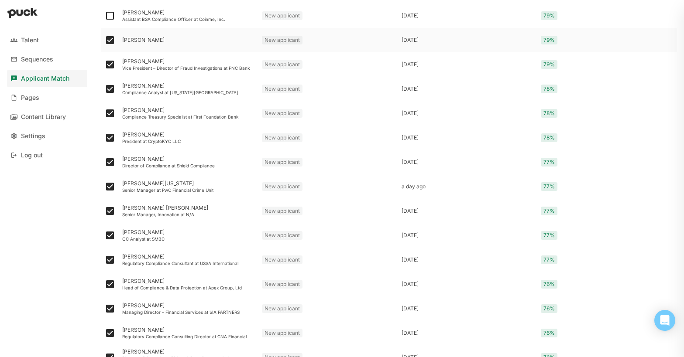
scroll to position [247, 0]
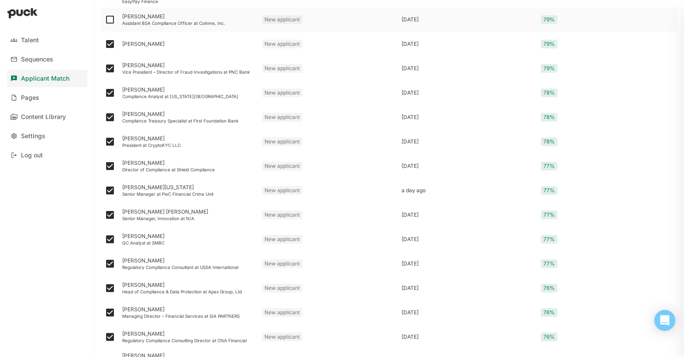
click at [109, 20] on img at bounding box center [110, 19] width 10 height 10
click at [105, 20] on input "checkbox" at bounding box center [104, 20] width 0 height 0
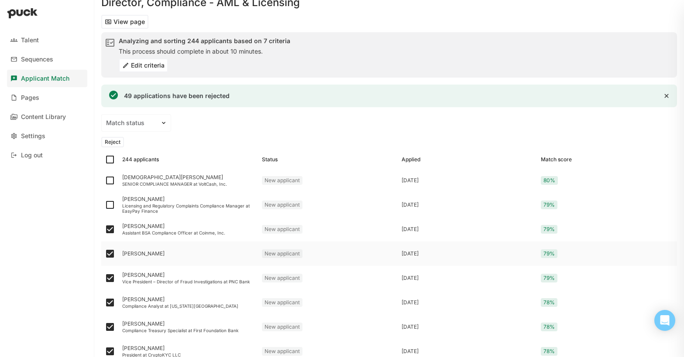
scroll to position [35, 0]
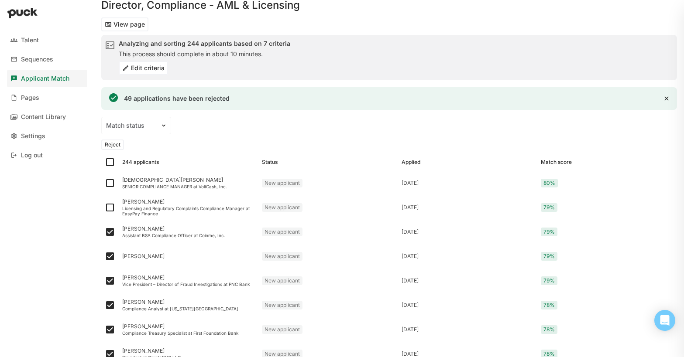
click at [113, 145] on button "Reject" at bounding box center [112, 145] width 23 height 10
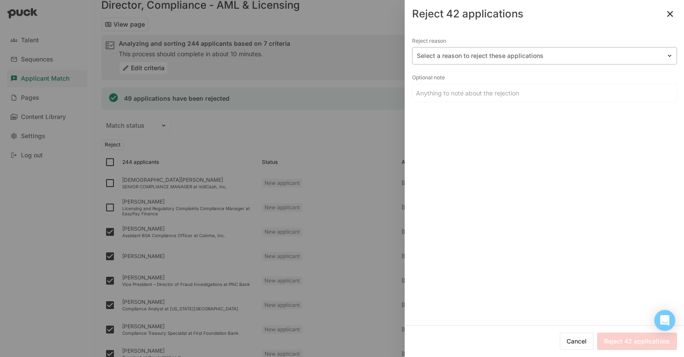
click at [469, 55] on div at bounding box center [539, 56] width 245 height 9
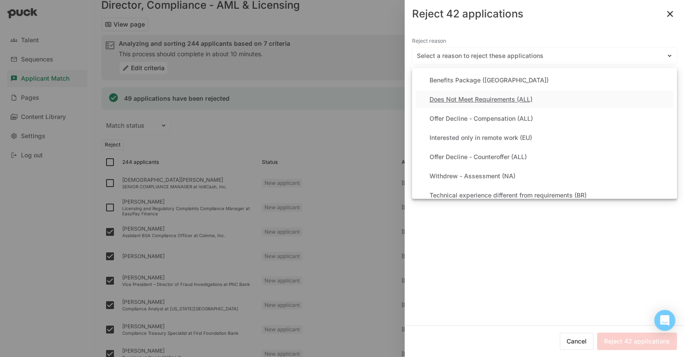
click at [463, 100] on div "Does Not Meet Requirements (ALL)" at bounding box center [480, 99] width 103 height 7
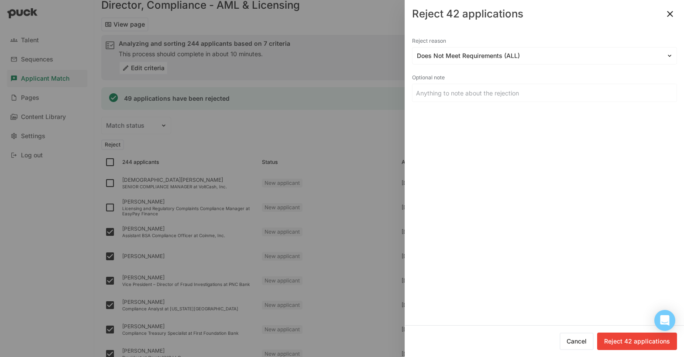
click at [643, 343] on button "Reject 42 applications" at bounding box center [637, 341] width 80 height 17
checkbox input "false"
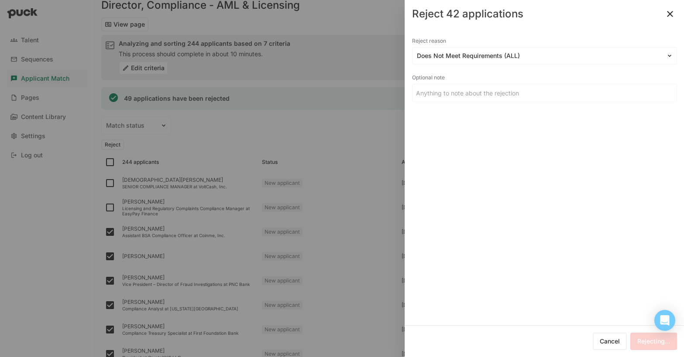
checkbox input "false"
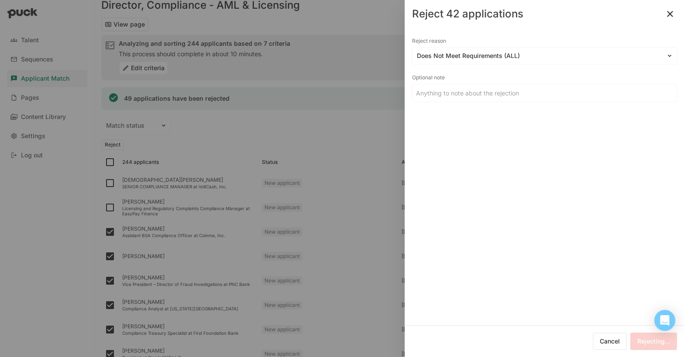
checkbox input "false"
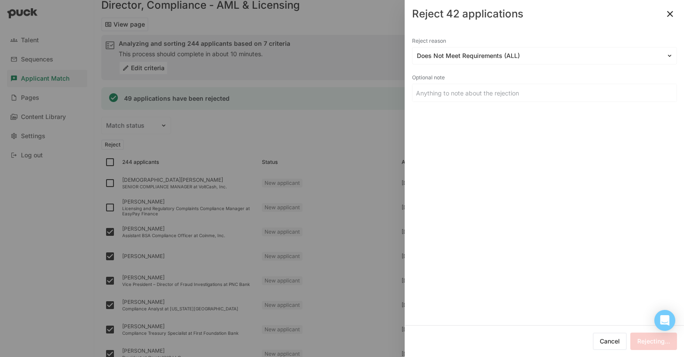
checkbox input "false"
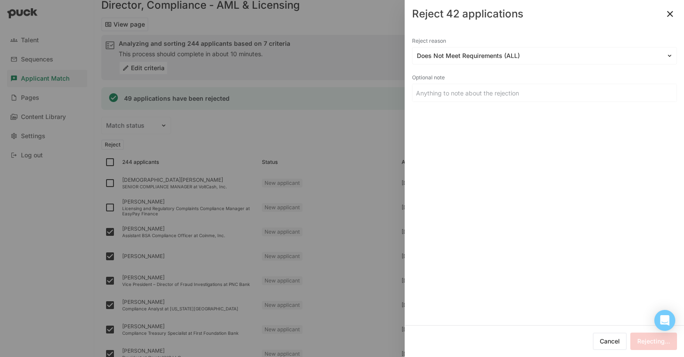
checkbox input "false"
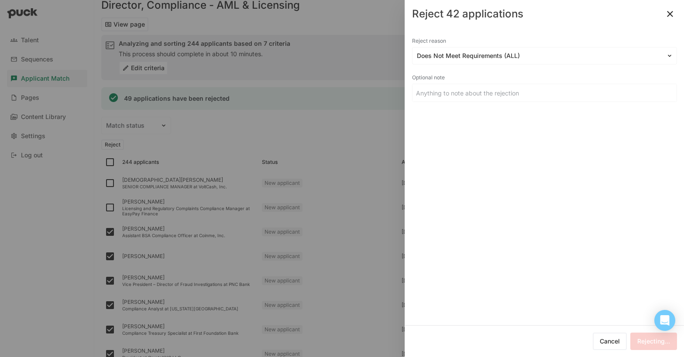
checkbox input "false"
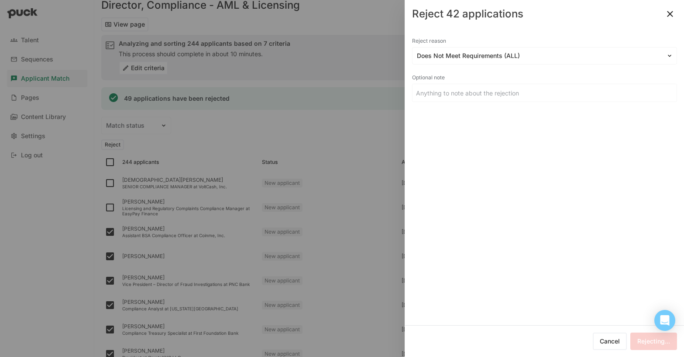
checkbox input "false"
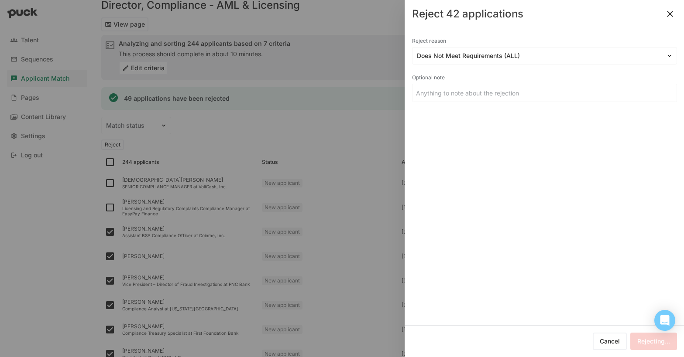
checkbox input "false"
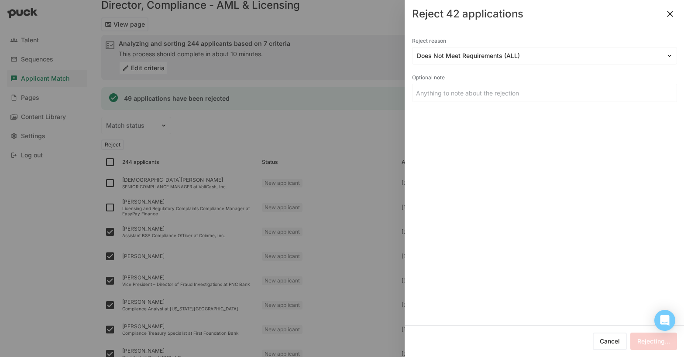
checkbox input "false"
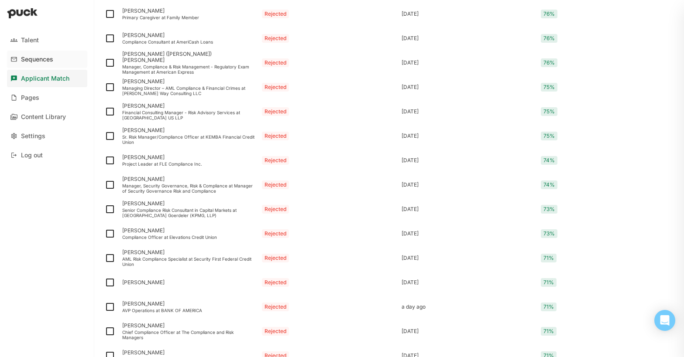
scroll to position [824, 0]
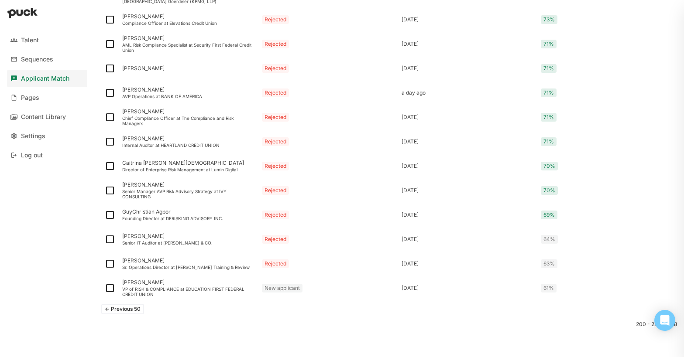
click at [118, 312] on button "<- Previous 50" at bounding box center [122, 309] width 43 height 10
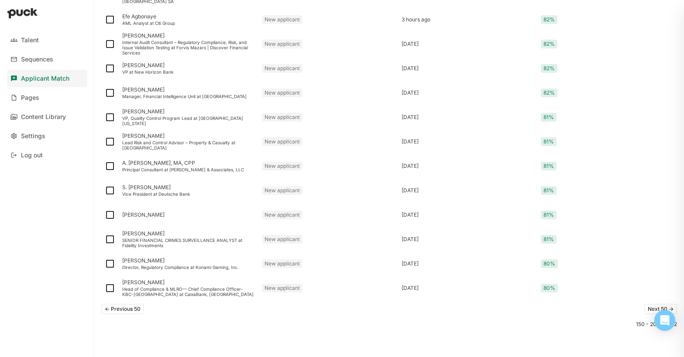
click at [120, 309] on button "<- Previous 50" at bounding box center [122, 309] width 43 height 10
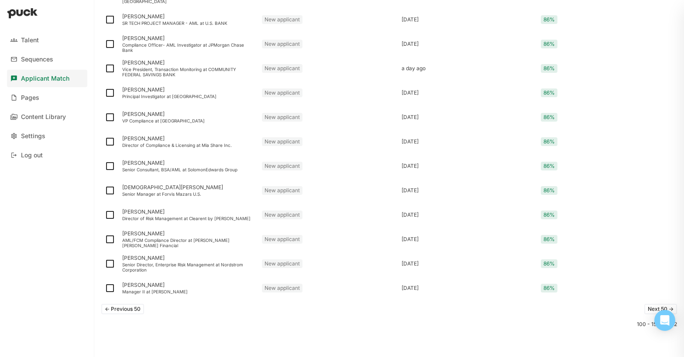
click at [120, 309] on button "<- Previous 50" at bounding box center [122, 309] width 43 height 10
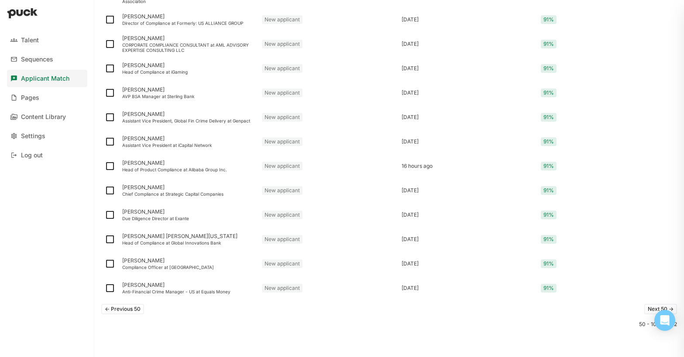
click at [120, 309] on button "<- Previous 50" at bounding box center [122, 309] width 43 height 10
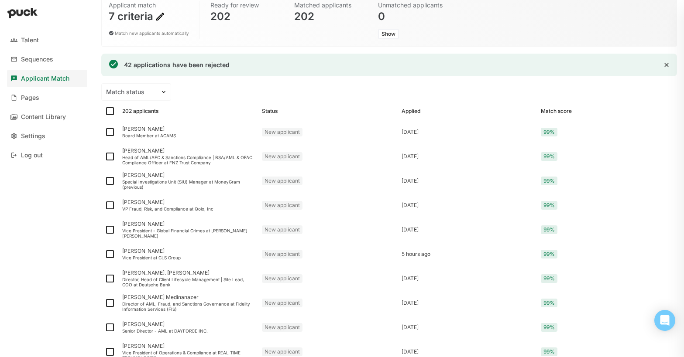
scroll to position [0, 0]
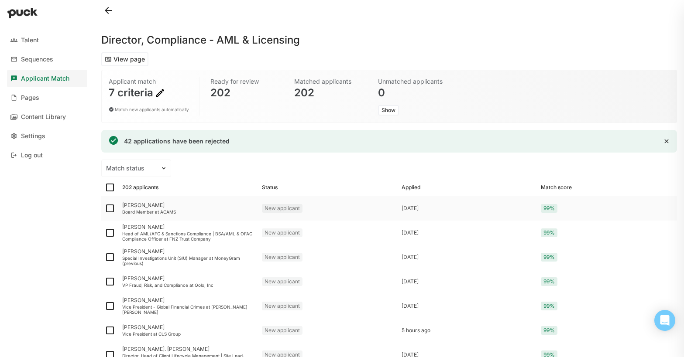
click at [142, 210] on div "Board Member at ACAMS" at bounding box center [188, 212] width 133 height 5
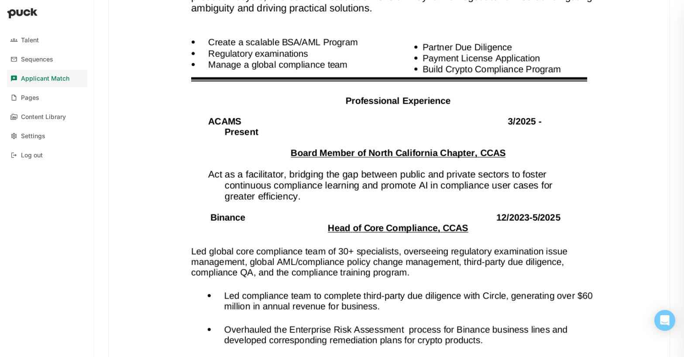
scroll to position [806, 0]
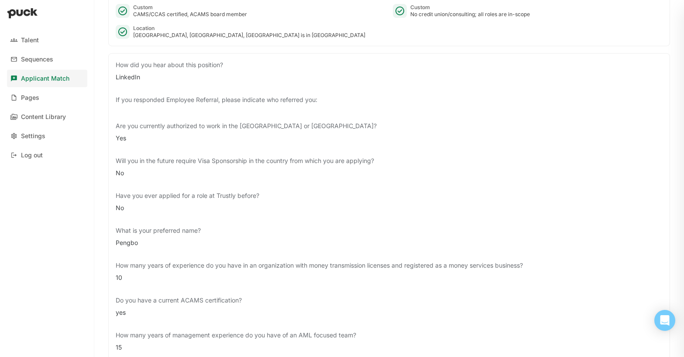
scroll to position [0, 0]
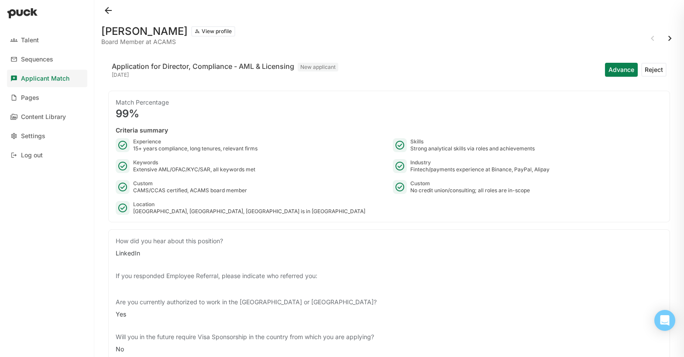
click at [618, 70] on button "Advance" at bounding box center [621, 70] width 33 height 14
click at [670, 38] on button at bounding box center [670, 38] width 14 height 14
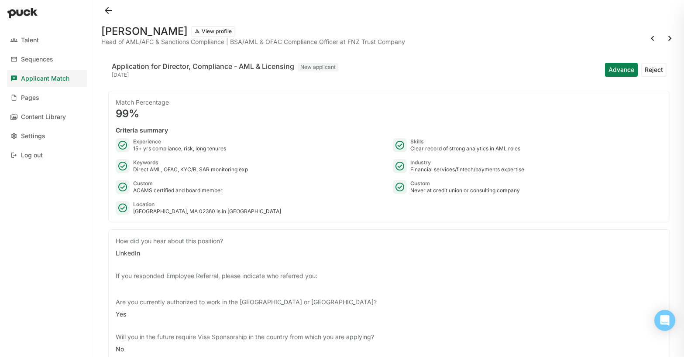
click at [621, 69] on button "Advance" at bounding box center [621, 70] width 33 height 14
click at [667, 40] on button at bounding box center [670, 38] width 14 height 14
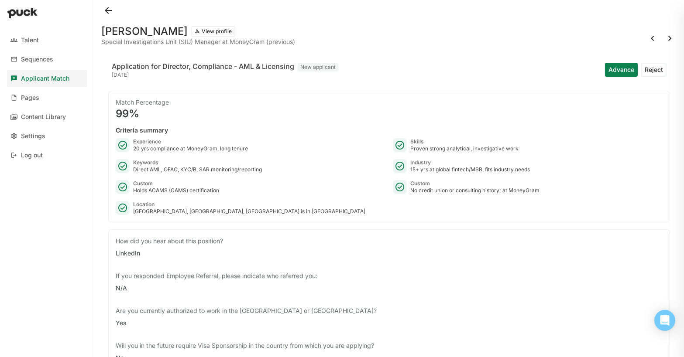
click at [656, 69] on button "Reject" at bounding box center [653, 70] width 25 height 14
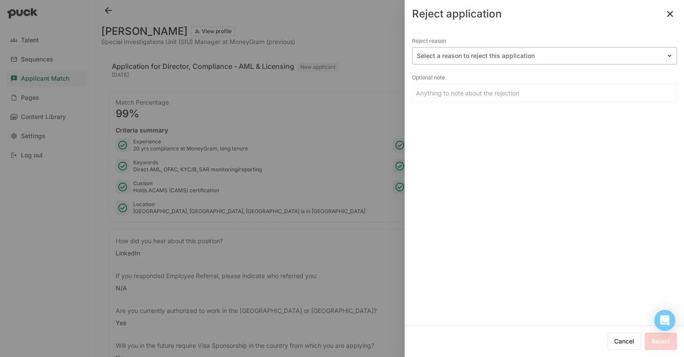
click at [480, 55] on div at bounding box center [539, 56] width 245 height 9
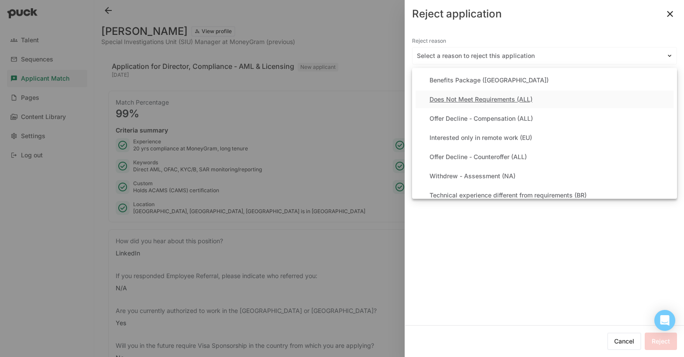
click at [467, 99] on div "Does Not Meet Requirements (ALL)" at bounding box center [480, 99] width 103 height 7
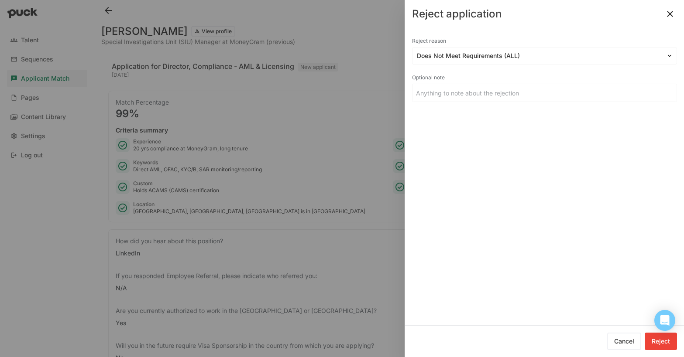
click at [660, 342] on button "Reject" at bounding box center [661, 341] width 32 height 17
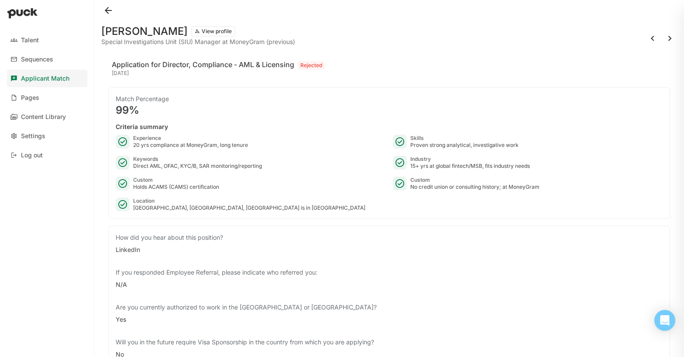
click at [667, 38] on button at bounding box center [670, 38] width 14 height 14
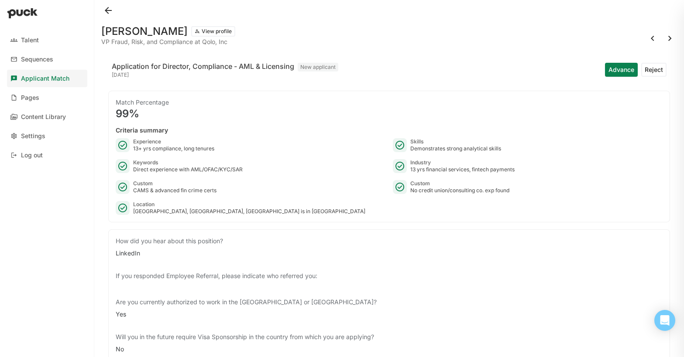
click at [618, 65] on button "Advance" at bounding box center [621, 70] width 33 height 14
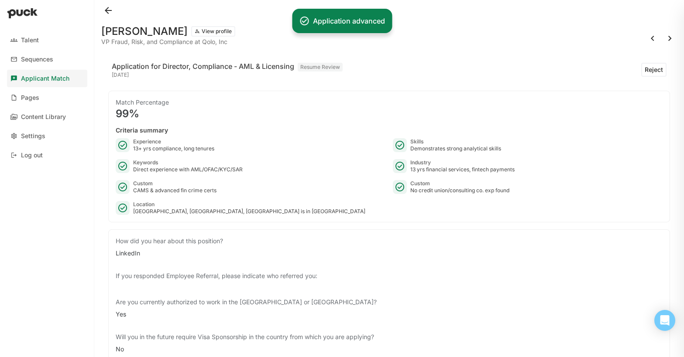
click at [670, 39] on button at bounding box center [670, 38] width 14 height 14
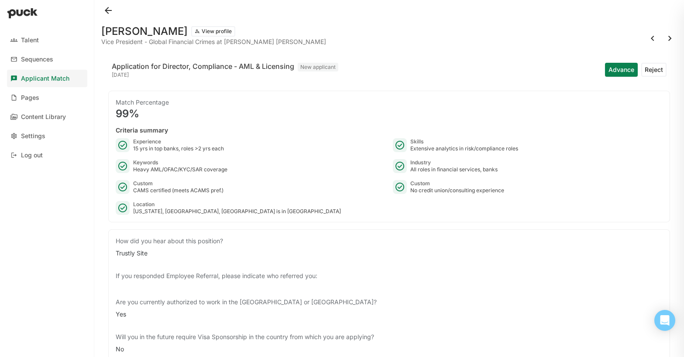
click at [655, 70] on button "Reject" at bounding box center [653, 70] width 25 height 14
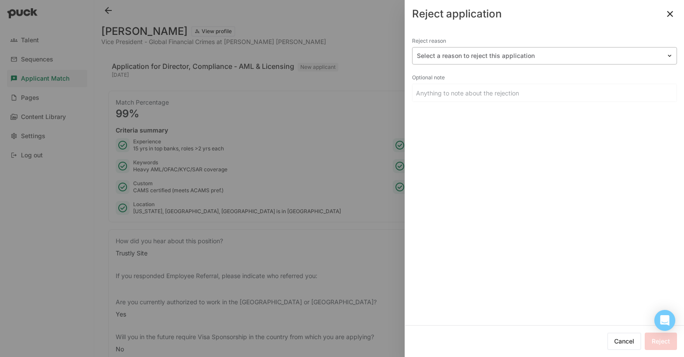
click at [478, 57] on div at bounding box center [539, 56] width 245 height 9
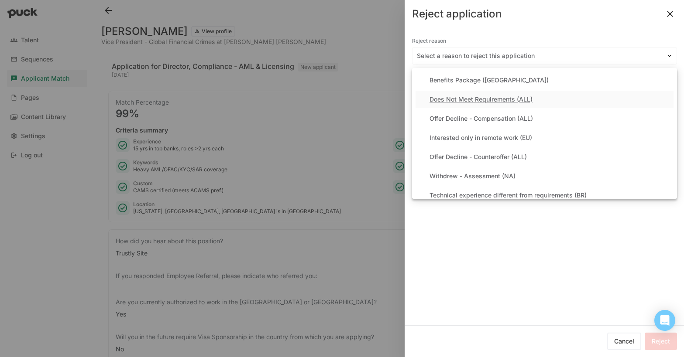
click at [474, 99] on div "Does Not Meet Requirements (ALL)" at bounding box center [480, 99] width 103 height 7
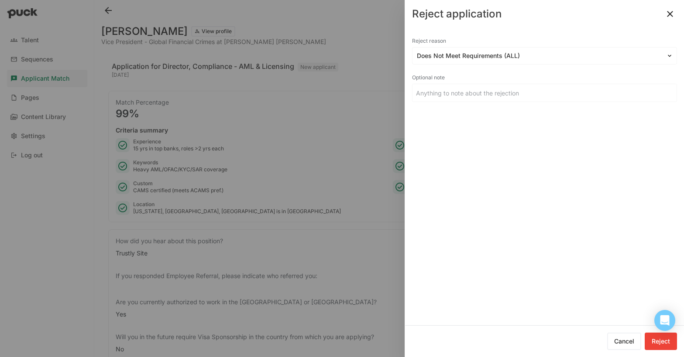
click at [656, 341] on button "Reject" at bounding box center [661, 341] width 32 height 17
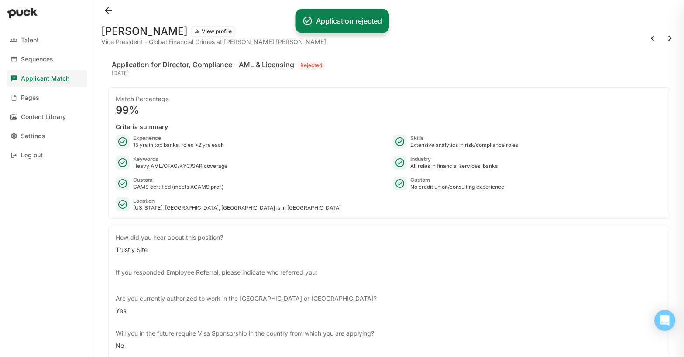
click at [670, 39] on button at bounding box center [670, 38] width 14 height 14
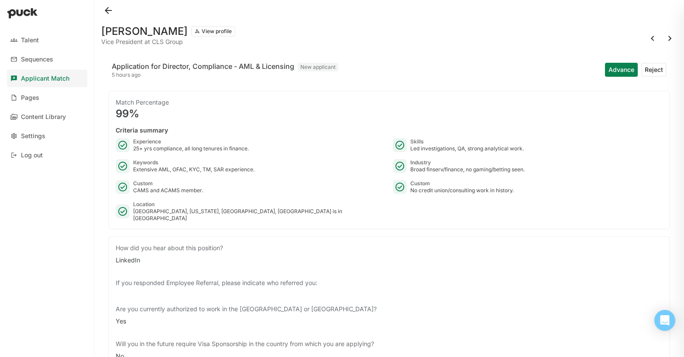
click at [655, 69] on button "Reject" at bounding box center [653, 70] width 25 height 14
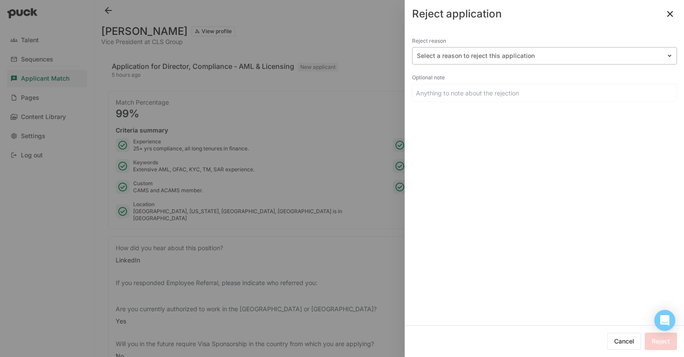
click at [498, 55] on div at bounding box center [539, 56] width 245 height 9
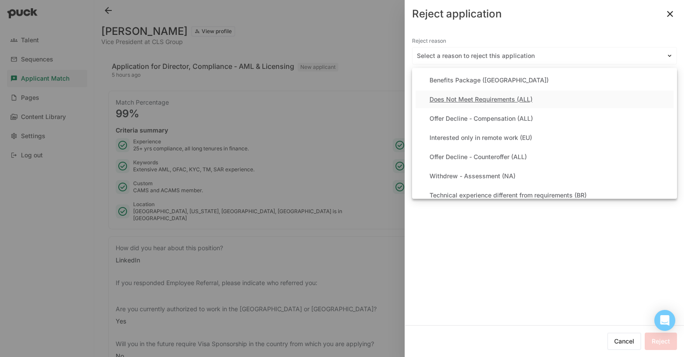
click at [469, 98] on div "Does Not Meet Requirements (ALL)" at bounding box center [480, 99] width 103 height 7
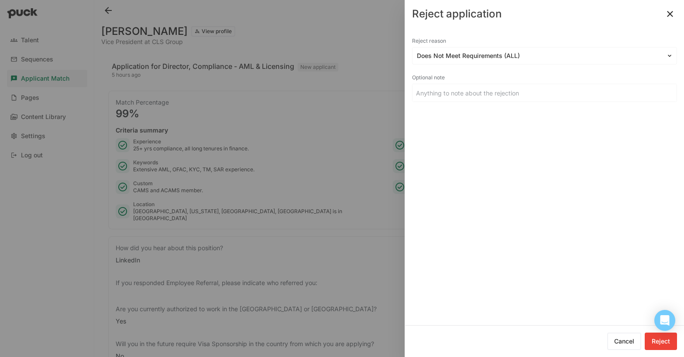
click at [659, 342] on button "Reject" at bounding box center [661, 341] width 32 height 17
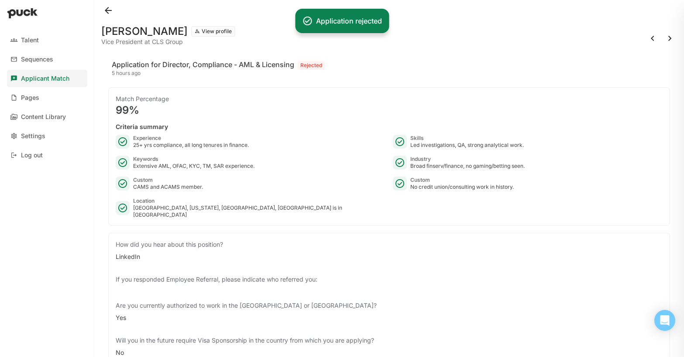
click at [670, 38] on button at bounding box center [670, 38] width 14 height 14
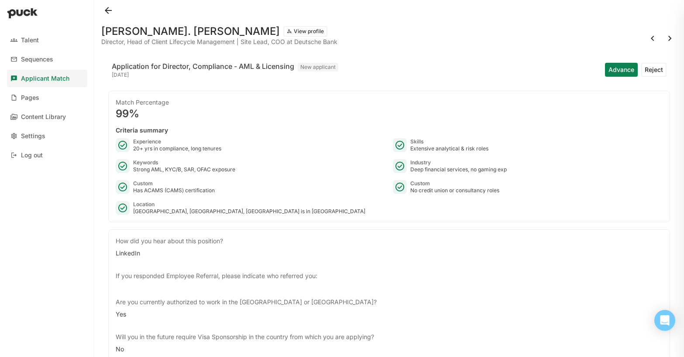
click at [654, 70] on button "Reject" at bounding box center [653, 70] width 25 height 14
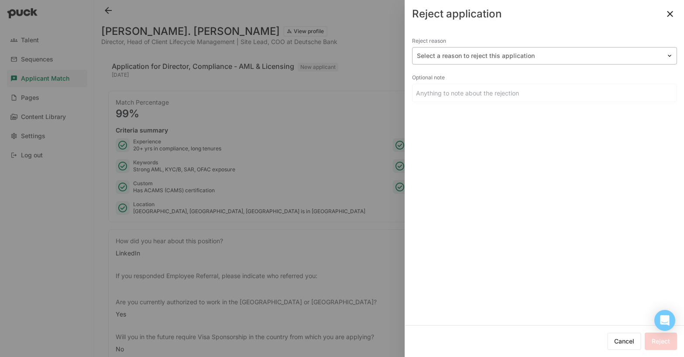
click at [460, 57] on div at bounding box center [539, 56] width 245 height 9
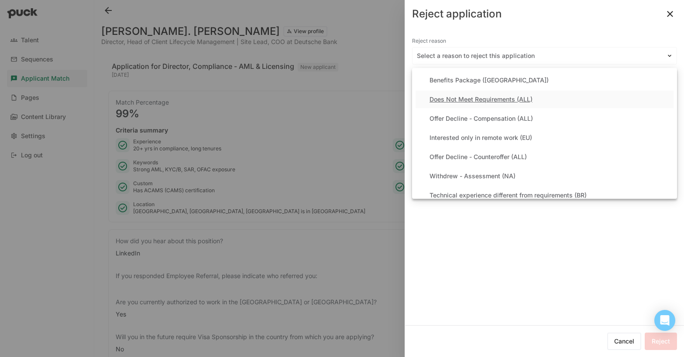
click at [464, 97] on div "Does Not Meet Requirements (ALL)" at bounding box center [480, 99] width 103 height 7
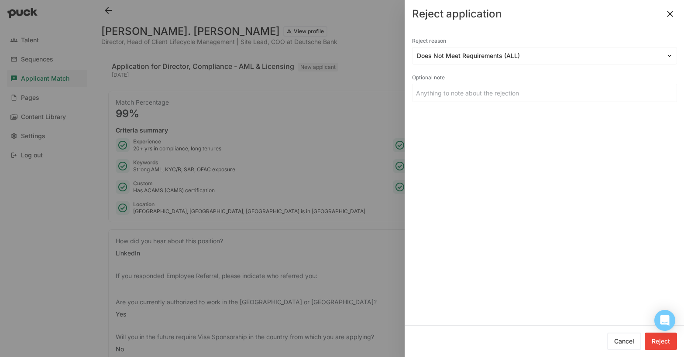
click at [662, 340] on button "Reject" at bounding box center [661, 341] width 32 height 17
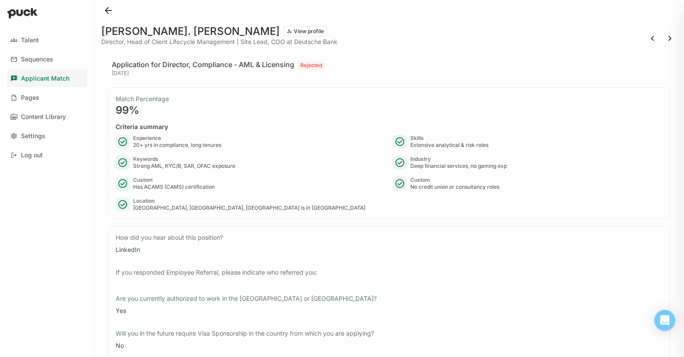
click at [666, 36] on button at bounding box center [670, 38] width 14 height 14
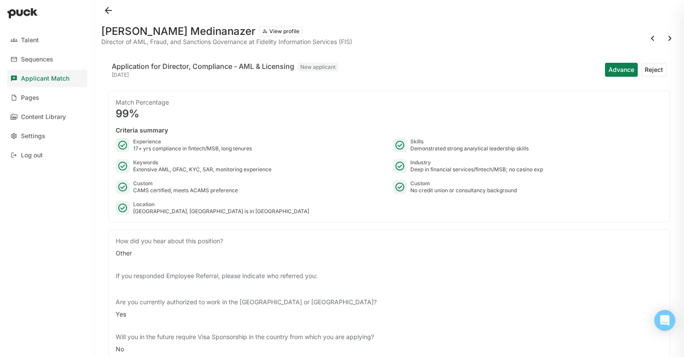
click at [667, 39] on button at bounding box center [670, 38] width 14 height 14
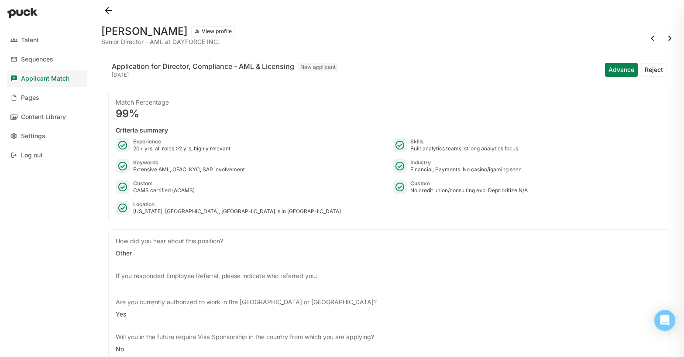
click at [671, 36] on button at bounding box center [670, 38] width 14 height 14
click at [649, 71] on button "Reject" at bounding box center [653, 70] width 25 height 14
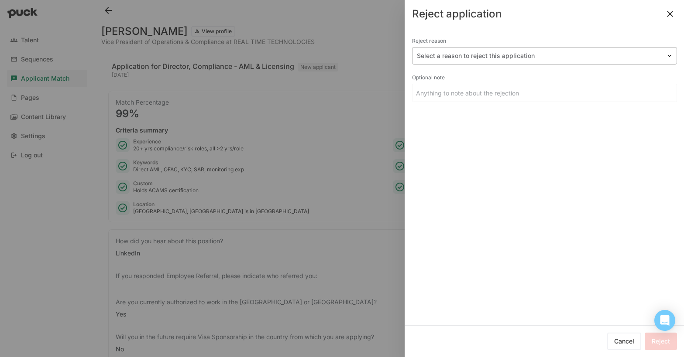
click at [469, 57] on div at bounding box center [539, 56] width 245 height 9
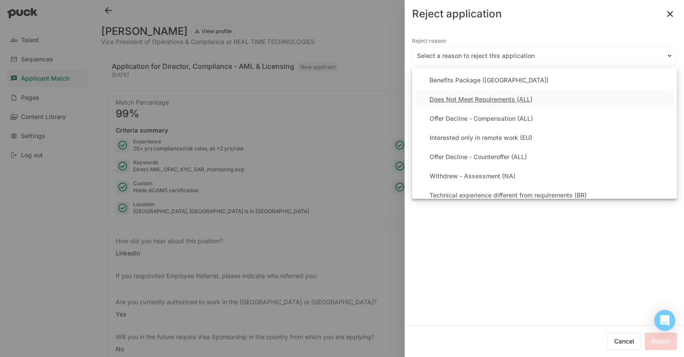
click at [464, 99] on div "Does Not Meet Requirements (ALL)" at bounding box center [480, 99] width 103 height 7
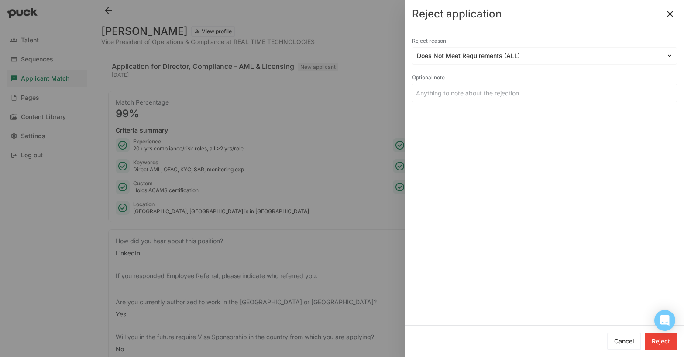
click at [659, 344] on button "Reject" at bounding box center [661, 341] width 32 height 17
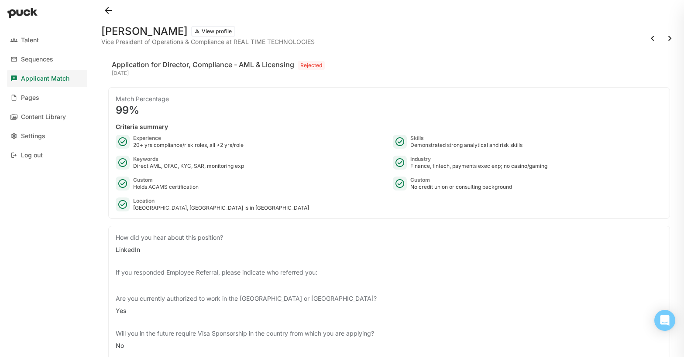
click at [669, 38] on button at bounding box center [670, 38] width 14 height 14
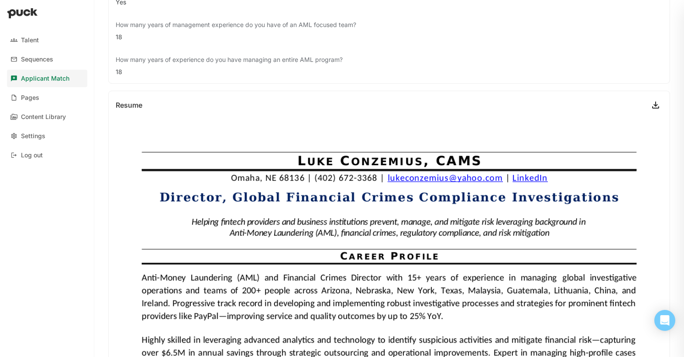
scroll to position [37, 0]
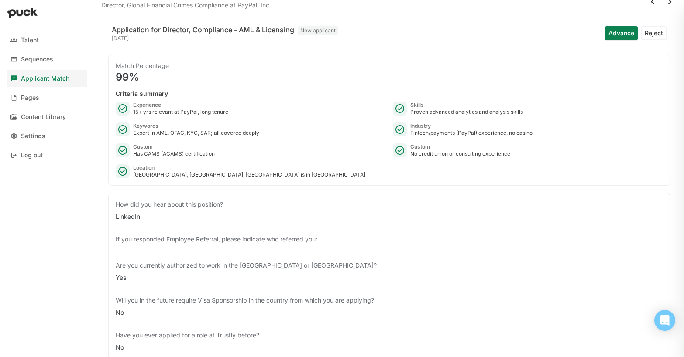
click at [653, 34] on button "Reject" at bounding box center [653, 33] width 25 height 14
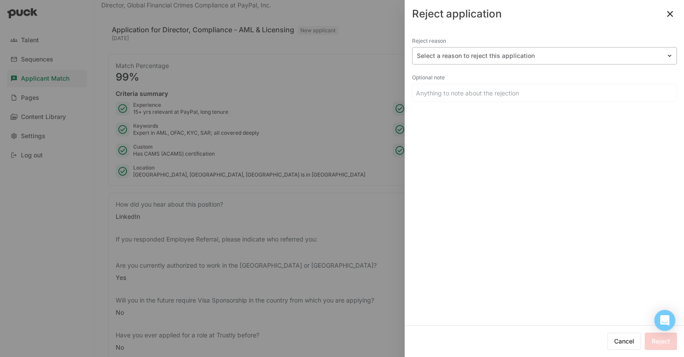
click at [458, 58] on div at bounding box center [539, 56] width 245 height 9
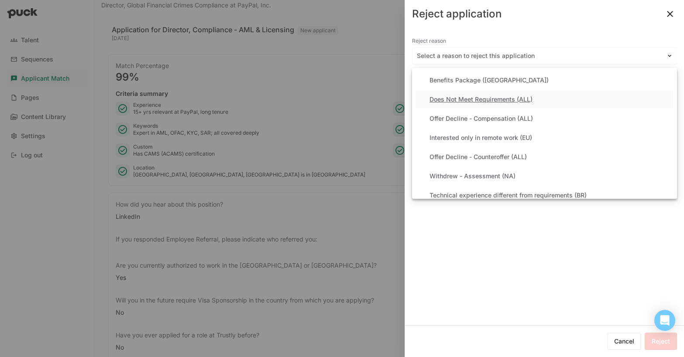
click at [455, 102] on div "Does Not Meet Requirements (ALL)" at bounding box center [480, 99] width 103 height 7
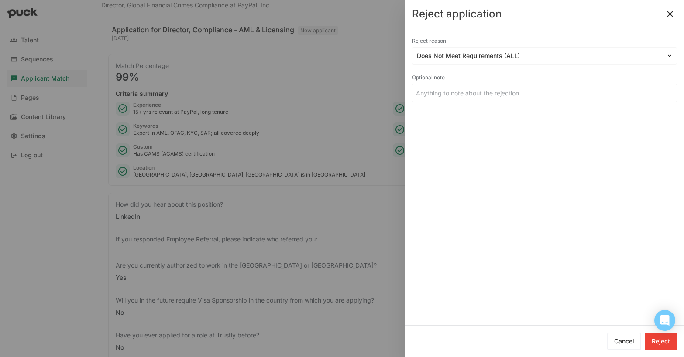
click at [659, 337] on button "Reject" at bounding box center [661, 341] width 32 height 17
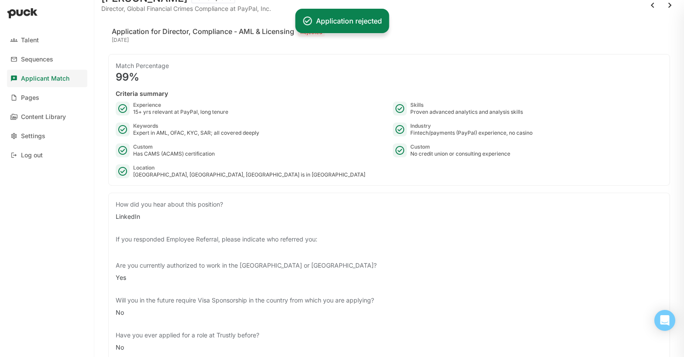
scroll to position [0, 0]
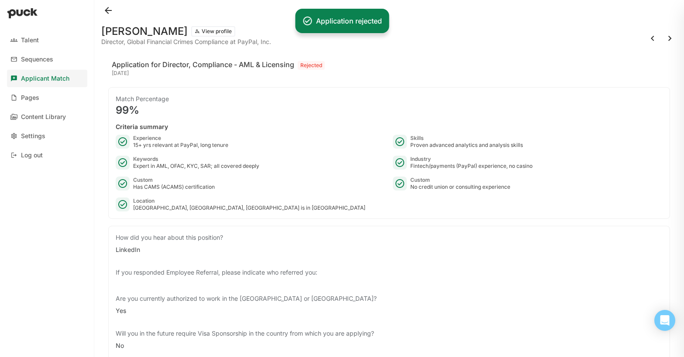
click at [666, 40] on button at bounding box center [670, 38] width 14 height 14
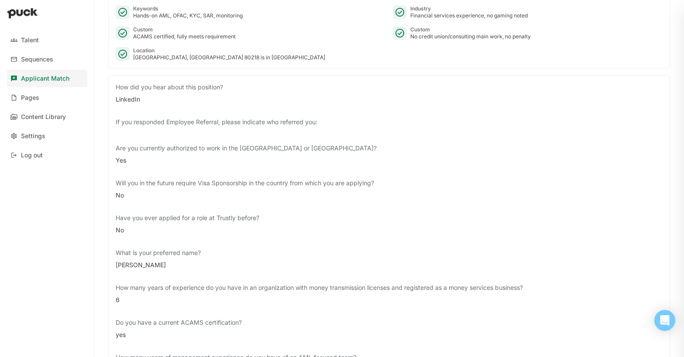
scroll to position [56, 0]
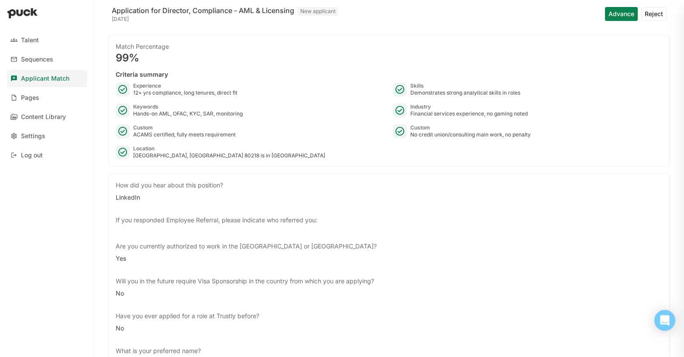
click at [650, 18] on button "Reject" at bounding box center [653, 14] width 25 height 14
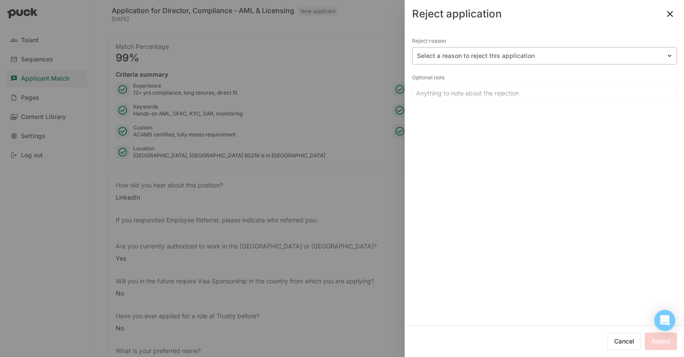
click at [488, 62] on div "Select a reason to reject this application" at bounding box center [544, 55] width 265 height 17
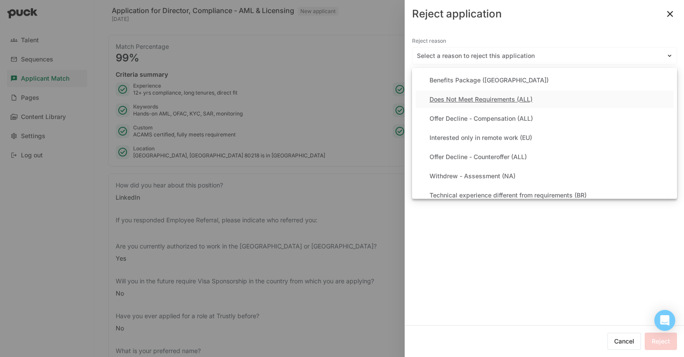
click at [473, 98] on div "Does Not Meet Requirements (ALL)" at bounding box center [480, 99] width 103 height 7
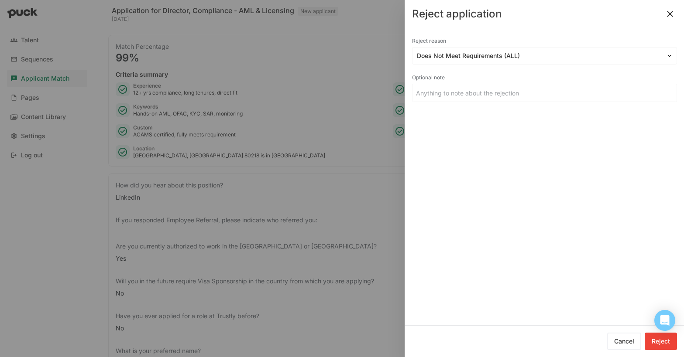
click at [663, 342] on button "Reject" at bounding box center [661, 341] width 32 height 17
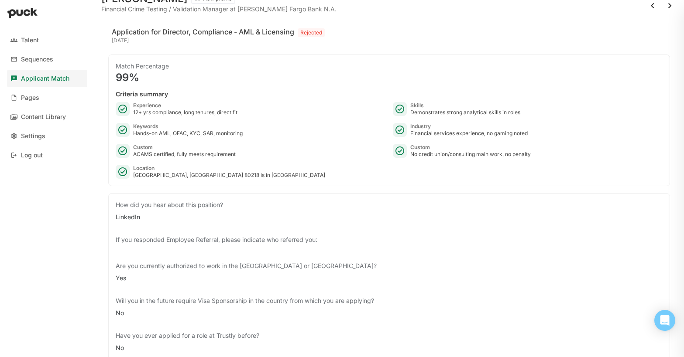
scroll to position [0, 0]
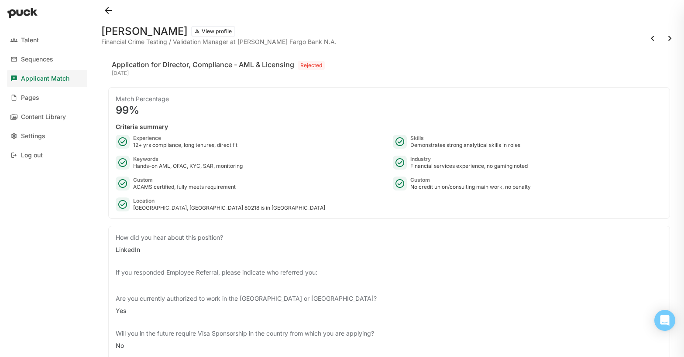
click at [664, 37] on button at bounding box center [670, 38] width 14 height 14
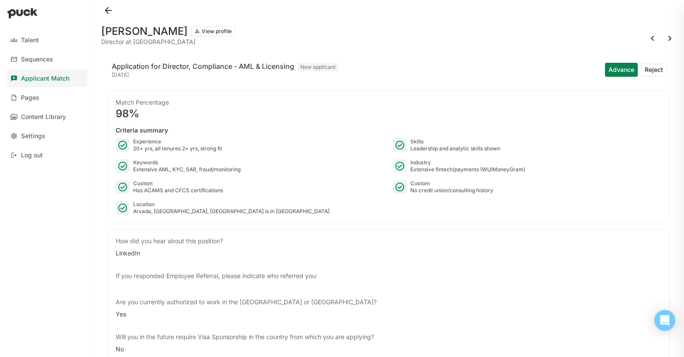
click at [658, 68] on button "Reject" at bounding box center [653, 70] width 25 height 14
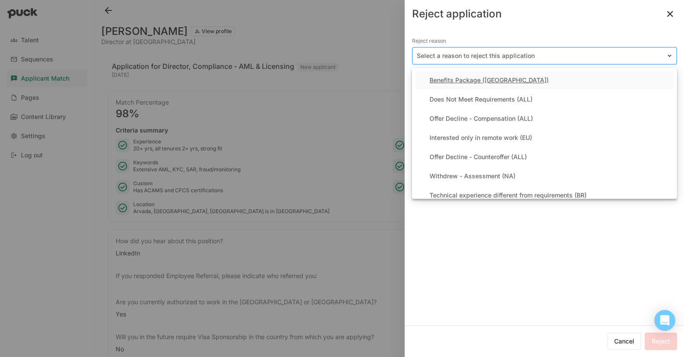
click at [470, 55] on div at bounding box center [539, 56] width 245 height 9
click at [469, 102] on div "Does Not Meet Requirements (ALL)" at bounding box center [480, 99] width 103 height 7
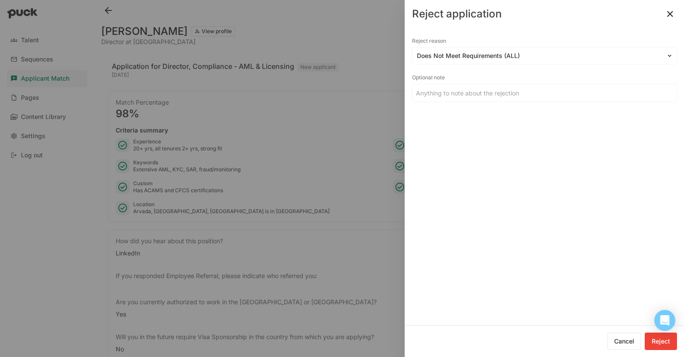
click at [670, 346] on button "Reject" at bounding box center [661, 341] width 32 height 17
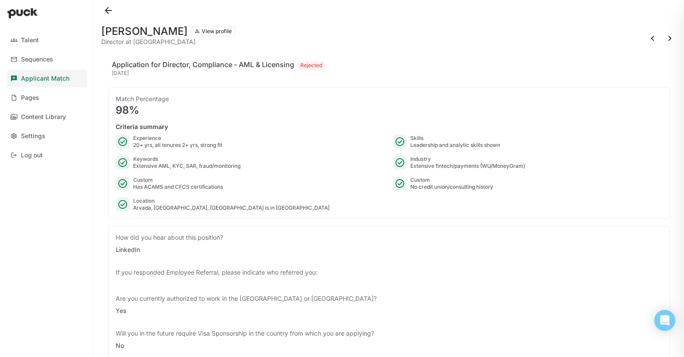
click at [110, 10] on button at bounding box center [108, 10] width 14 height 14
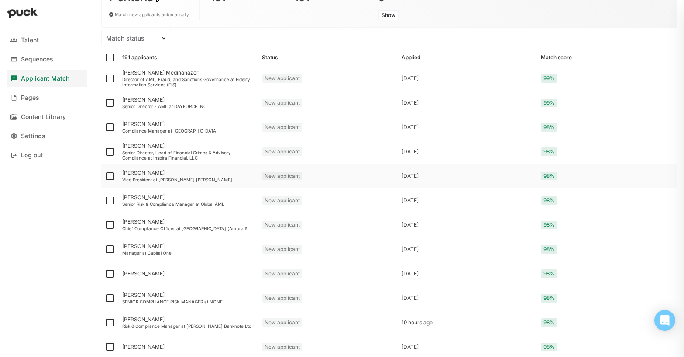
scroll to position [98, 0]
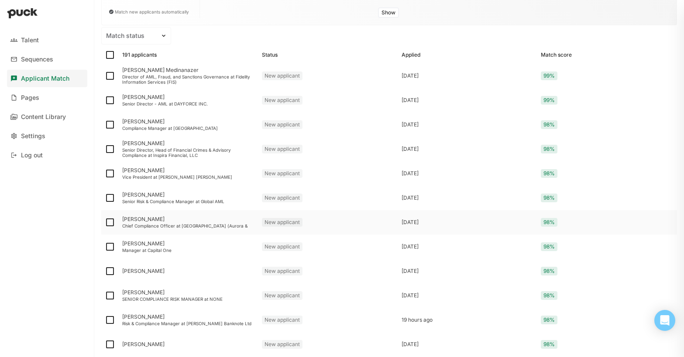
click at [133, 216] on div "[PERSON_NAME]" at bounding box center [188, 219] width 133 height 6
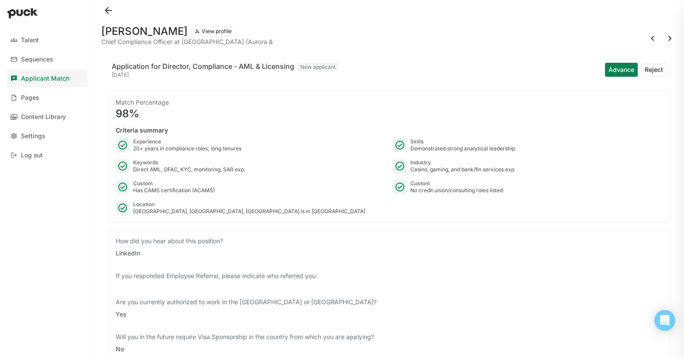
click at [616, 71] on button "Advance" at bounding box center [621, 70] width 33 height 14
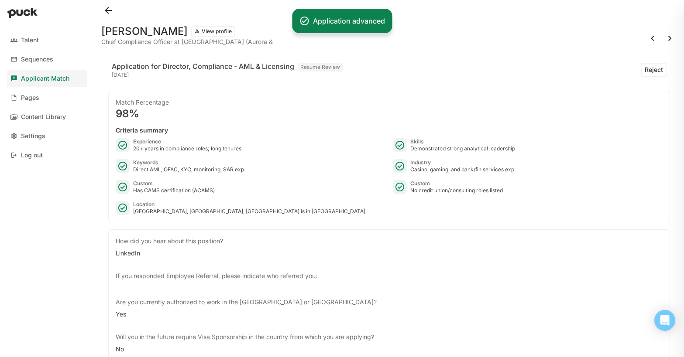
click at [668, 38] on button at bounding box center [670, 38] width 14 height 14
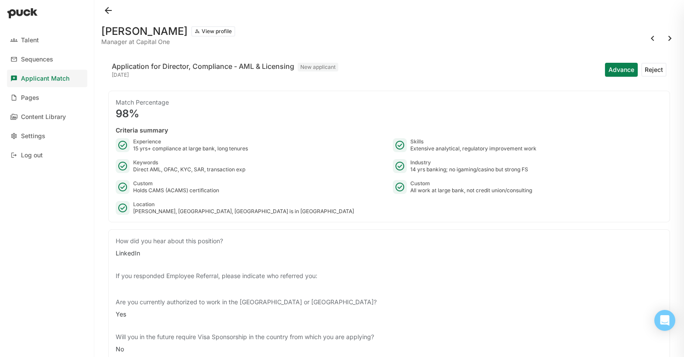
click at [108, 10] on button at bounding box center [108, 10] width 14 height 14
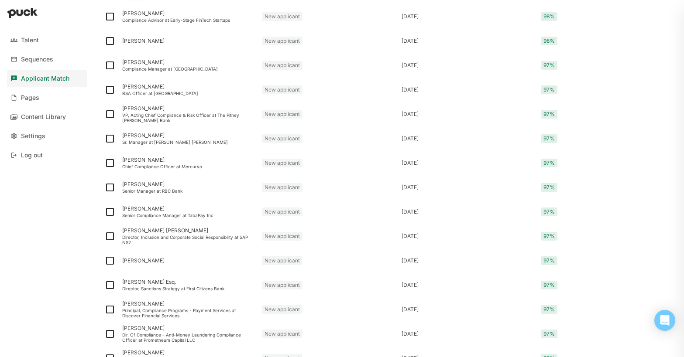
scroll to position [502, 0]
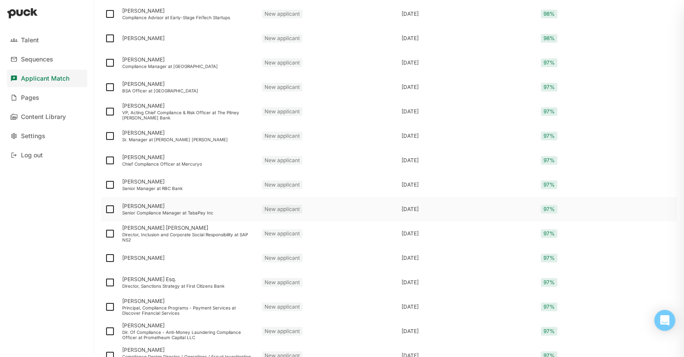
click at [144, 207] on div "[PERSON_NAME]" at bounding box center [188, 206] width 133 height 6
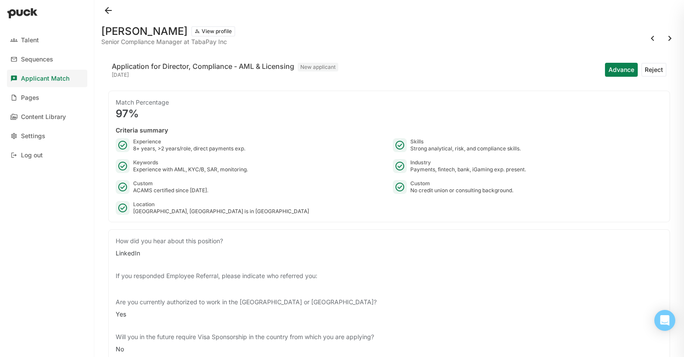
click at [108, 11] on button at bounding box center [108, 10] width 14 height 14
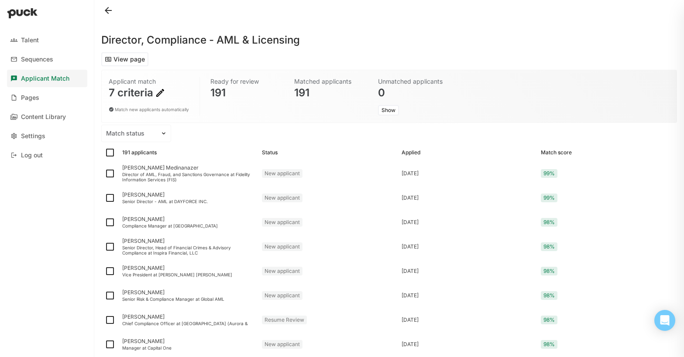
click at [156, 91] on img at bounding box center [160, 93] width 10 height 10
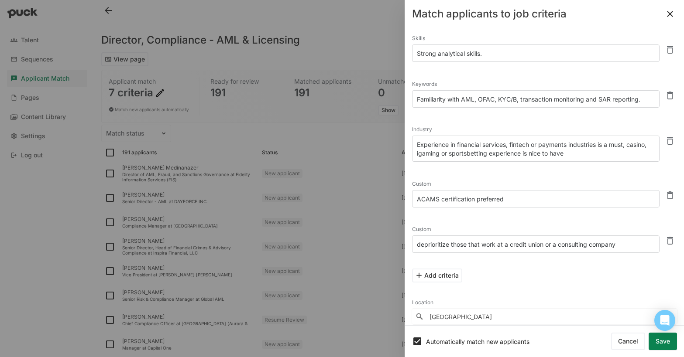
scroll to position [82, 0]
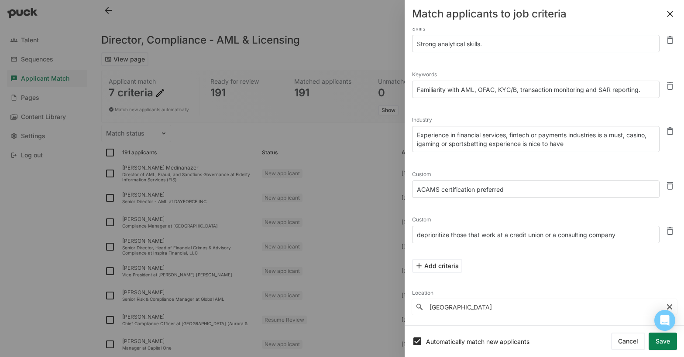
click at [432, 264] on button "Add criteria" at bounding box center [437, 266] width 50 height 14
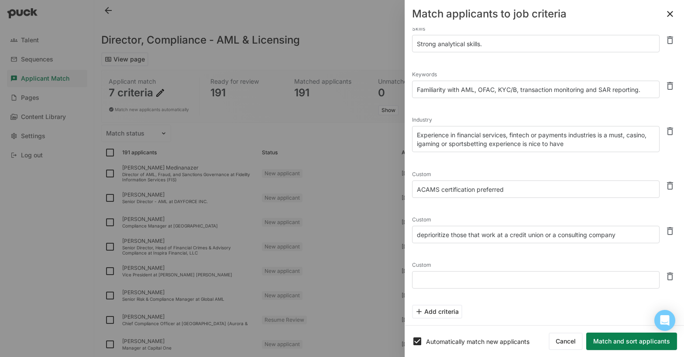
click at [433, 281] on textarea at bounding box center [535, 279] width 247 height 17
type textarea "give higher priority to those that are currently working"
click at [637, 344] on button "Match and sort applicants" at bounding box center [631, 341] width 91 height 17
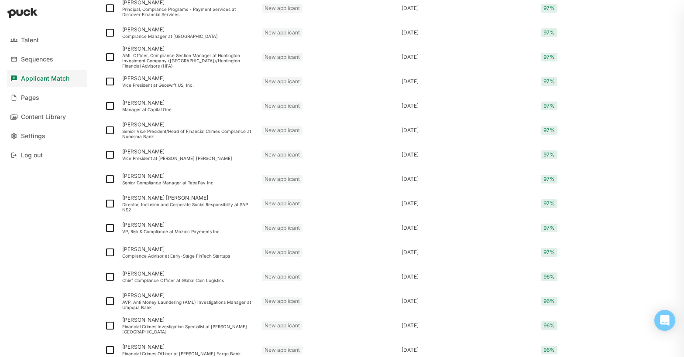
scroll to position [625, 0]
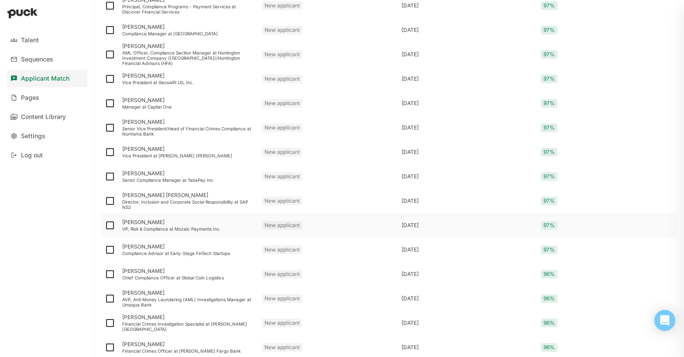
click at [142, 228] on div "VP, Risk & Compliance at Mozaic Payments Inc." at bounding box center [188, 229] width 133 height 5
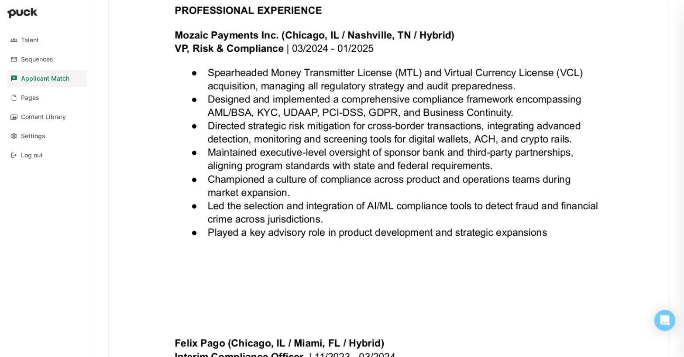
scroll to position [1035, 0]
